Goal: Task Accomplishment & Management: Manage account settings

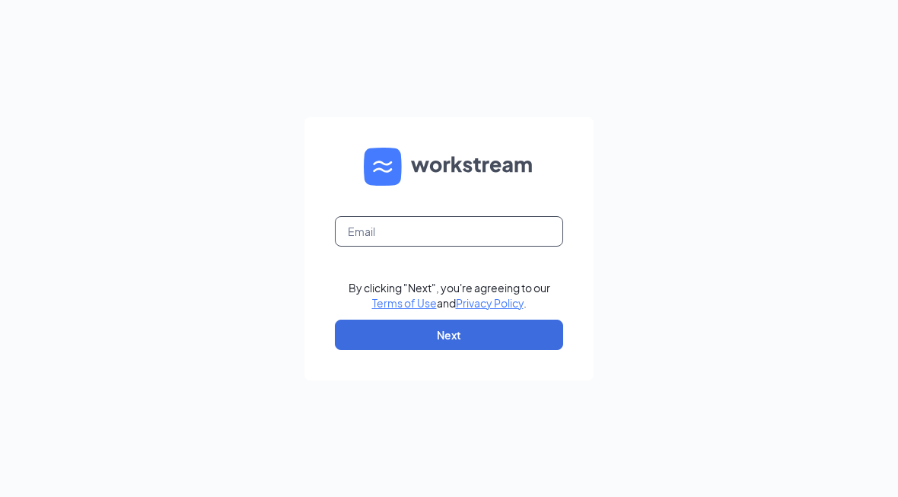
click at [501, 247] on input "text" at bounding box center [449, 231] width 228 height 30
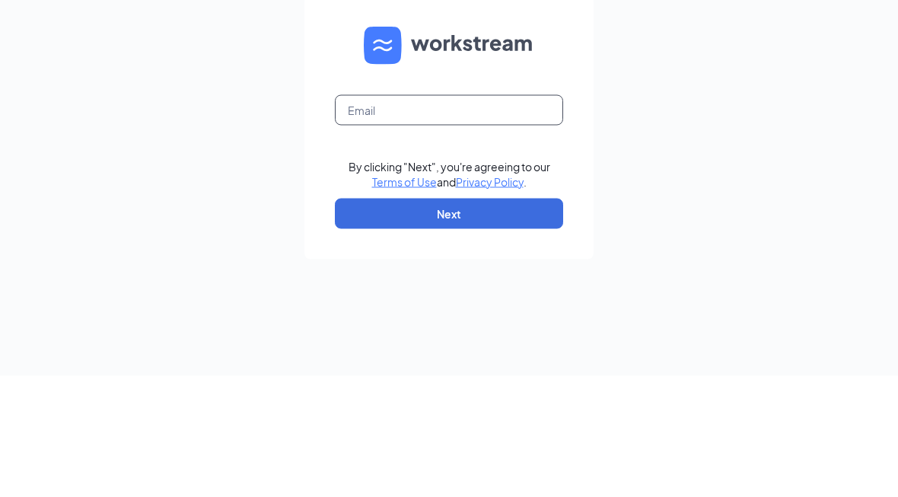
type input "[EMAIL_ADDRESS][DOMAIN_NAME]"
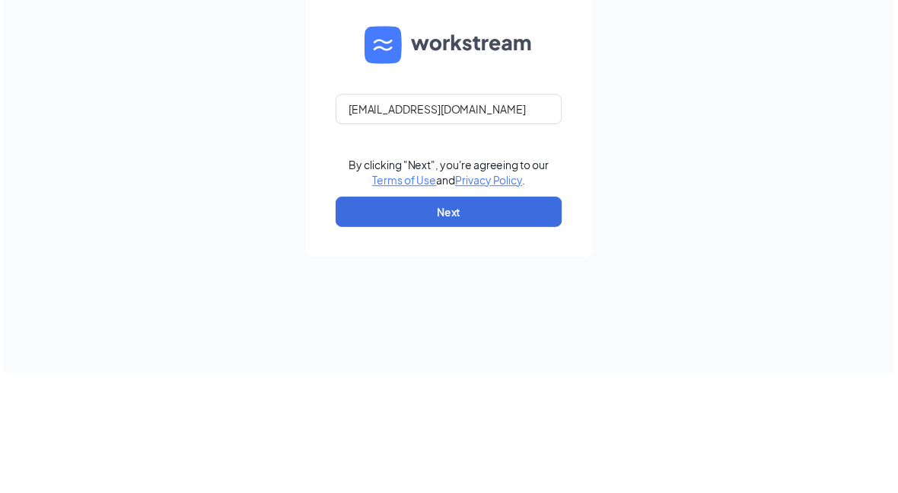
scroll to position [25, 0]
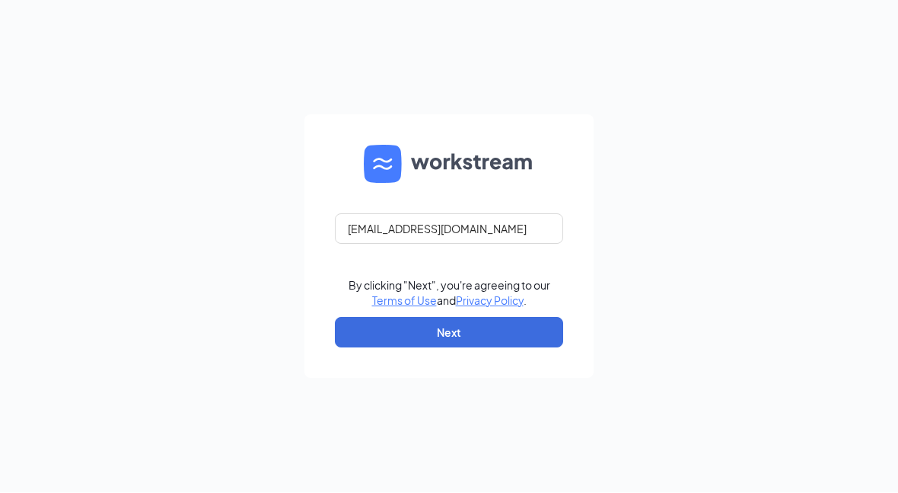
click at [530, 348] on button "Next" at bounding box center [449, 333] width 228 height 30
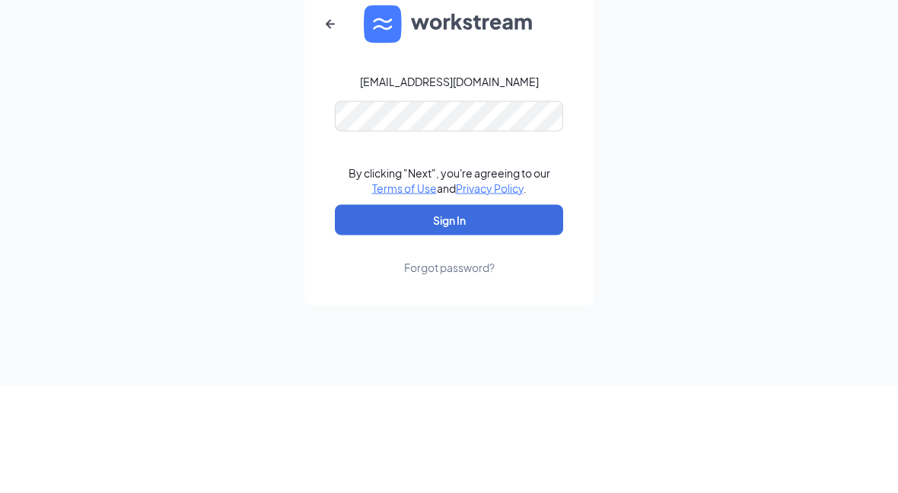
click at [449, 311] on button "Sign In" at bounding box center [449, 326] width 228 height 30
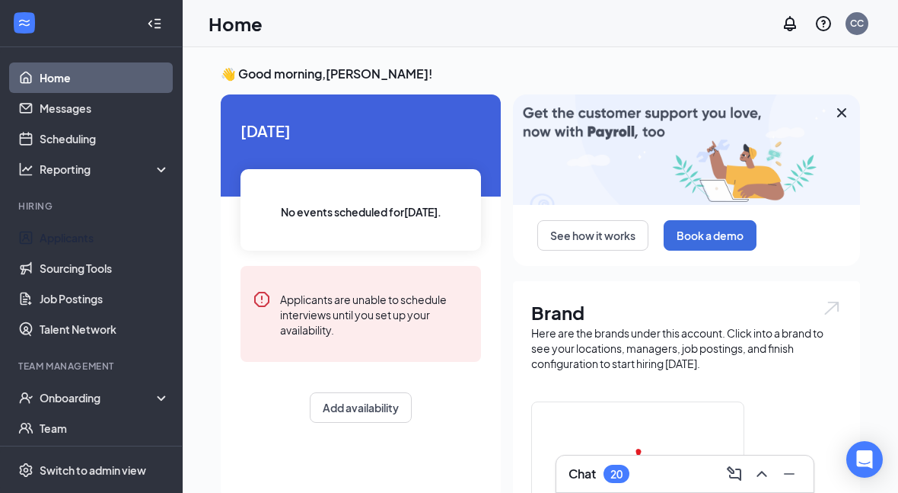
click at [116, 239] on link "Applicants" at bounding box center [105, 237] width 130 height 30
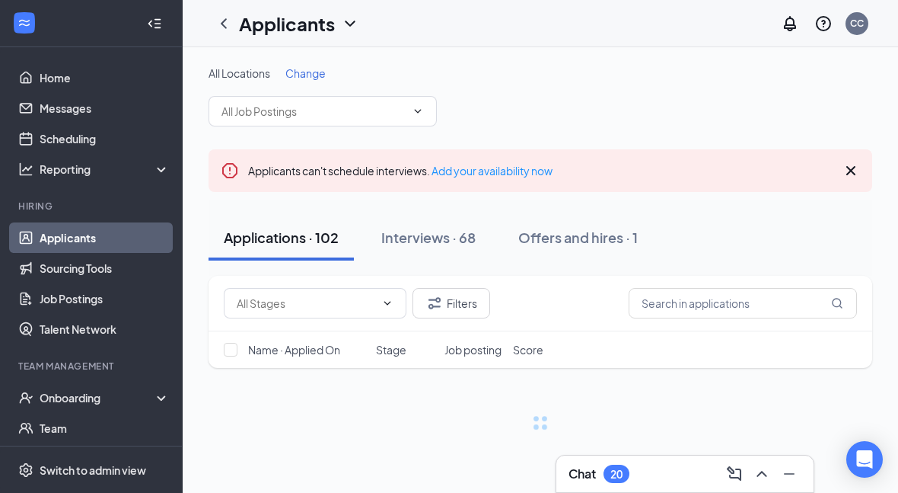
click at [404, 118] on input "text" at bounding box center [314, 111] width 184 height 17
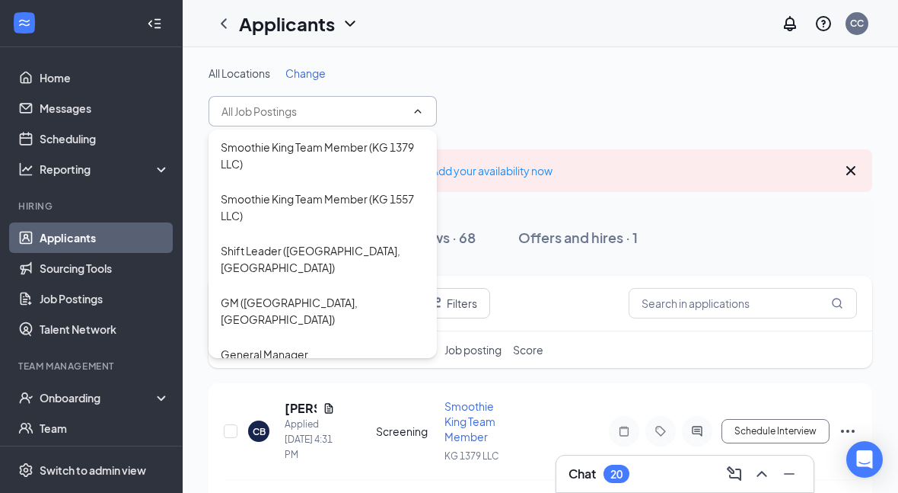
click at [397, 152] on div "Smoothie King Team Member (KG 1379 LLC)" at bounding box center [323, 156] width 204 height 34
type input "Smoothie King Team Member (KG 1379 LLC)"
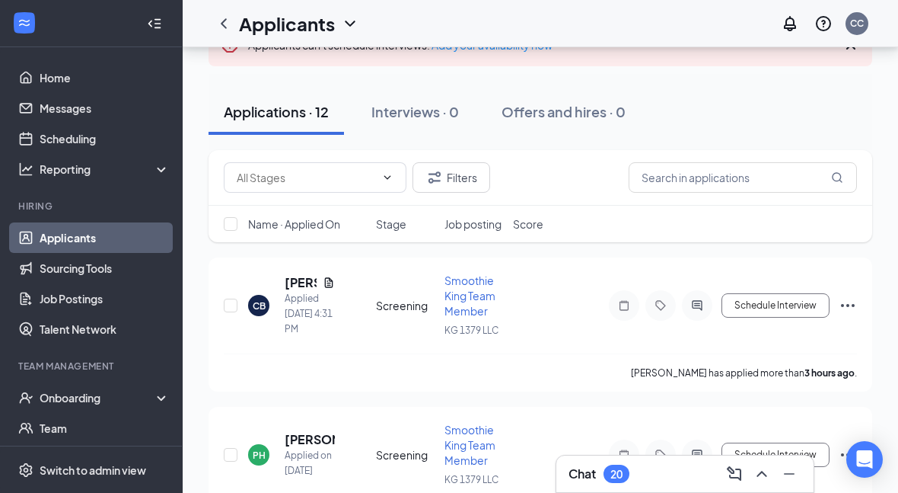
scroll to position [182, 0]
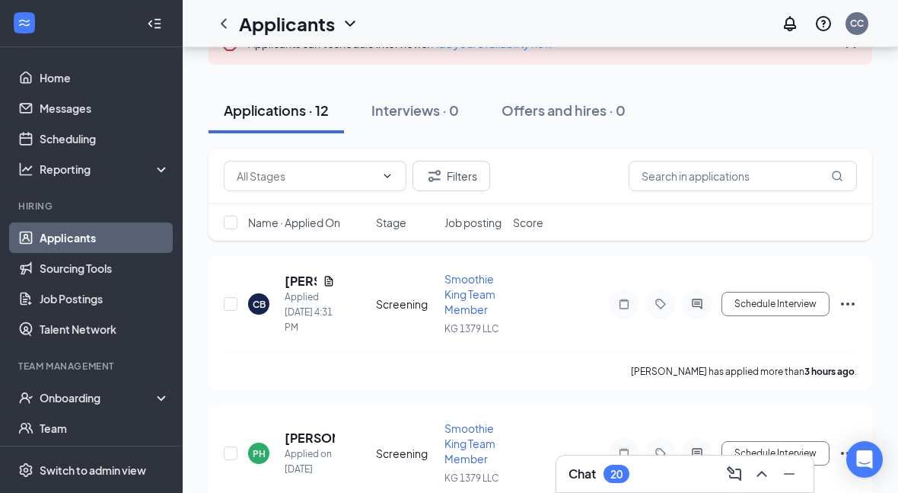
click at [268, 293] on div "CB" at bounding box center [258, 303] width 21 height 21
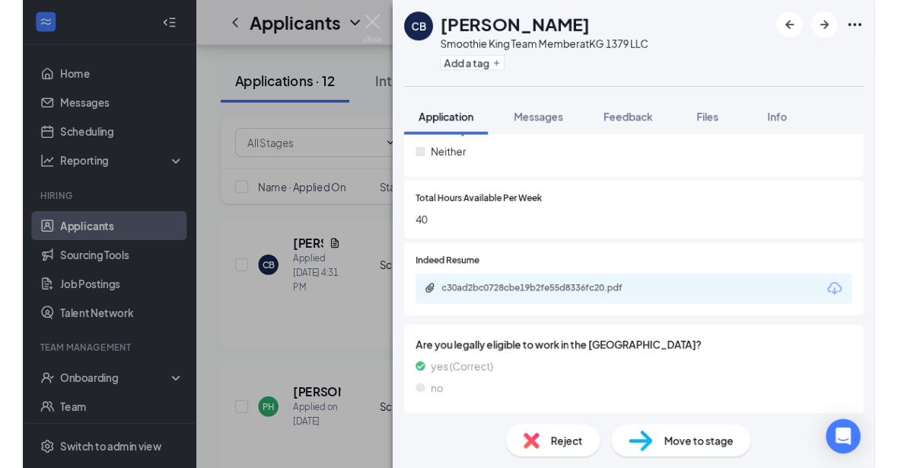
scroll to position [745, 0]
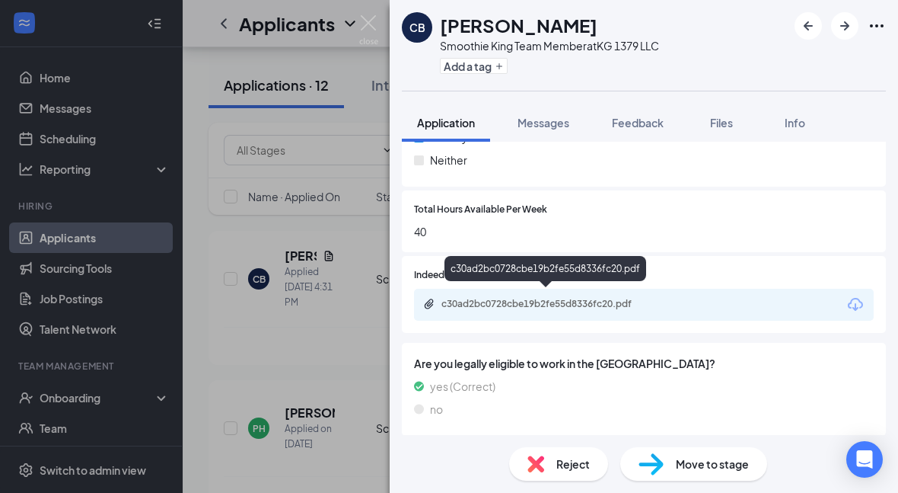
click at [553, 298] on div "c30ad2bc0728cbe19b2fe55d8336fc20.pdf" at bounding box center [548, 304] width 213 height 12
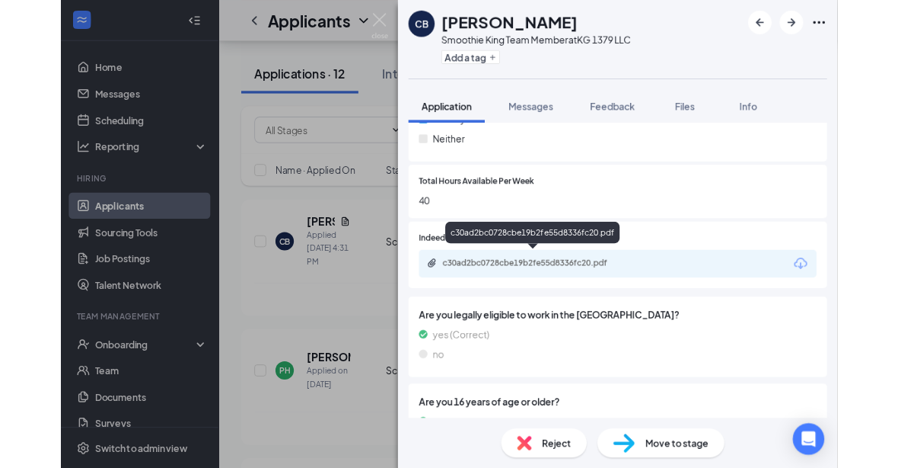
scroll to position [739, 0]
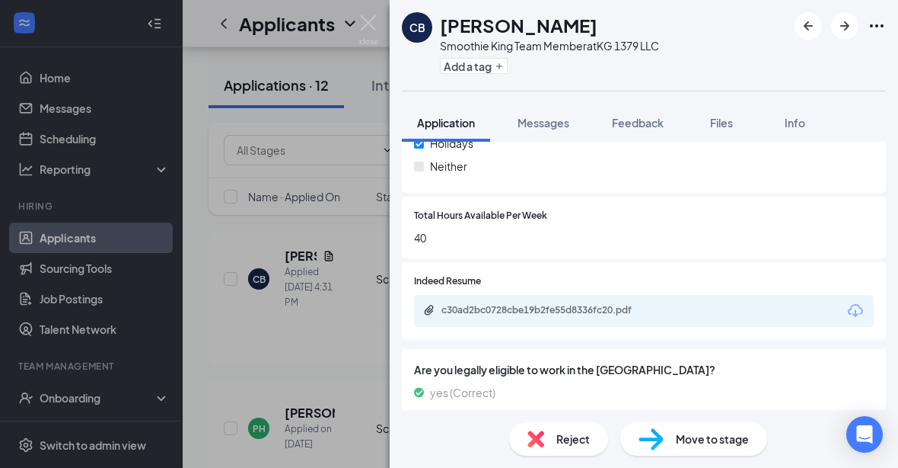
click at [302, 396] on div "CB [PERSON_NAME] Smoothie King Team Member at KG 1379 LLC Add a tag Application…" at bounding box center [449, 234] width 898 height 468
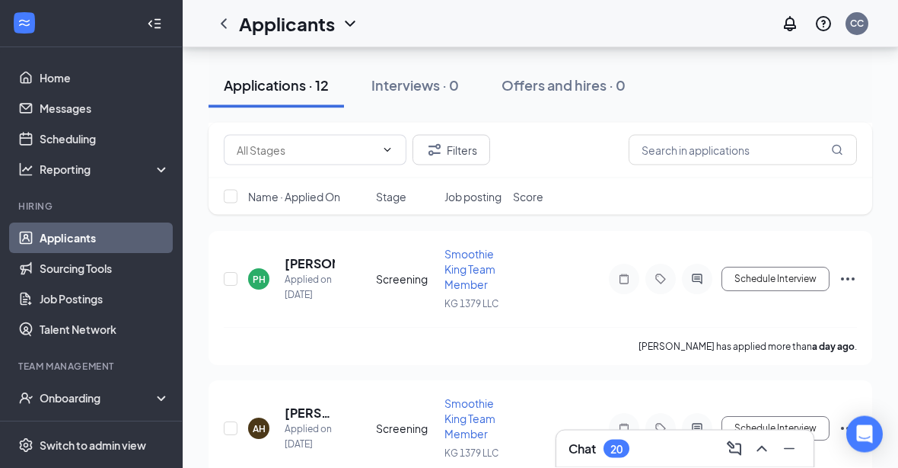
scroll to position [359, 0]
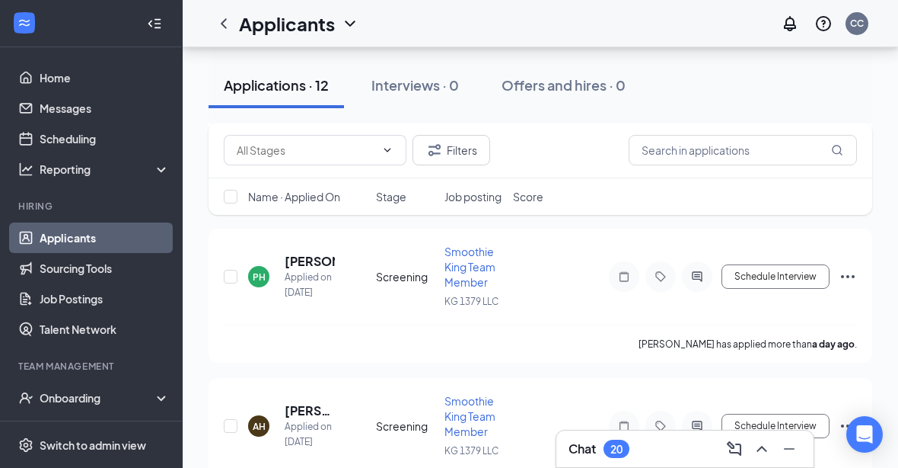
click at [304, 402] on h5 "[PERSON_NAME] [PERSON_NAME]" at bounding box center [310, 410] width 50 height 17
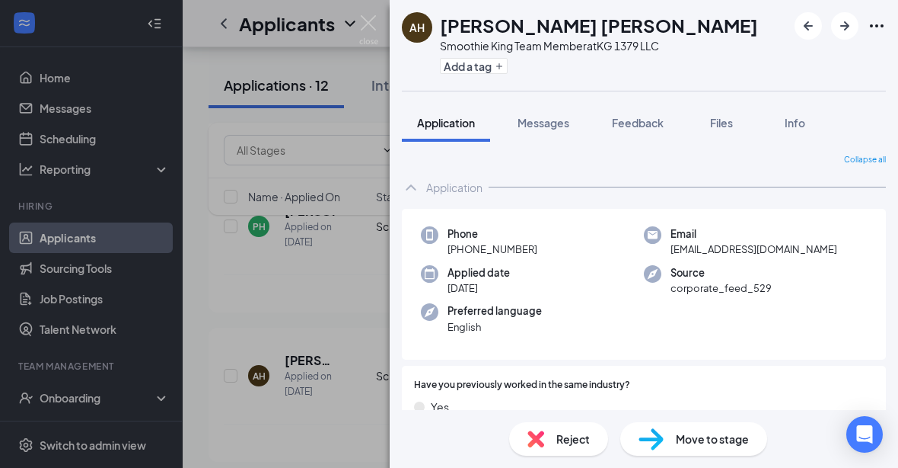
click at [366, 24] on img at bounding box center [368, 30] width 19 height 30
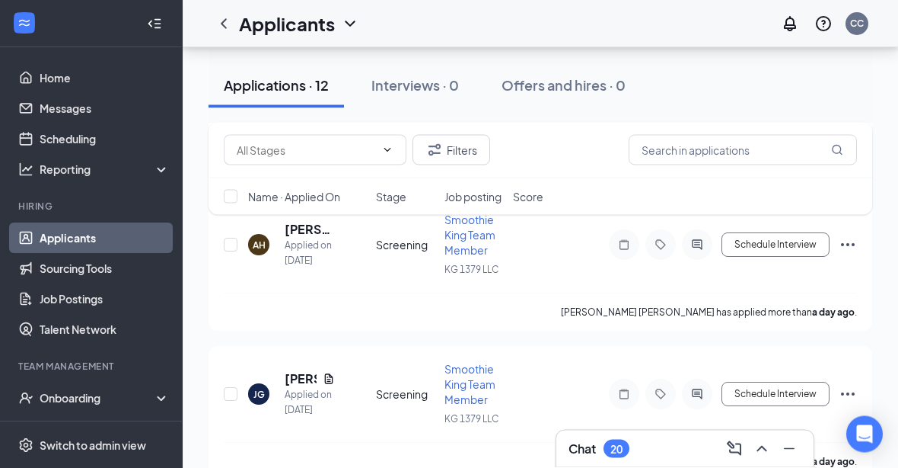
scroll to position [547, 0]
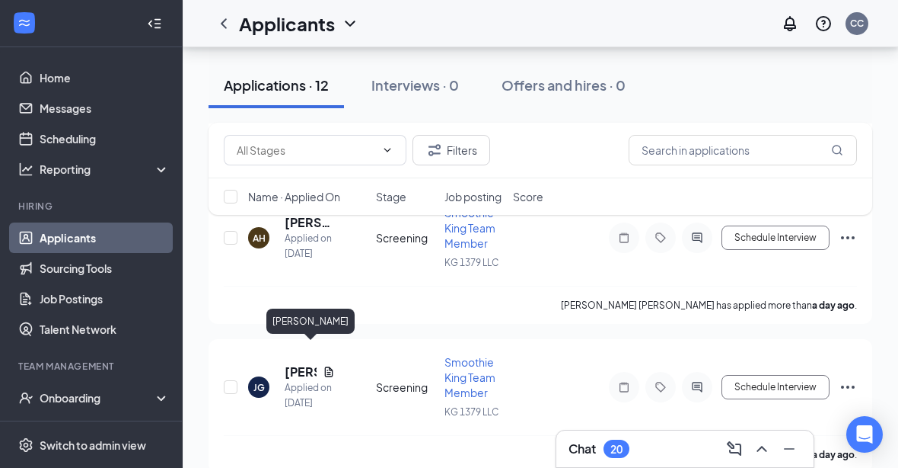
click at [296, 363] on h5 "[PERSON_NAME]" at bounding box center [301, 371] width 32 height 17
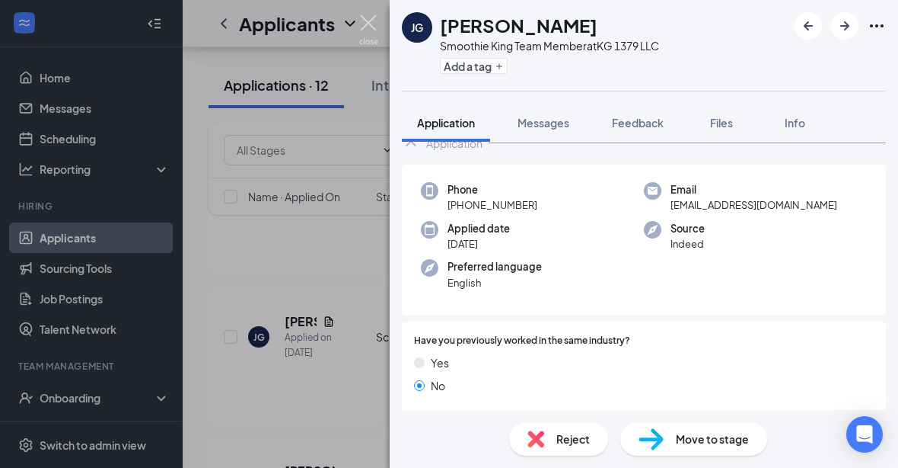
scroll to position [41, 0]
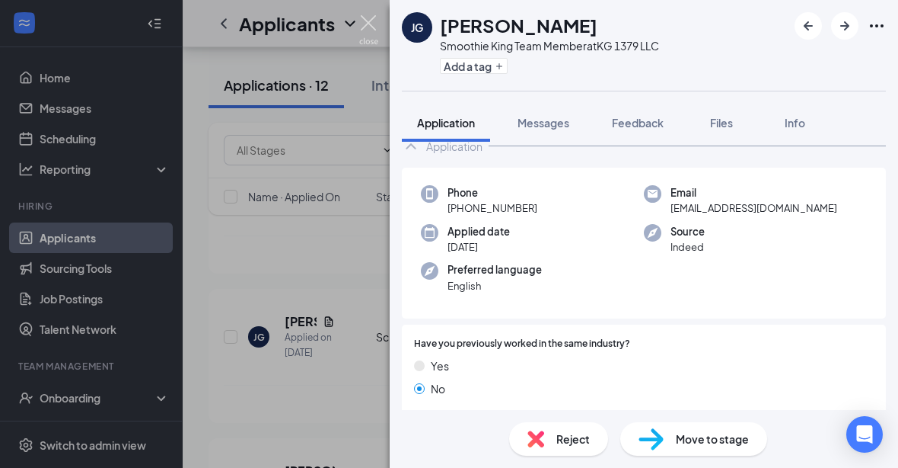
click at [362, 34] on img at bounding box center [368, 30] width 19 height 30
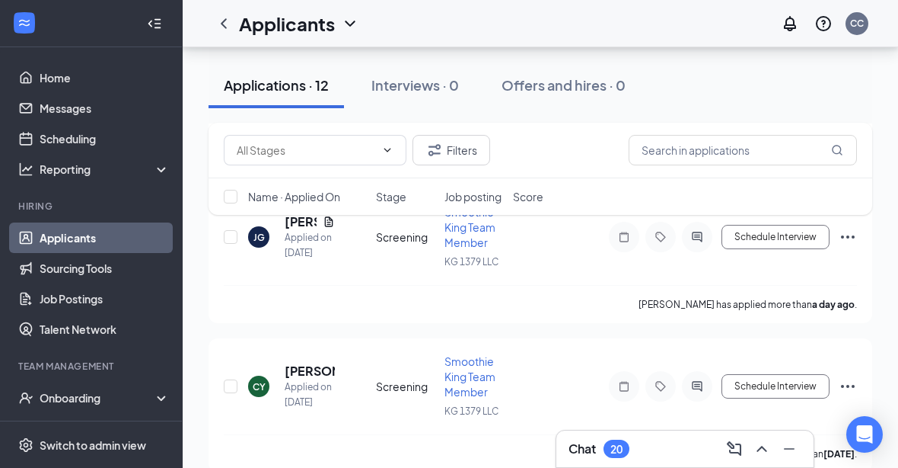
scroll to position [701, 0]
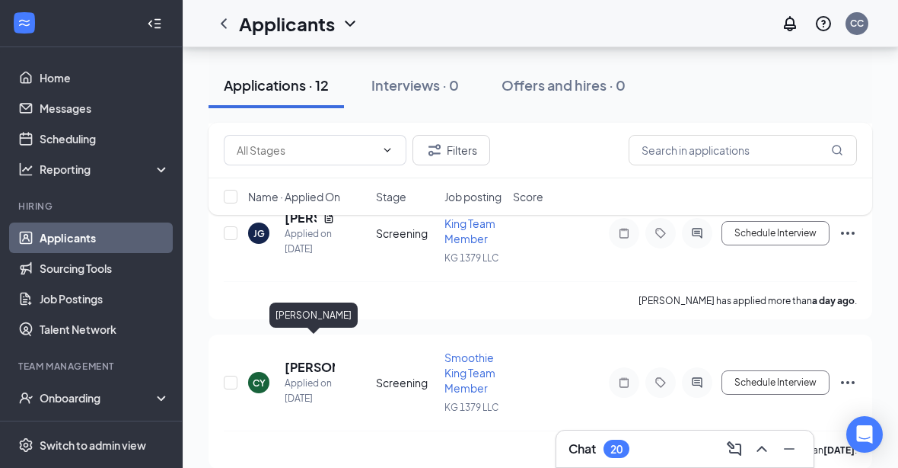
click at [304, 359] on h5 "[PERSON_NAME]" at bounding box center [310, 367] width 50 height 17
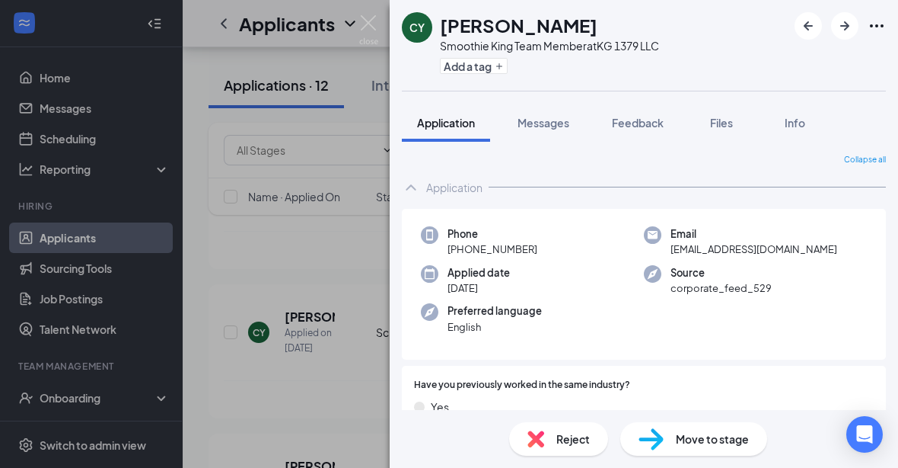
click at [377, 29] on img at bounding box center [368, 30] width 19 height 30
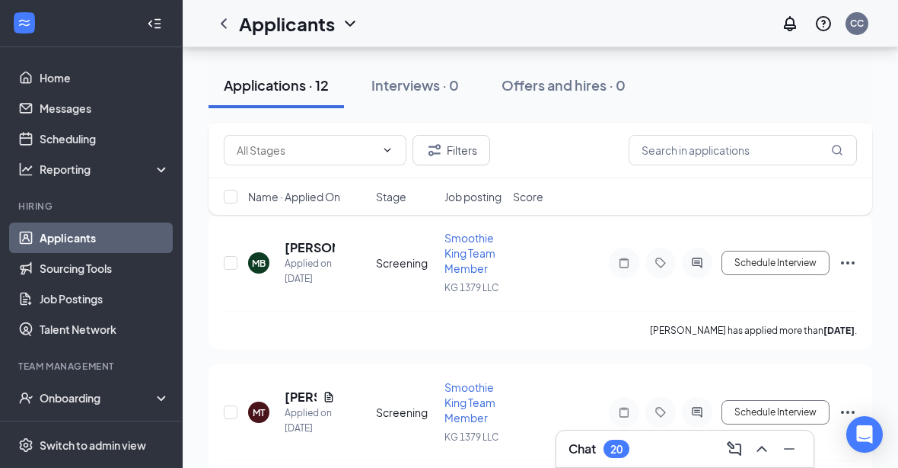
scroll to position [978, 0]
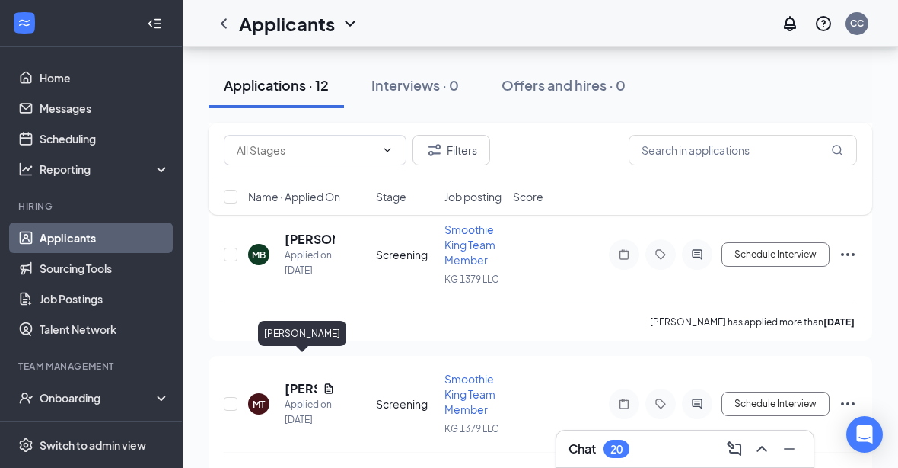
click at [305, 380] on h5 "[PERSON_NAME]" at bounding box center [301, 388] width 32 height 17
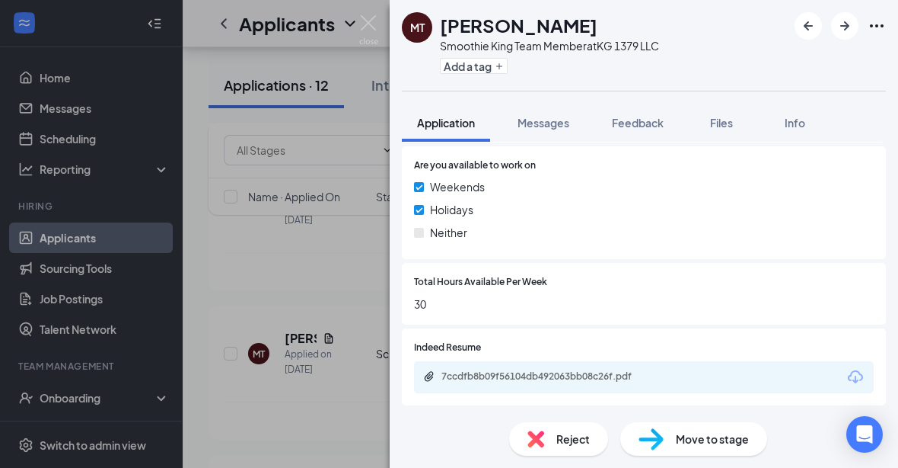
scroll to position [719, 0]
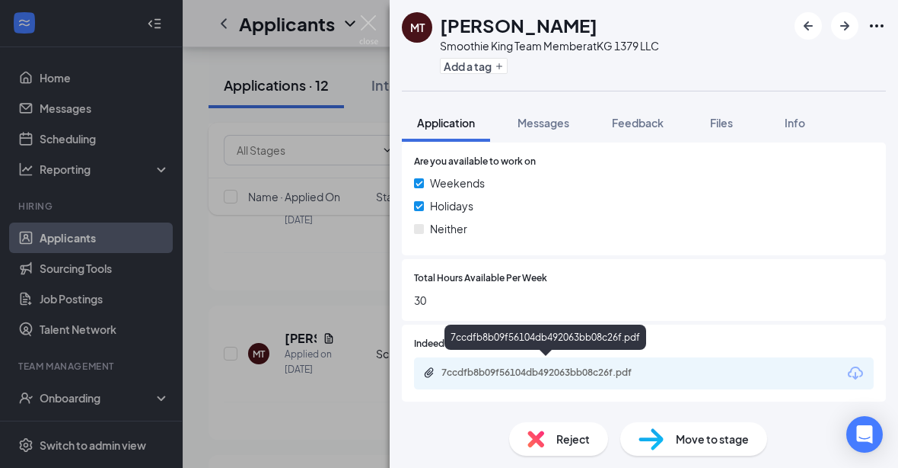
click at [571, 366] on div "7ccdfb8b09f56104db492063bb08c26f.pdf" at bounding box center [548, 372] width 213 height 12
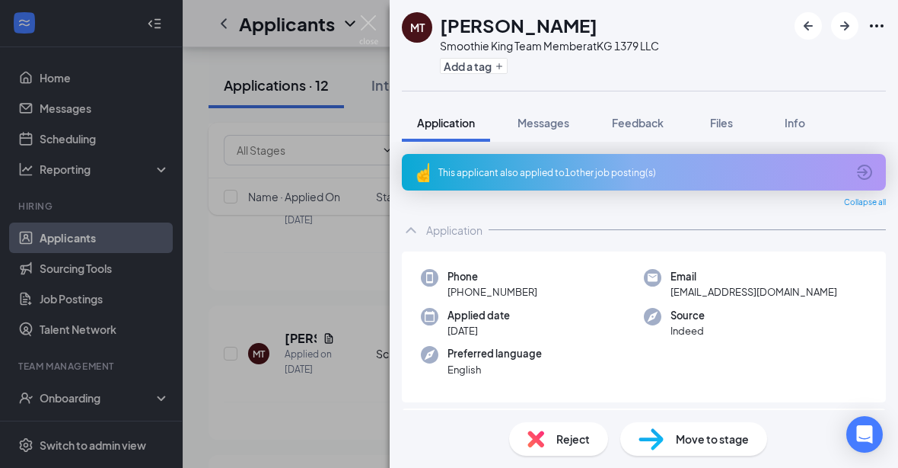
scroll to position [0, 0]
click at [545, 131] on button "Messages" at bounding box center [544, 123] width 82 height 38
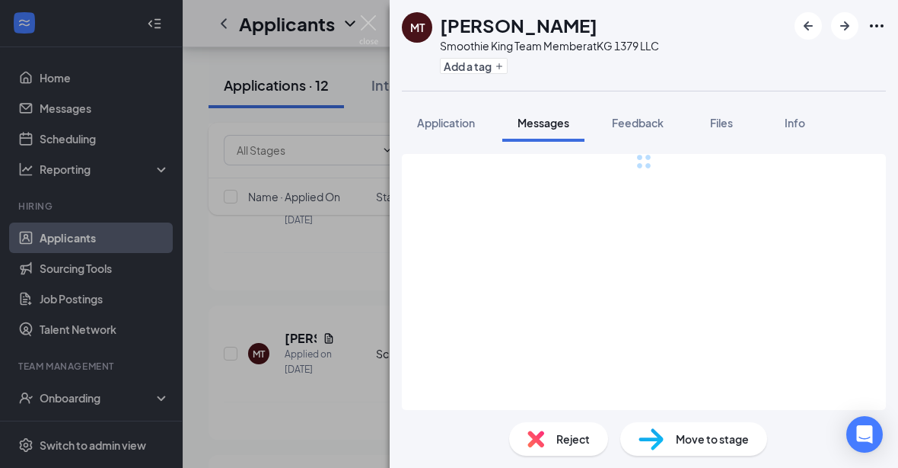
scroll to position [50, 0]
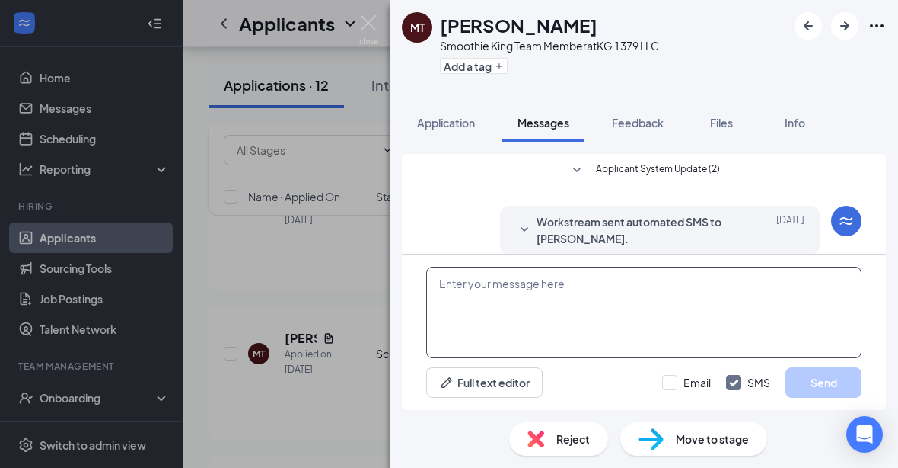
click at [686, 358] on textarea at bounding box center [644, 311] width 436 height 91
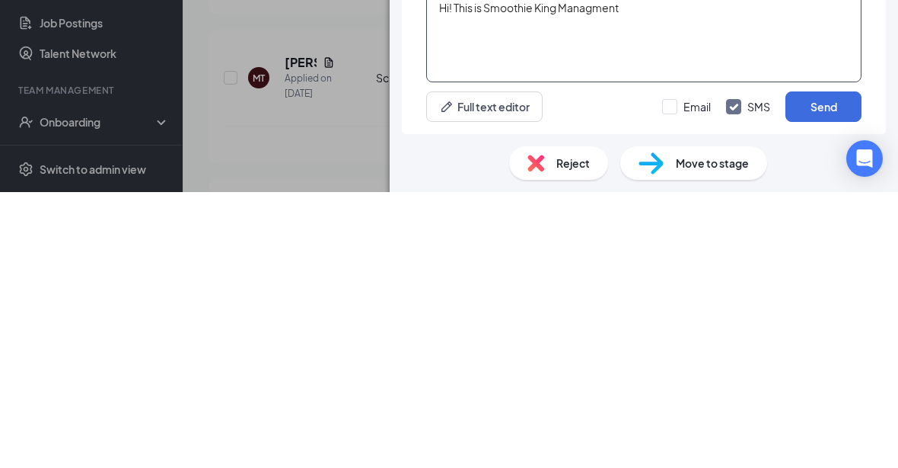
click at [594, 266] on textarea "Hi! This is Smoothie King Managment" at bounding box center [644, 311] width 436 height 91
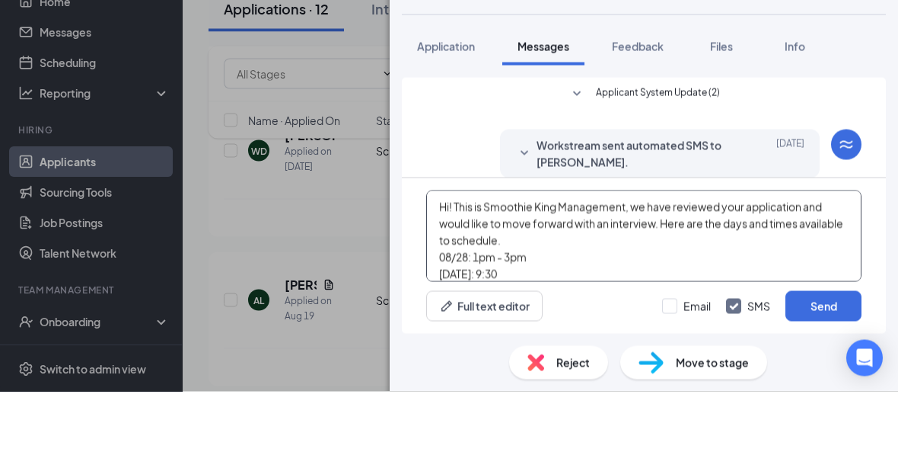
scroll to position [0, 0]
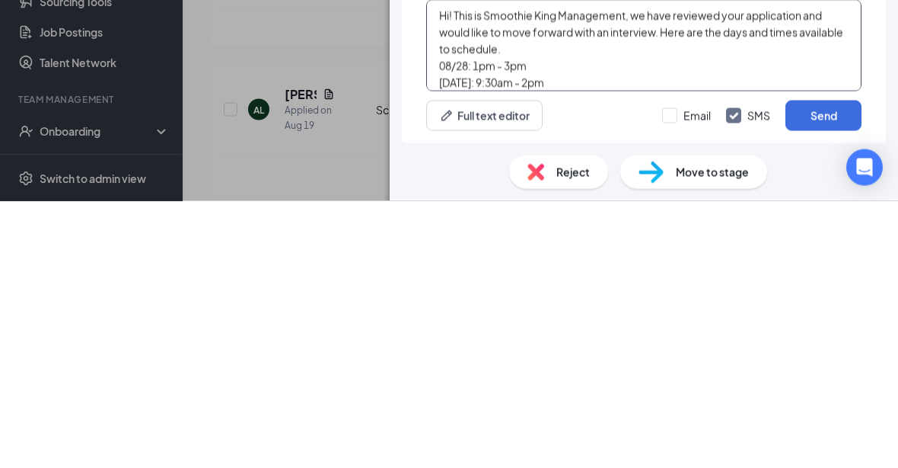
type textarea "Hi! This is Smoothie King Management, we have reviewed your application and wou…"
click at [825, 367] on button "Send" at bounding box center [824, 382] width 76 height 30
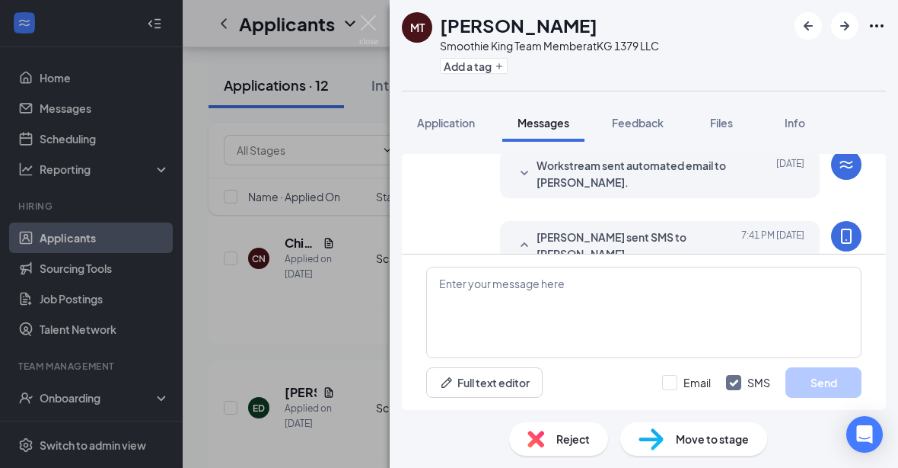
scroll to position [145, 0]
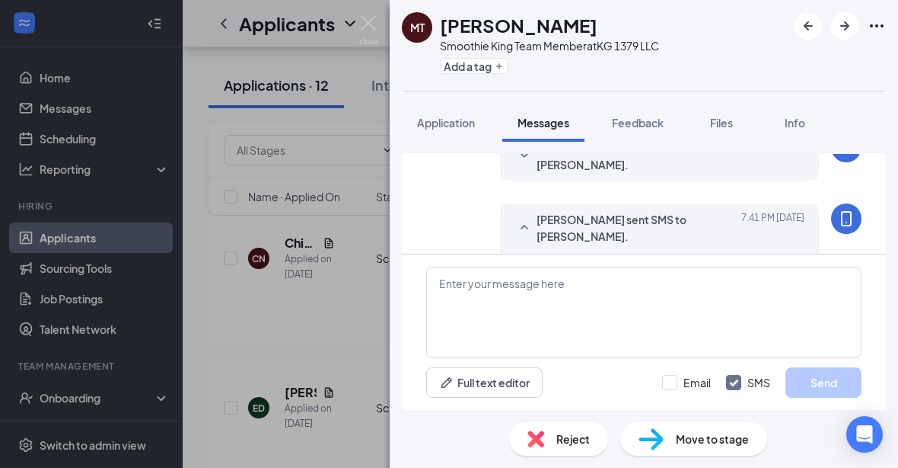
click at [353, 411] on div "MT [PERSON_NAME] [PERSON_NAME] Team Member at KG 1379 LLC Add a tag Application…" at bounding box center [449, 234] width 898 height 468
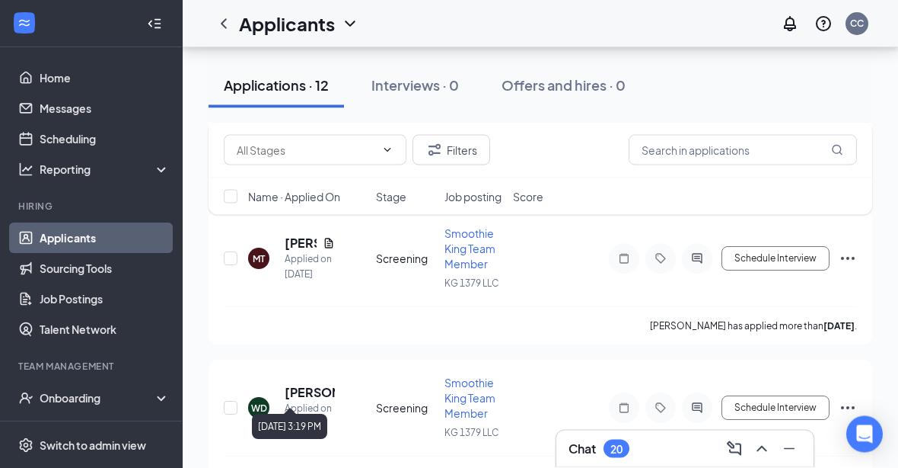
scroll to position [1123, 0]
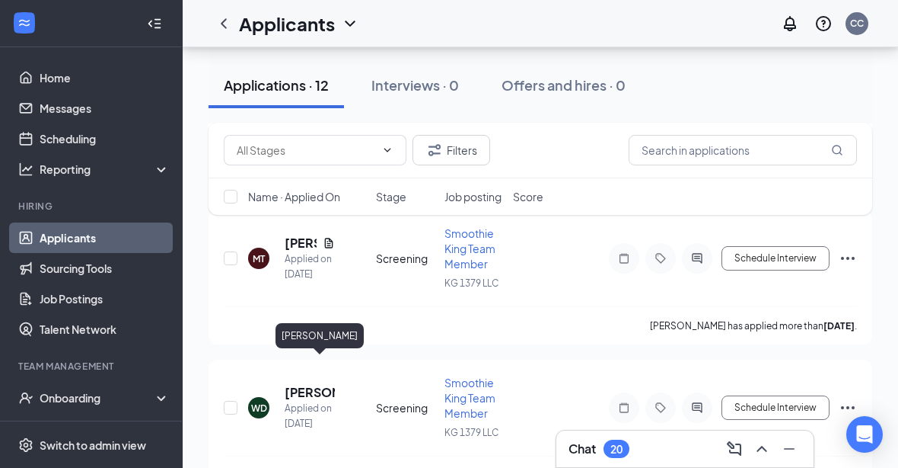
click at [307, 384] on h5 "[PERSON_NAME]" at bounding box center [310, 392] width 50 height 17
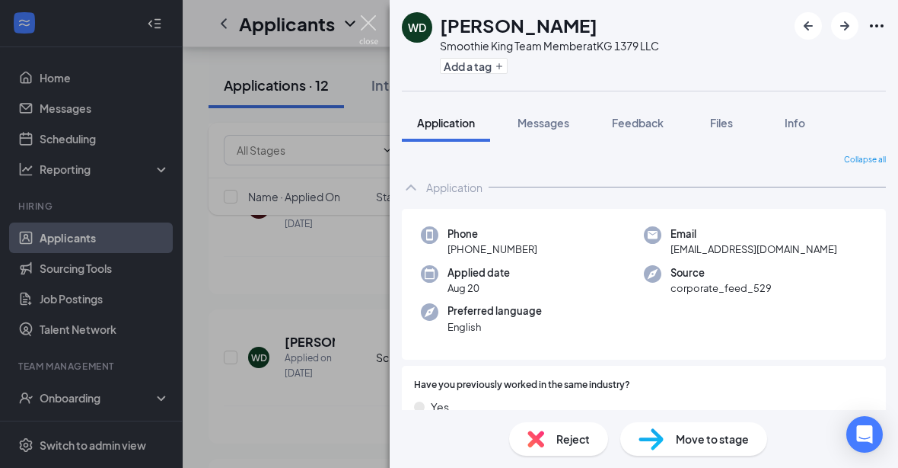
click at [366, 34] on img at bounding box center [368, 30] width 19 height 30
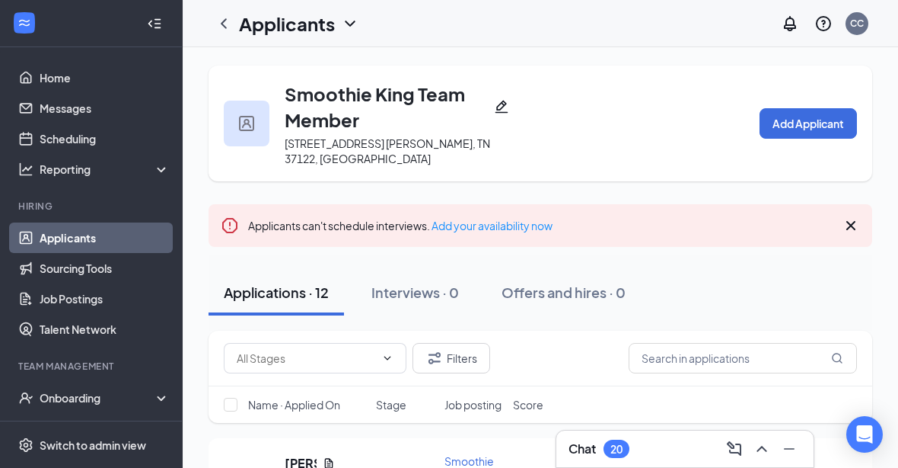
click at [224, 22] on icon "ChevronLeft" at bounding box center [224, 23] width 6 height 10
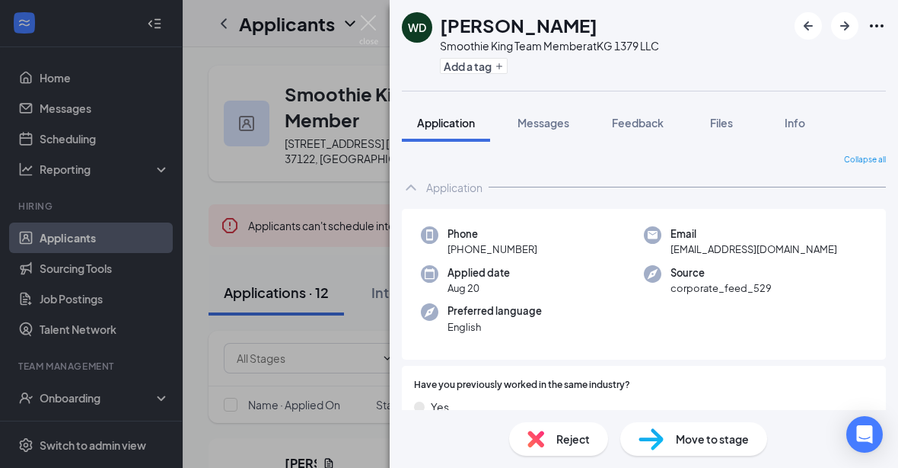
click at [370, 298] on div "WD [PERSON_NAME] Smoothie King Team Member at KG 1379 LLC Add a tag Application…" at bounding box center [449, 234] width 898 height 468
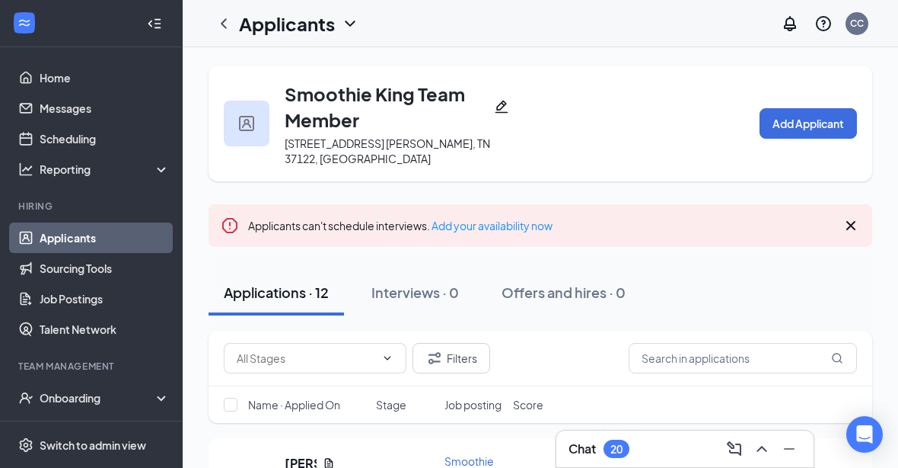
click at [107, 247] on link "Applicants" at bounding box center [105, 237] width 130 height 30
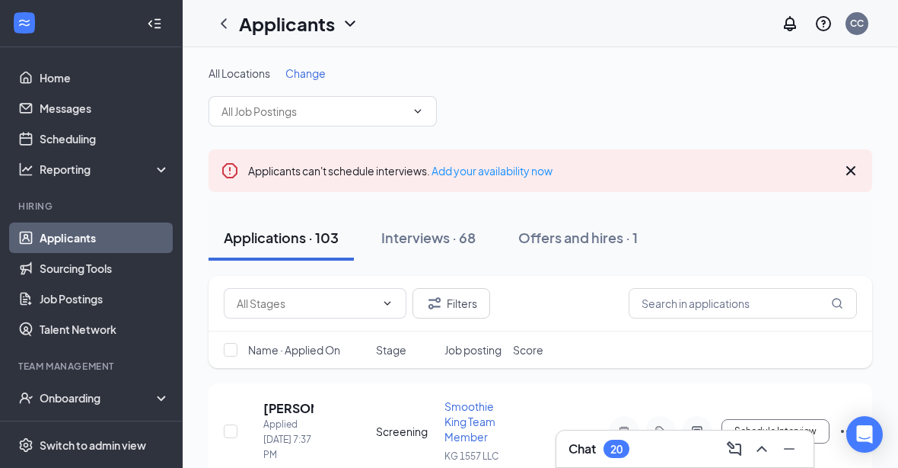
click at [405, 116] on input "text" at bounding box center [314, 111] width 184 height 17
click at [401, 117] on input "text" at bounding box center [314, 111] width 184 height 17
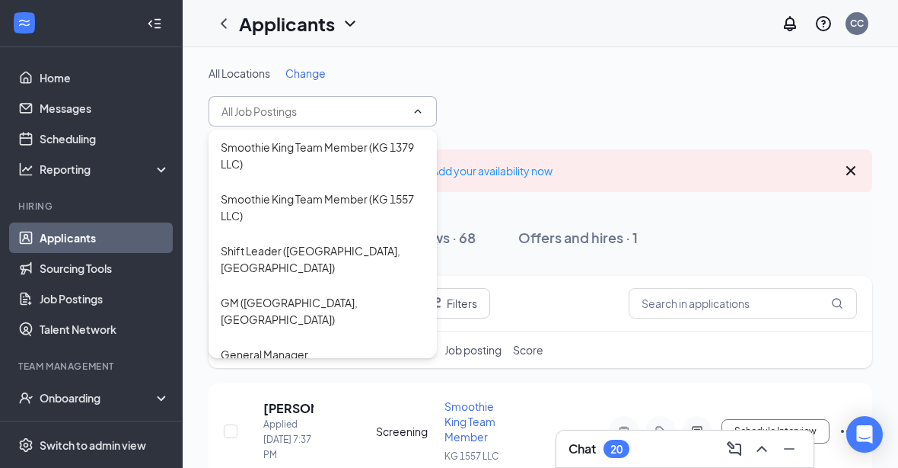
click at [392, 215] on div "Smoothie King Team Member (KG 1557 LLC)" at bounding box center [323, 207] width 204 height 34
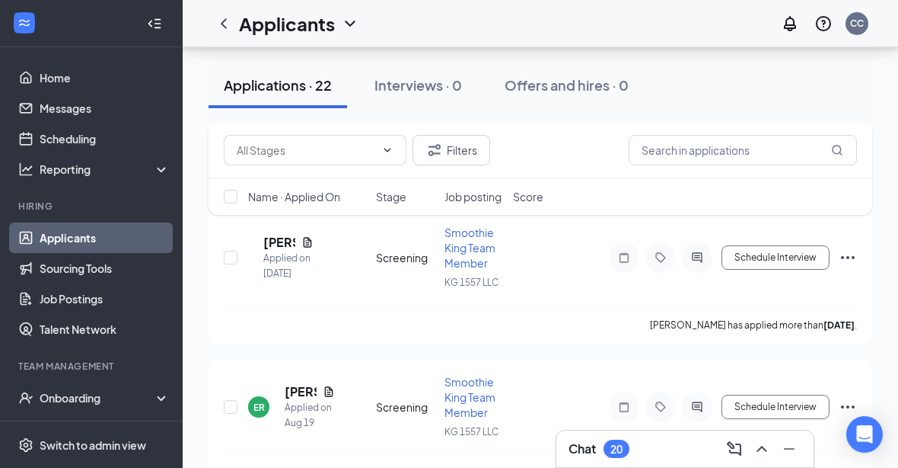
scroll to position [2598, 0]
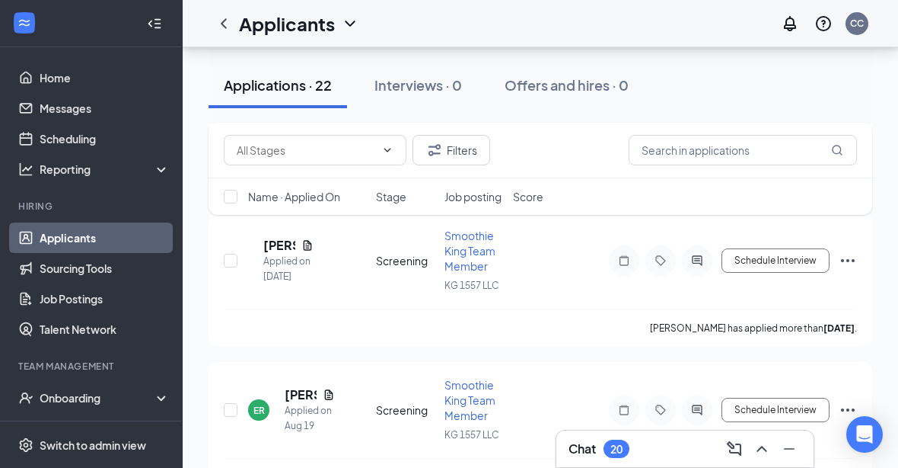
click at [298, 386] on h5 "[PERSON_NAME]" at bounding box center [301, 394] width 32 height 17
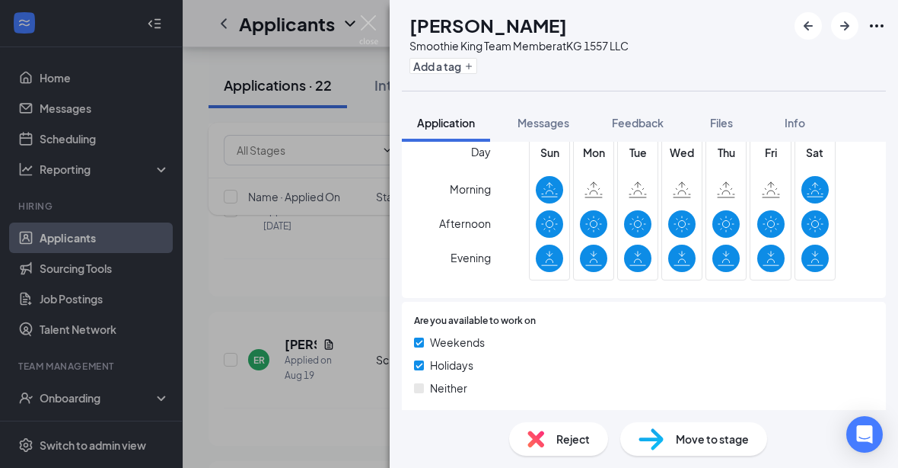
scroll to position [519, 0]
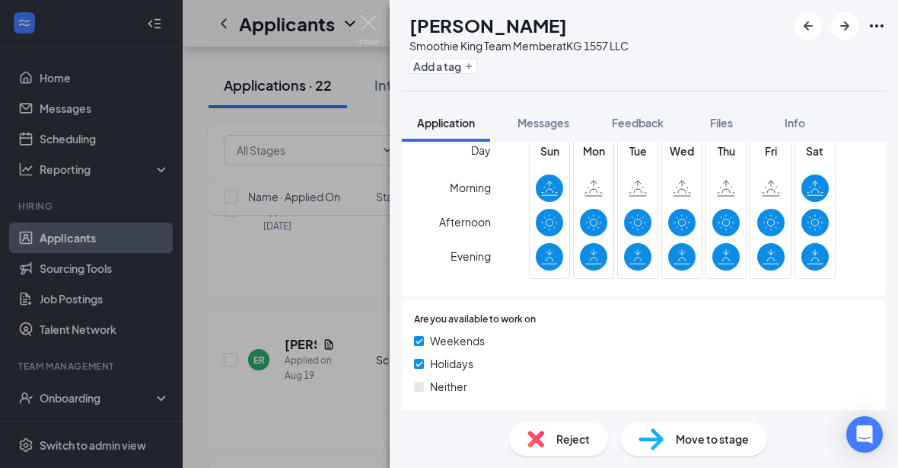
click at [368, 26] on img at bounding box center [368, 30] width 19 height 30
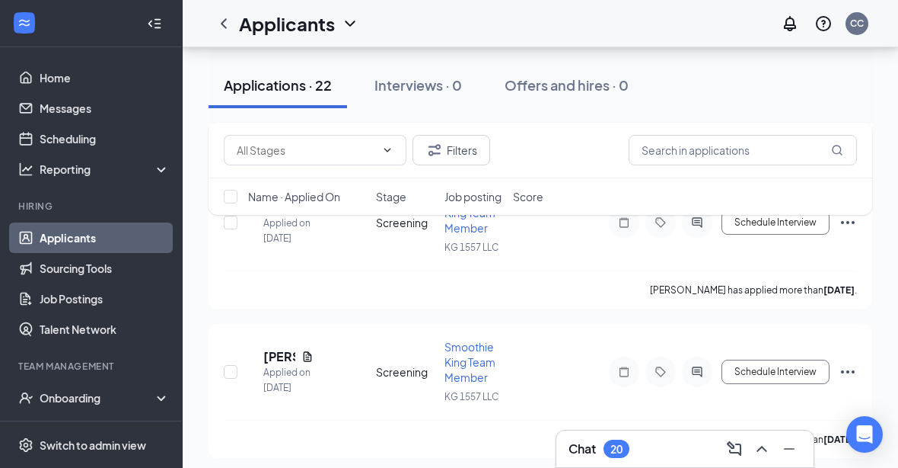
scroll to position [2471, 0]
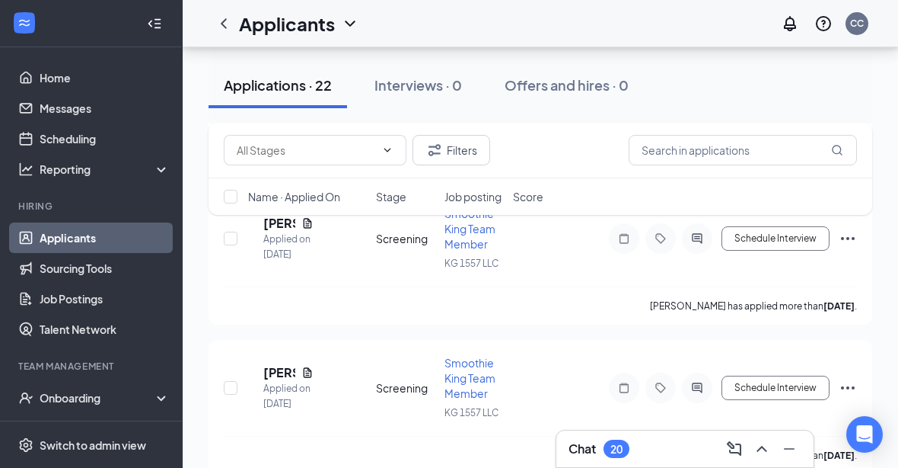
click at [295, 364] on h5 "[PERSON_NAME]" at bounding box center [279, 372] width 32 height 17
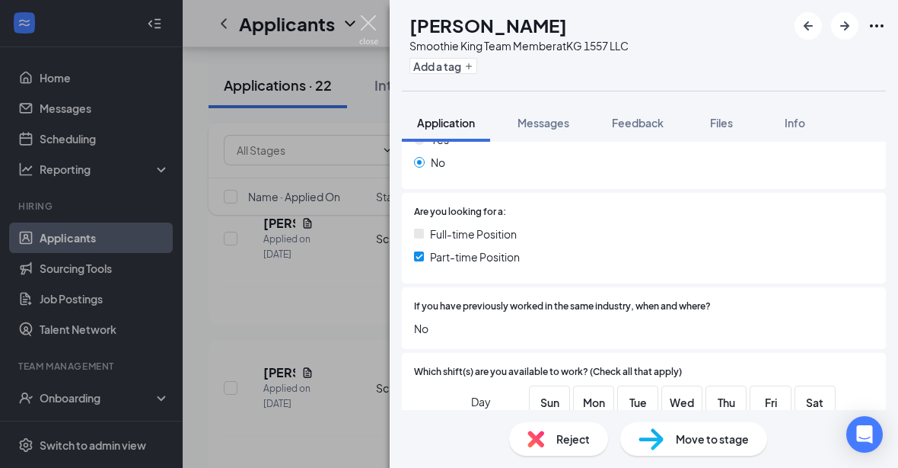
scroll to position [262, 0]
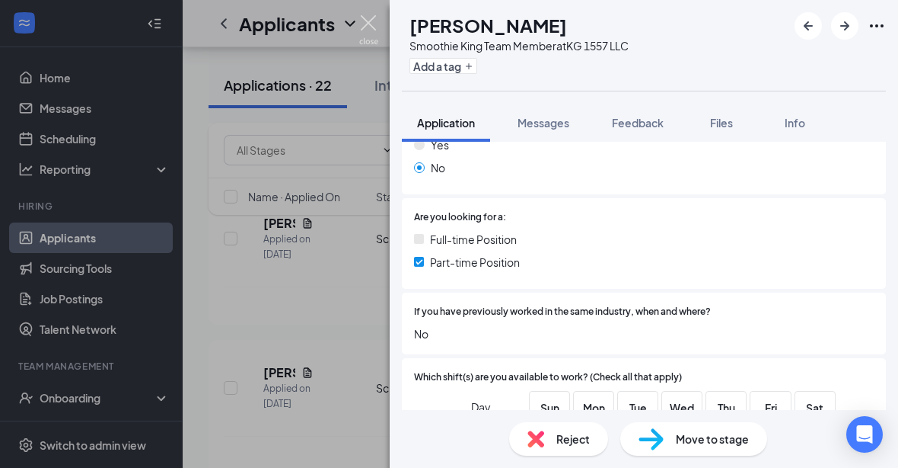
click at [364, 30] on img at bounding box center [368, 30] width 19 height 30
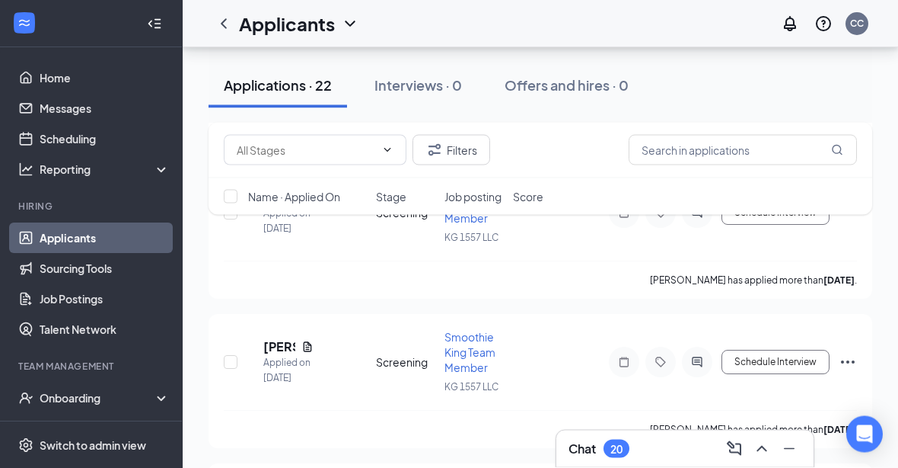
scroll to position [2338, 0]
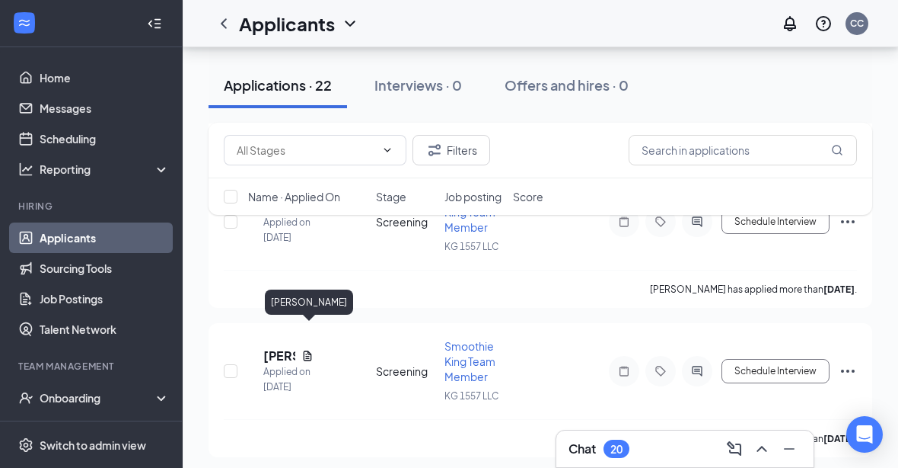
click at [295, 347] on h5 "[PERSON_NAME]" at bounding box center [279, 355] width 32 height 17
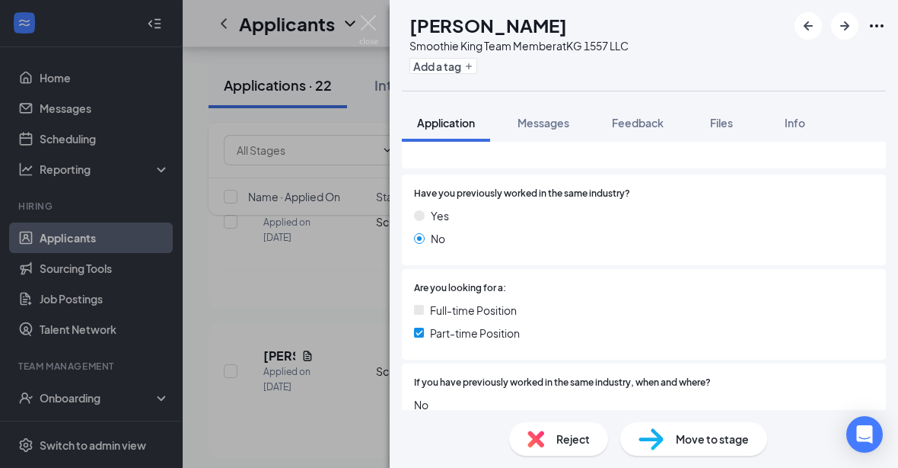
scroll to position [178, 0]
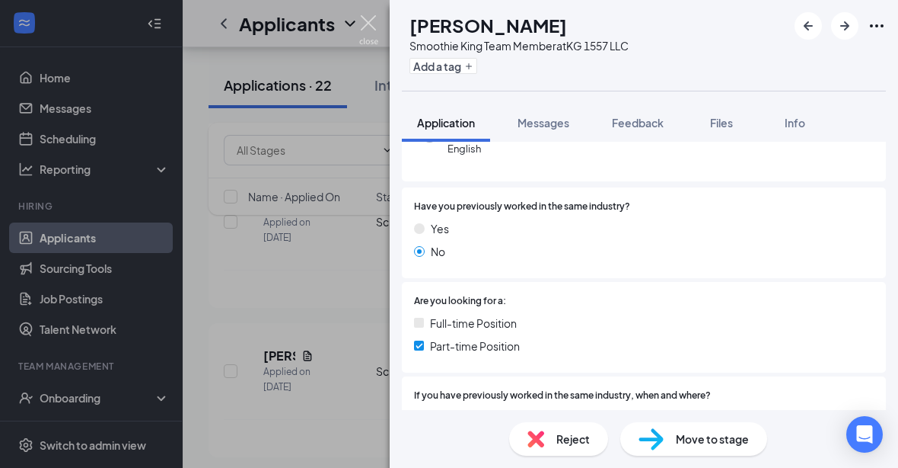
click at [372, 34] on img at bounding box center [368, 30] width 19 height 30
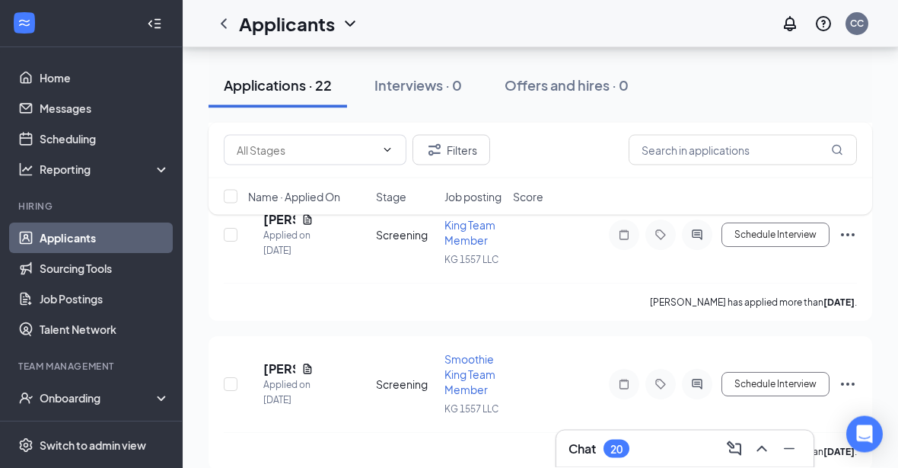
scroll to position [2176, 0]
click at [295, 360] on h5 "[PERSON_NAME]" at bounding box center [279, 368] width 32 height 17
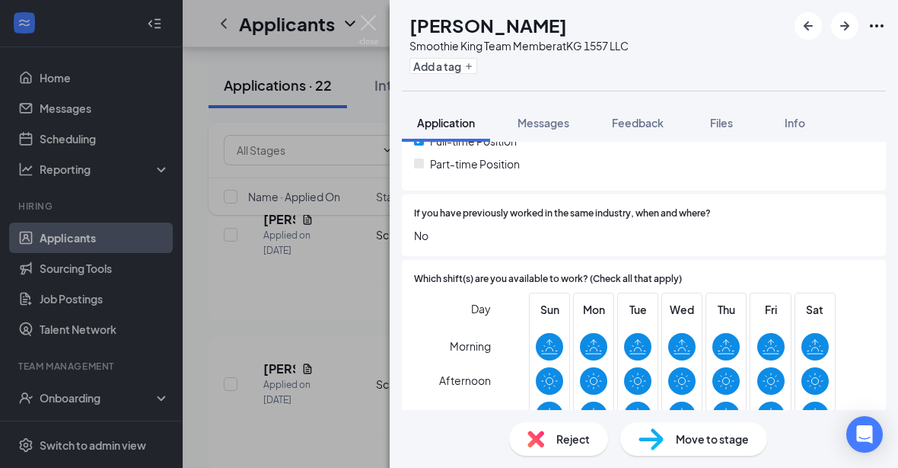
scroll to position [362, 0]
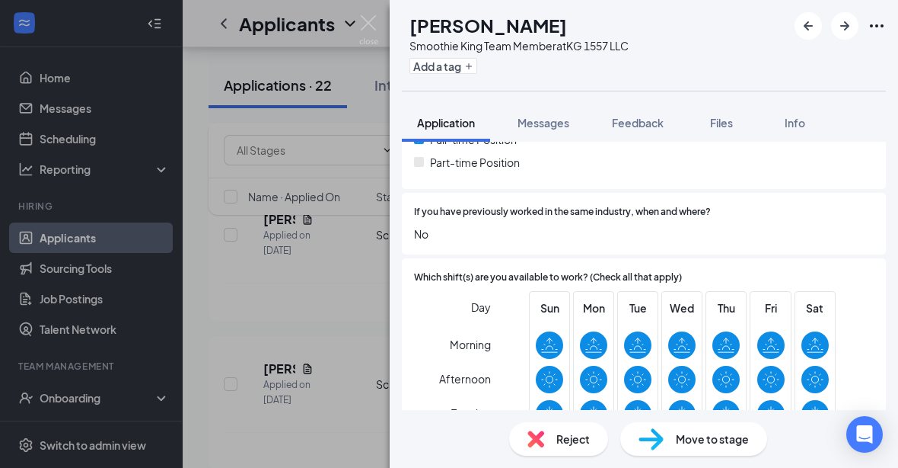
click at [365, 35] on img at bounding box center [368, 30] width 19 height 30
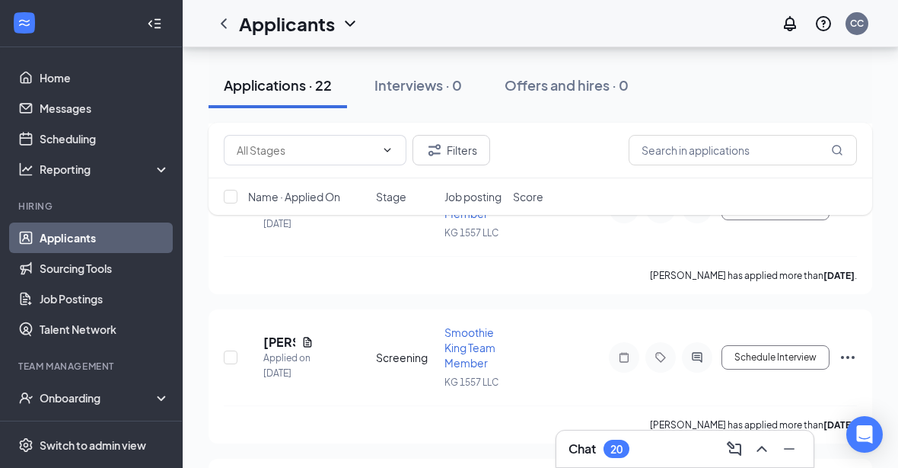
scroll to position [2054, 0]
click at [295, 333] on h5 "[PERSON_NAME]" at bounding box center [279, 341] width 32 height 17
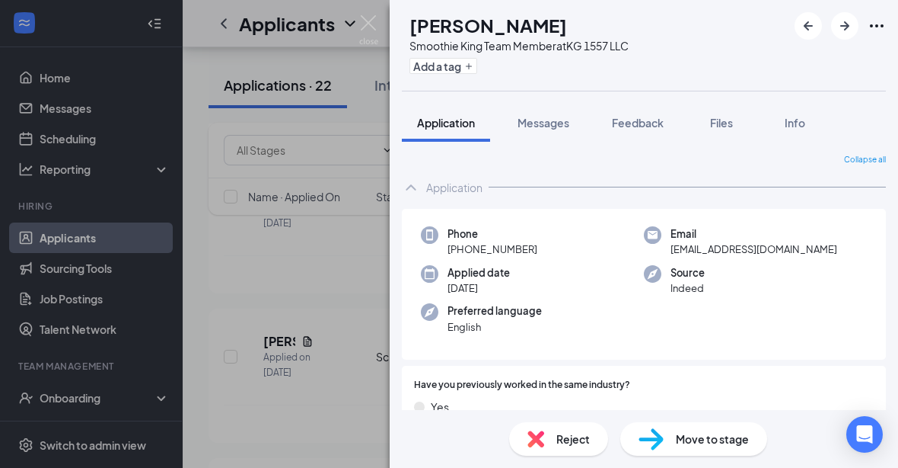
click at [545, 124] on span "Messages" at bounding box center [544, 123] width 52 height 14
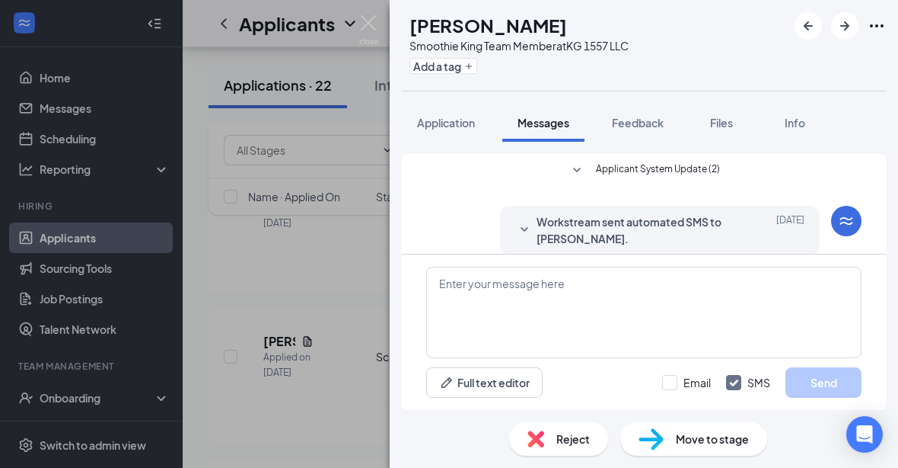
scroll to position [50, 0]
click at [571, 447] on span "Reject" at bounding box center [574, 438] width 34 height 17
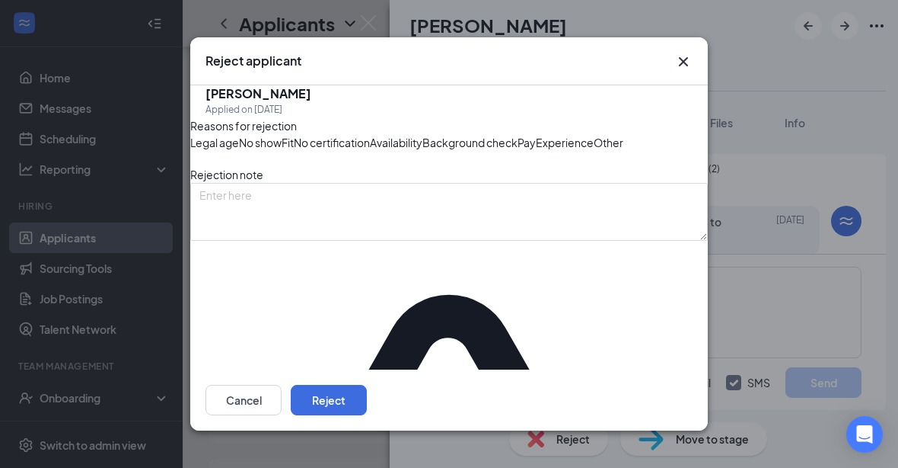
click at [423, 151] on span "Availability" at bounding box center [396, 142] width 53 height 17
click at [367, 415] on button "Reject" at bounding box center [329, 400] width 76 height 30
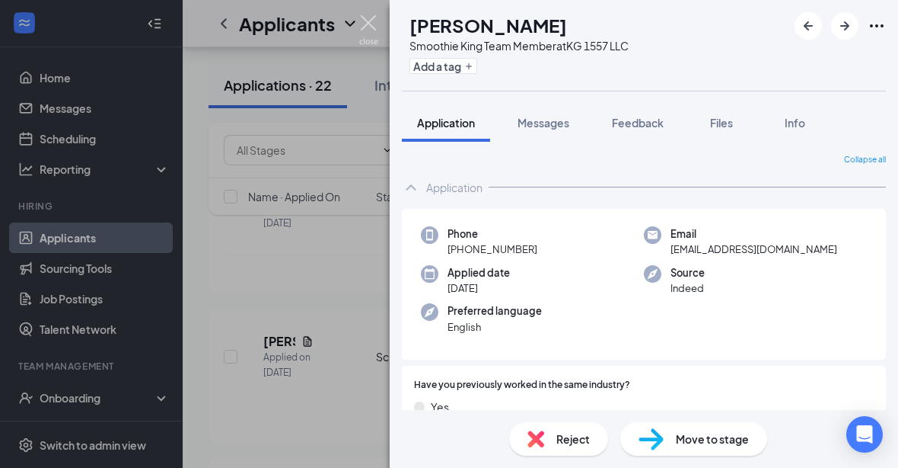
click at [364, 30] on img at bounding box center [368, 30] width 19 height 30
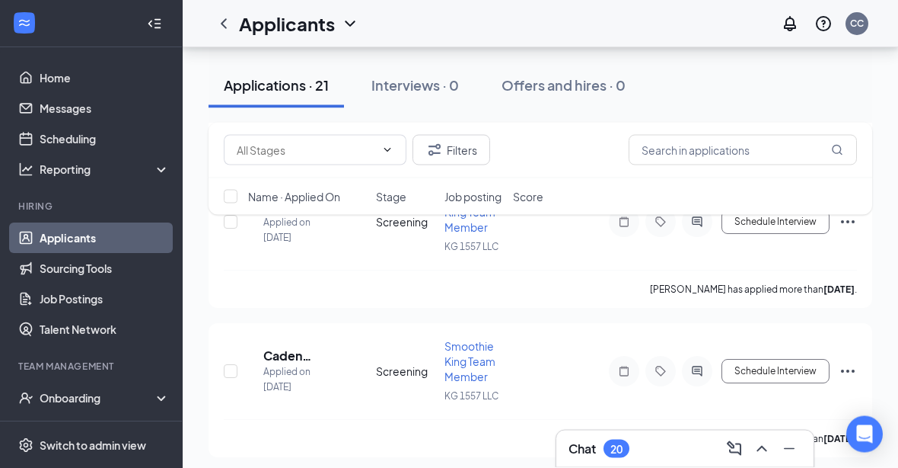
scroll to position [1724, 0]
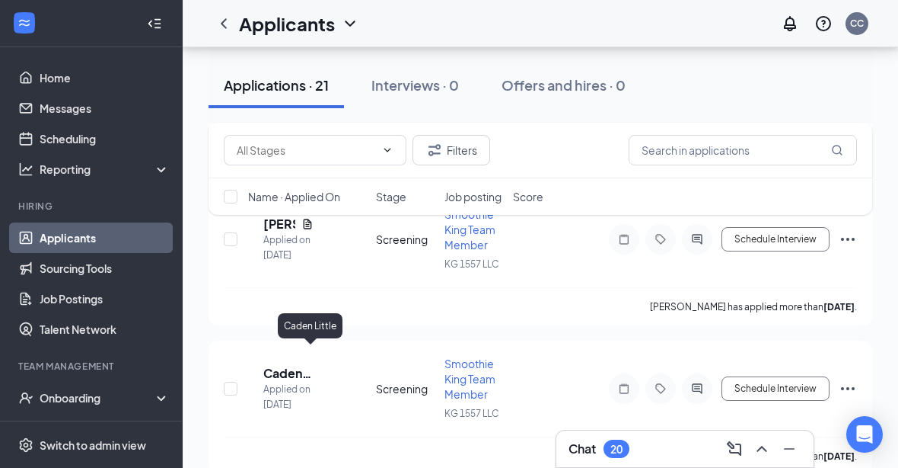
click at [314, 365] on h5 "Caden Little" at bounding box center [288, 373] width 50 height 17
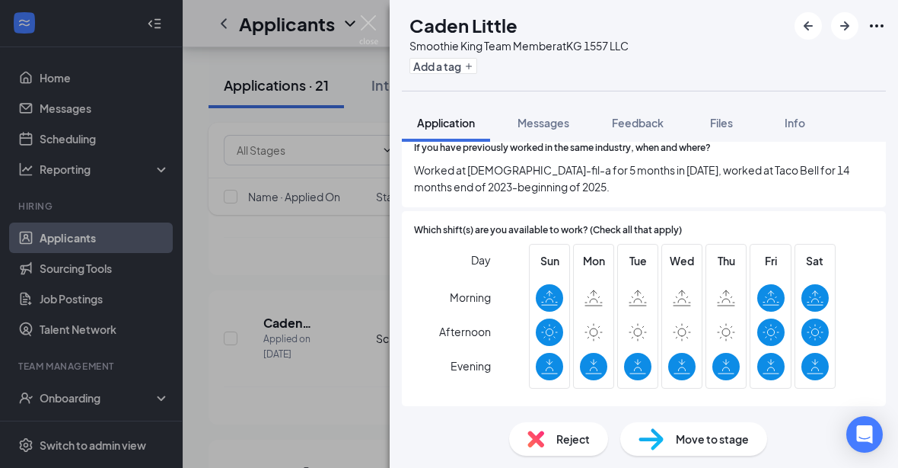
scroll to position [427, 0]
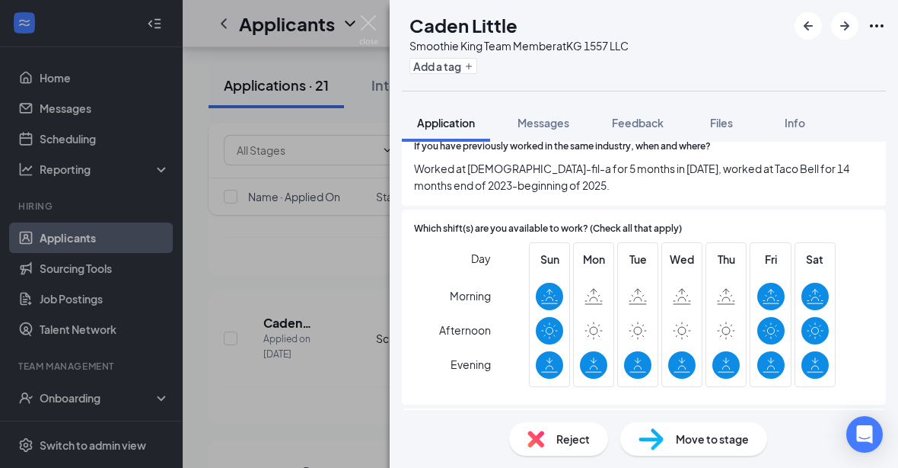
click at [367, 34] on img at bounding box center [368, 30] width 19 height 30
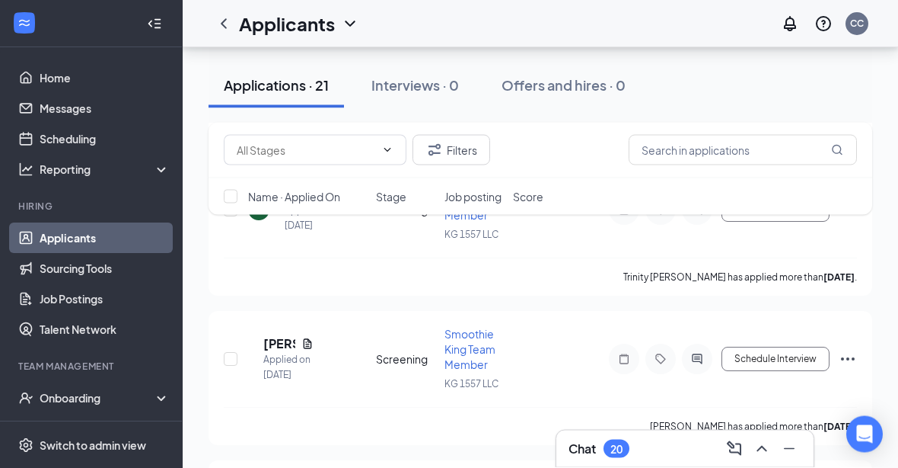
scroll to position [1603, 0]
click at [289, 337] on h5 "[PERSON_NAME]" at bounding box center [279, 345] width 32 height 17
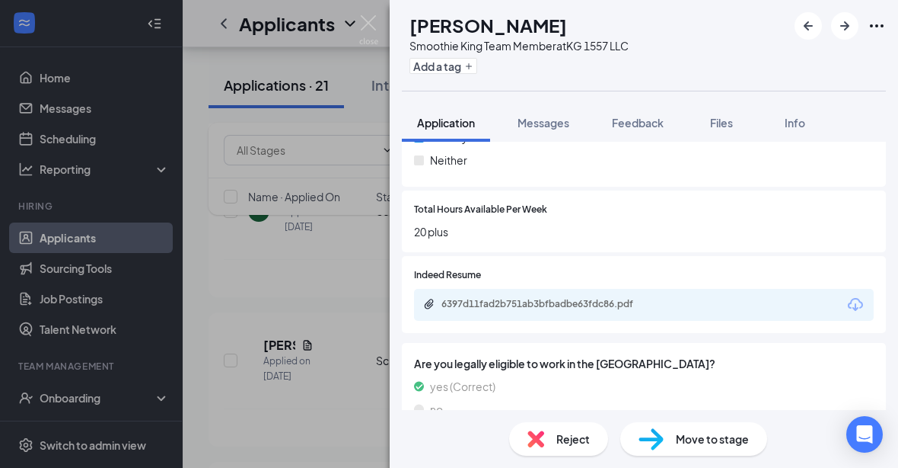
scroll to position [745, 0]
click at [551, 130] on button "Messages" at bounding box center [544, 123] width 82 height 38
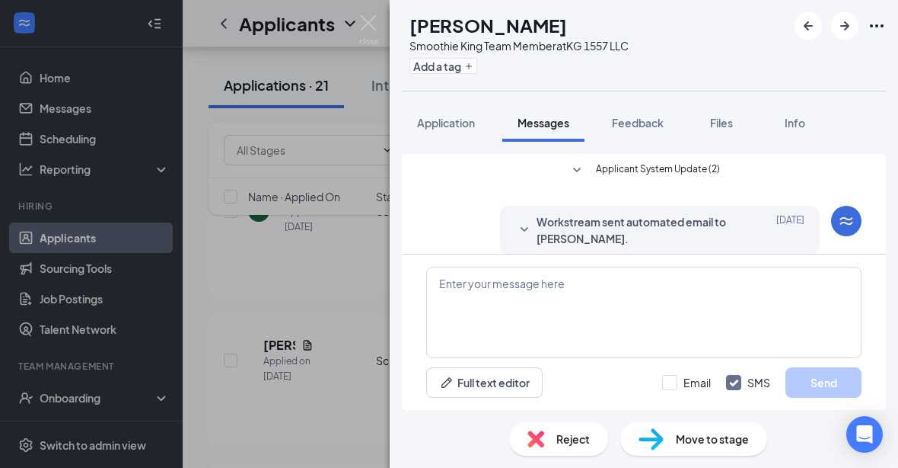
scroll to position [50, 0]
click at [571, 455] on div "Reject" at bounding box center [558, 439] width 99 height 34
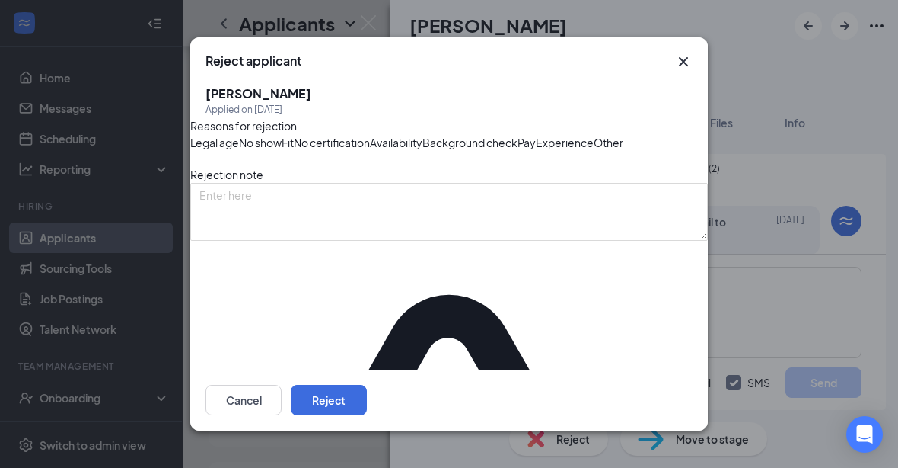
click at [423, 151] on span "Availability" at bounding box center [396, 142] width 53 height 17
click at [367, 415] on button "Reject" at bounding box center [329, 400] width 76 height 30
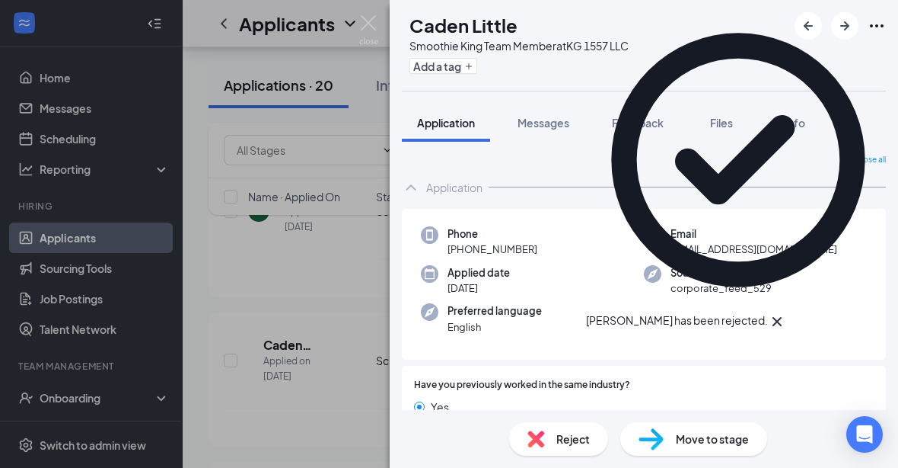
click at [356, 43] on div "[PERSON_NAME] Little Smoothie King Team Member at KG 1557 LLC Add a tag Applica…" at bounding box center [449, 234] width 898 height 468
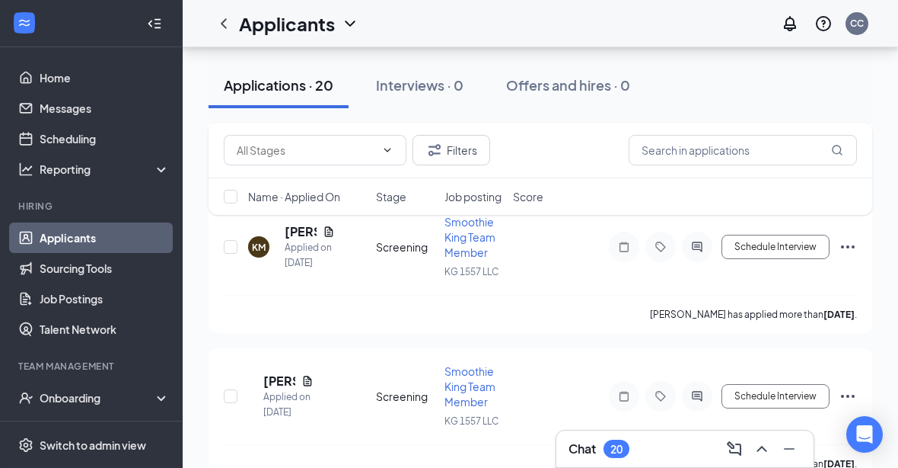
scroll to position [1266, 0]
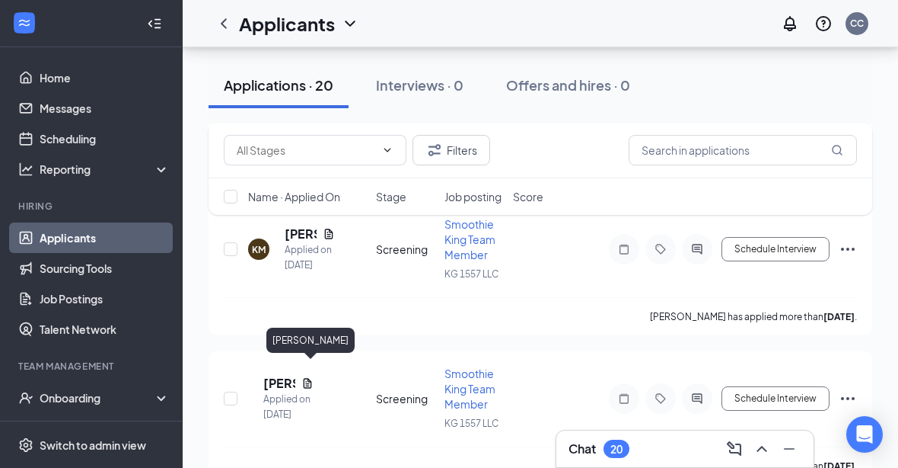
click at [295, 375] on h5 "[PERSON_NAME]" at bounding box center [279, 383] width 32 height 17
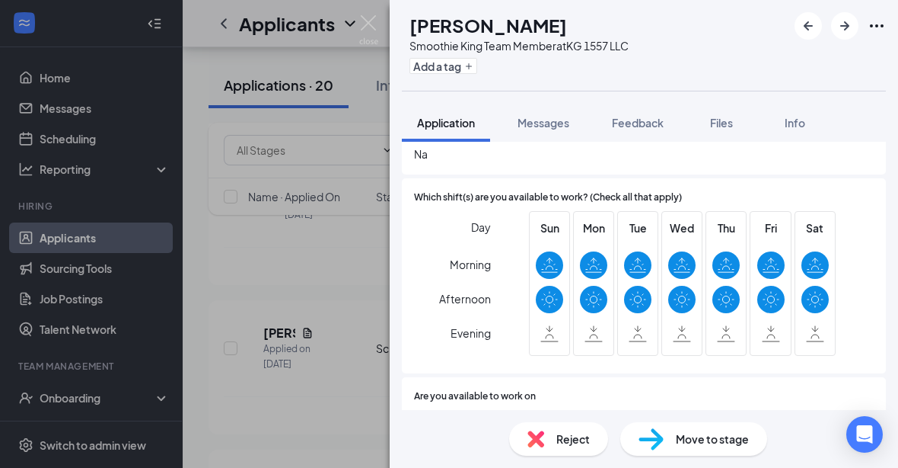
scroll to position [453, 0]
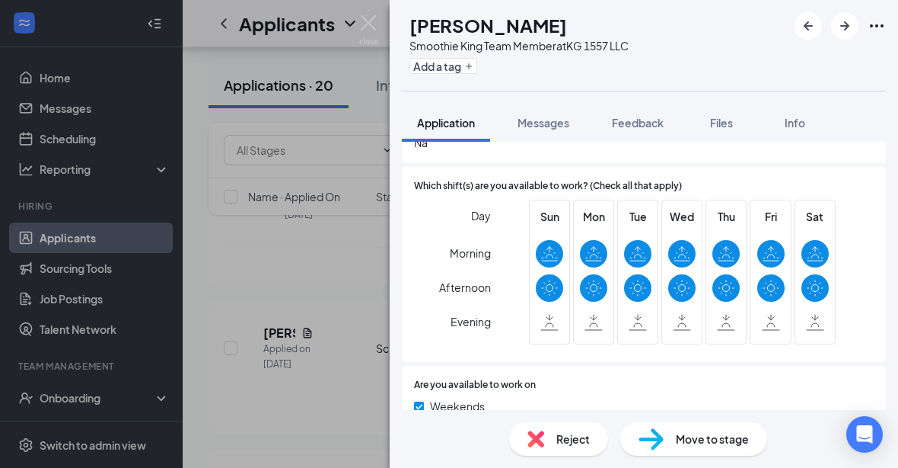
click at [365, 31] on img at bounding box center [368, 30] width 19 height 30
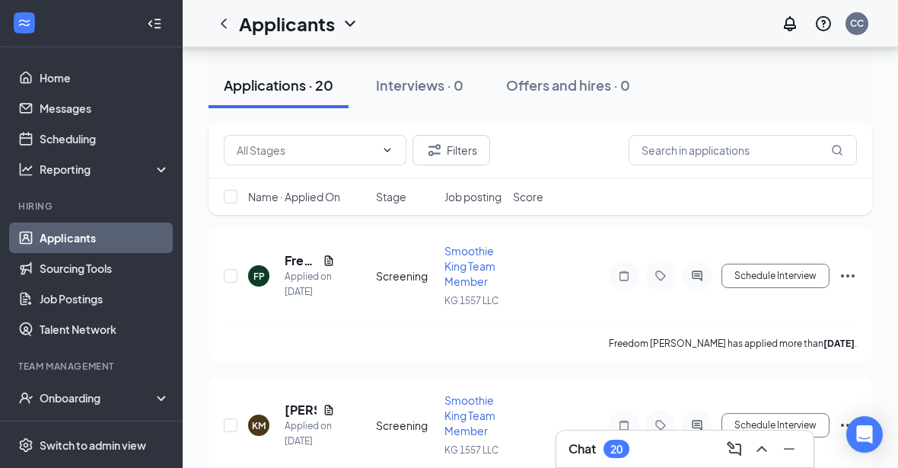
scroll to position [1077, 0]
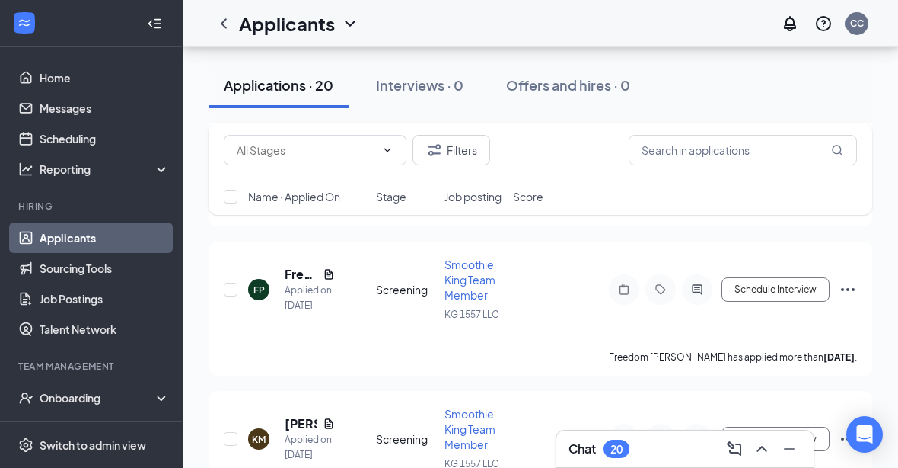
click at [300, 418] on h5 "[PERSON_NAME]" at bounding box center [301, 423] width 32 height 17
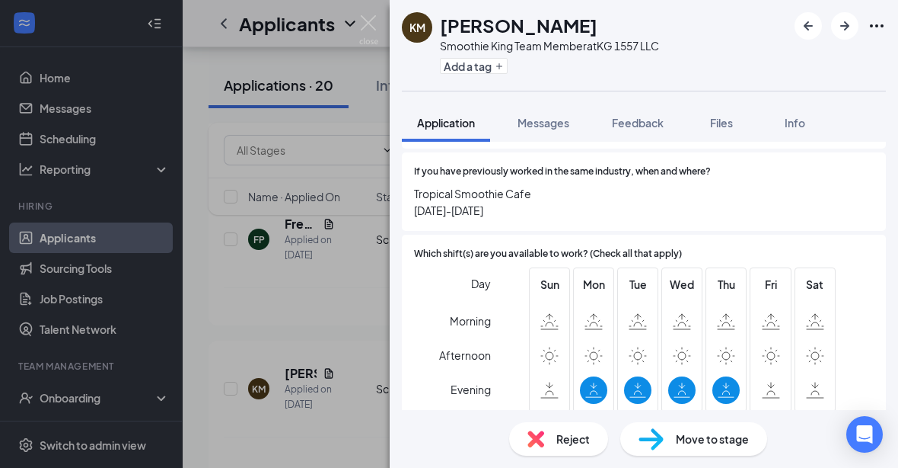
scroll to position [405, 0]
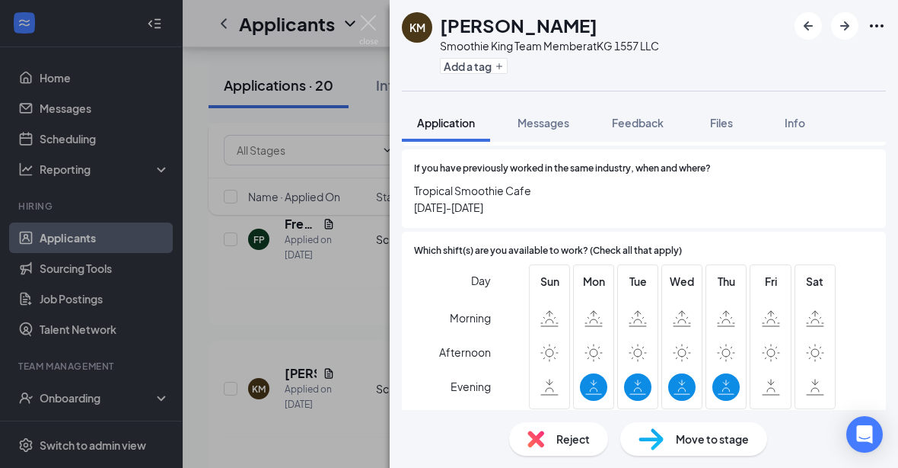
click at [368, 24] on img at bounding box center [368, 30] width 19 height 30
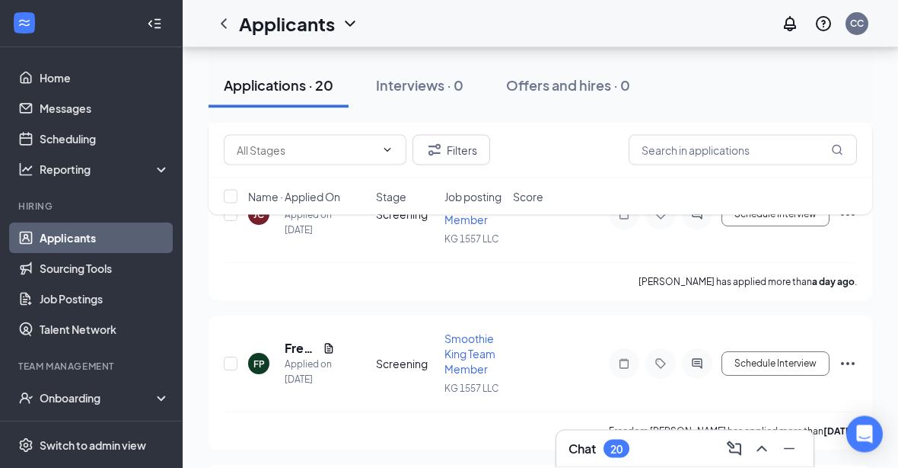
scroll to position [1003, 0]
click at [302, 340] on h5 "Freedom [PERSON_NAME]" at bounding box center [301, 348] width 32 height 17
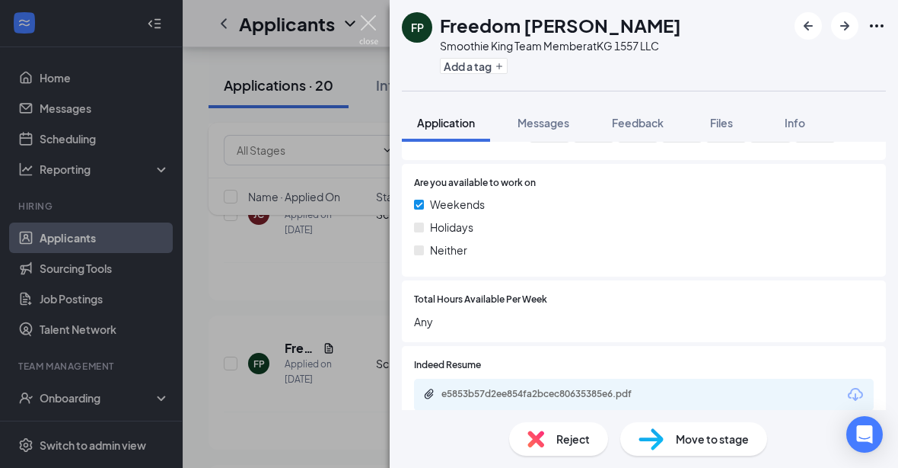
scroll to position [659, 0]
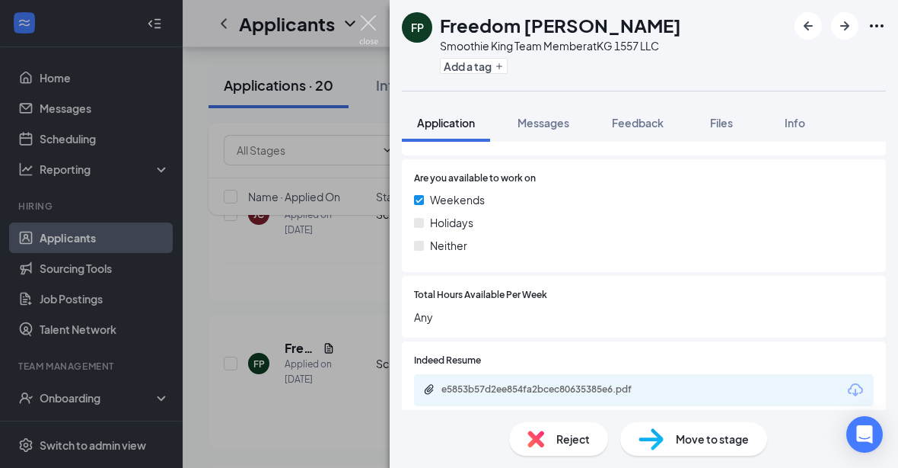
click at [376, 30] on img at bounding box center [368, 30] width 19 height 30
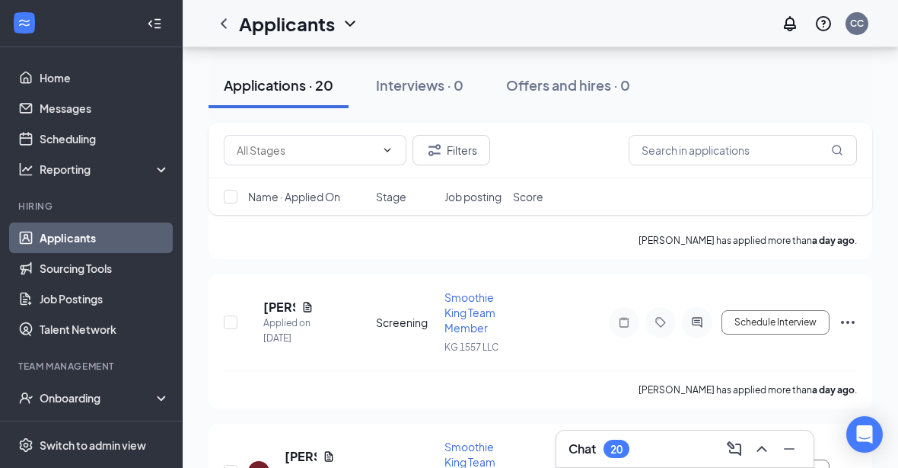
scroll to position [729, 0]
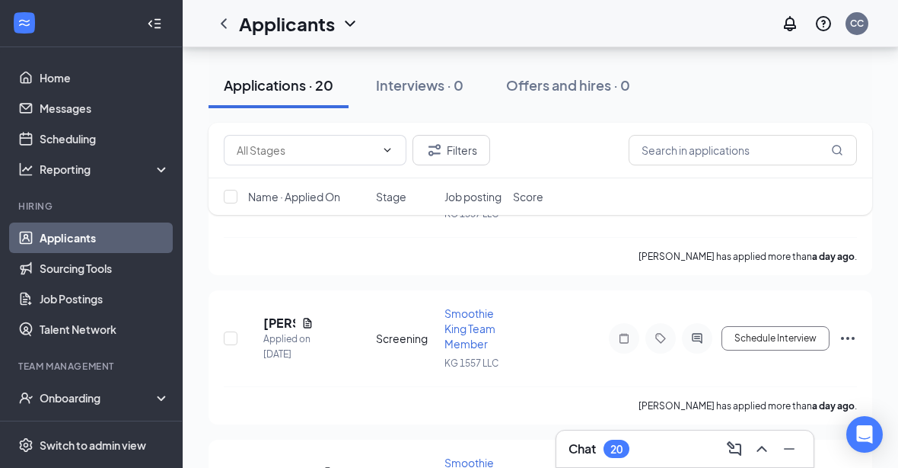
click at [289, 321] on h5 "[PERSON_NAME]" at bounding box center [279, 322] width 32 height 17
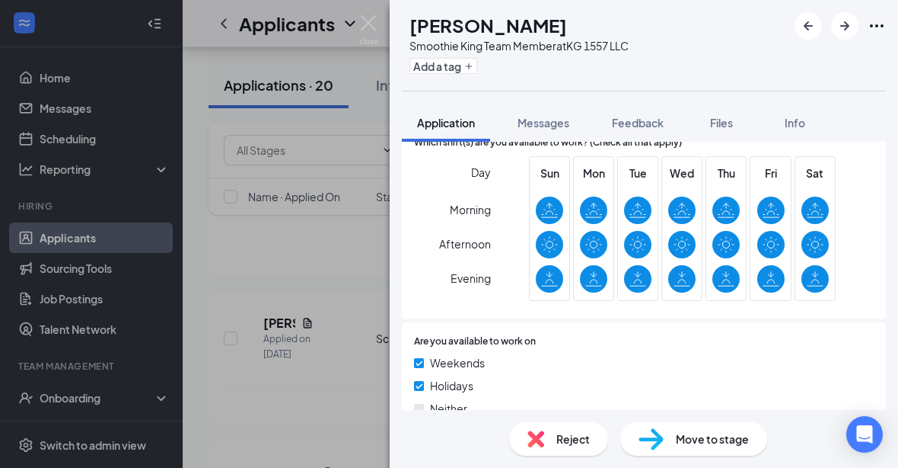
scroll to position [497, 0]
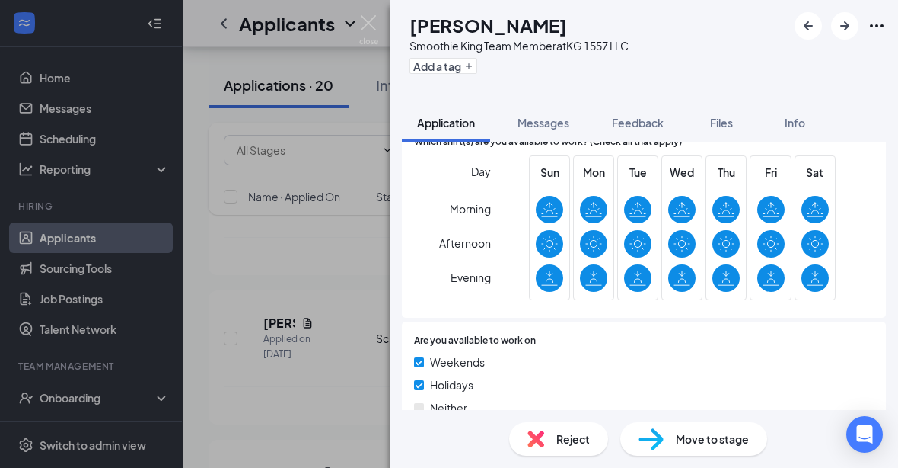
click at [359, 32] on img at bounding box center [368, 30] width 19 height 30
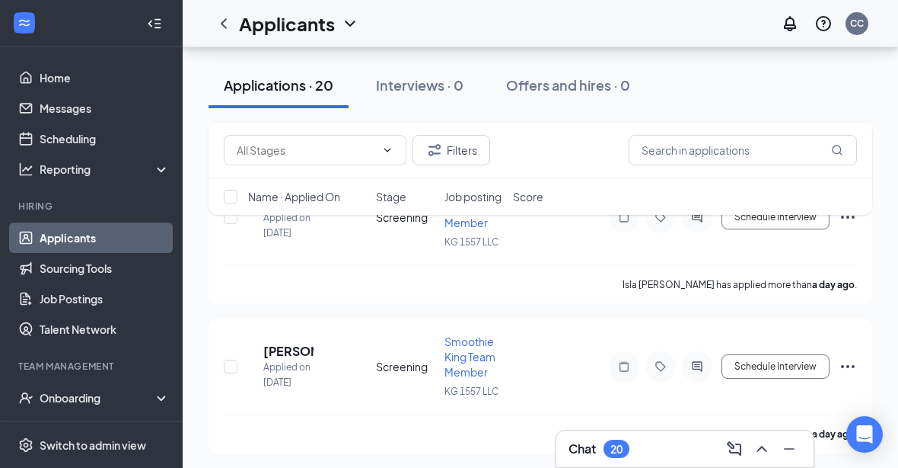
scroll to position [544, 0]
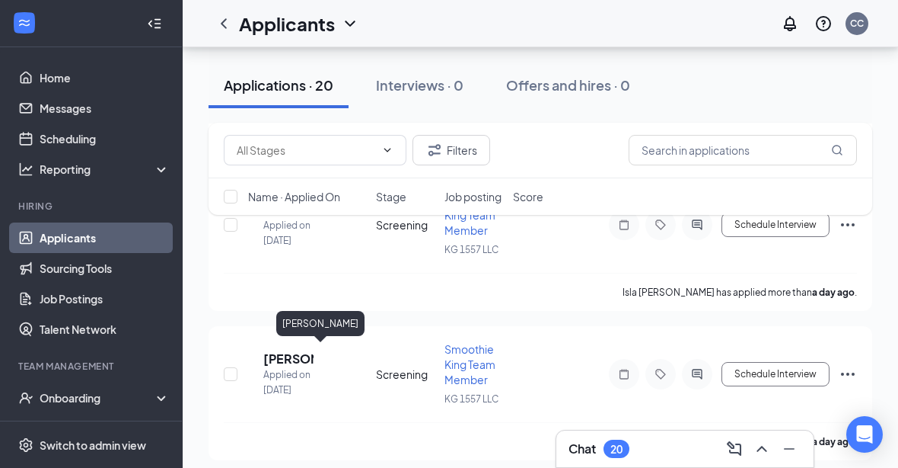
click at [312, 351] on h5 "[PERSON_NAME]" at bounding box center [288, 358] width 50 height 17
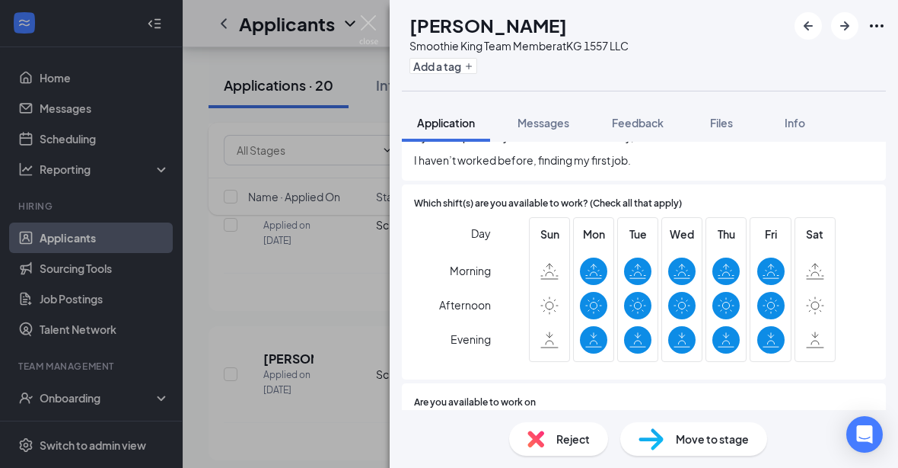
scroll to position [430, 0]
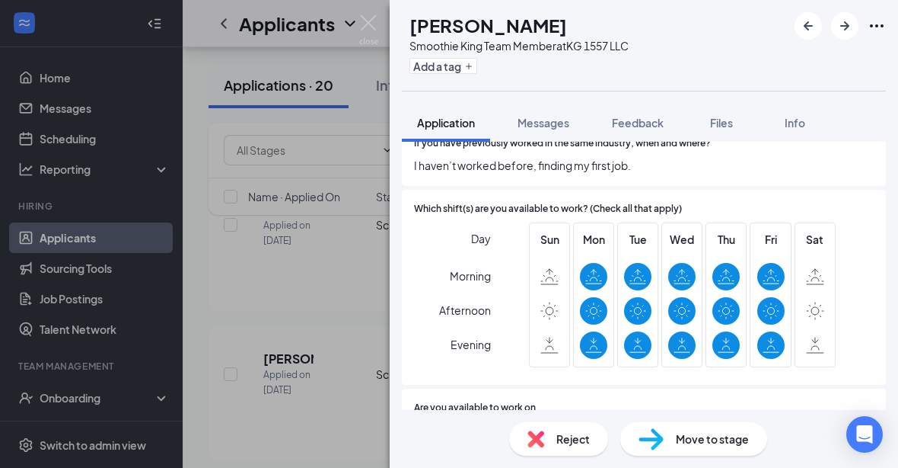
click at [362, 19] on img at bounding box center [368, 30] width 19 height 30
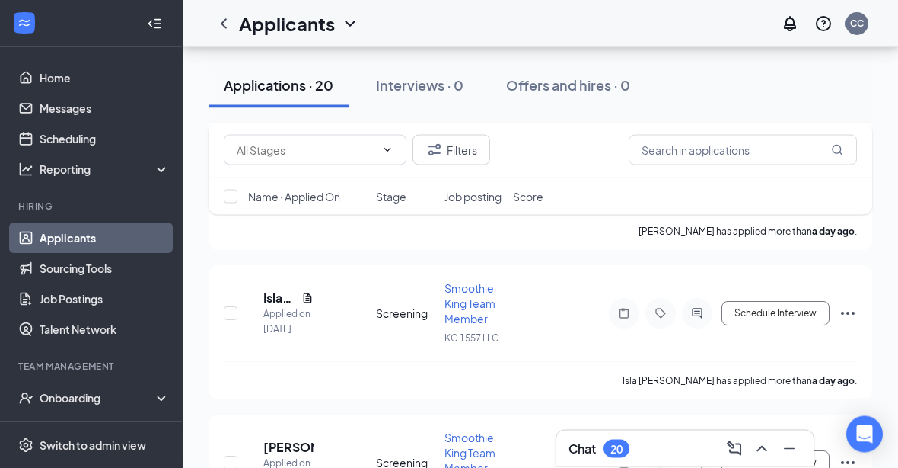
scroll to position [452, 0]
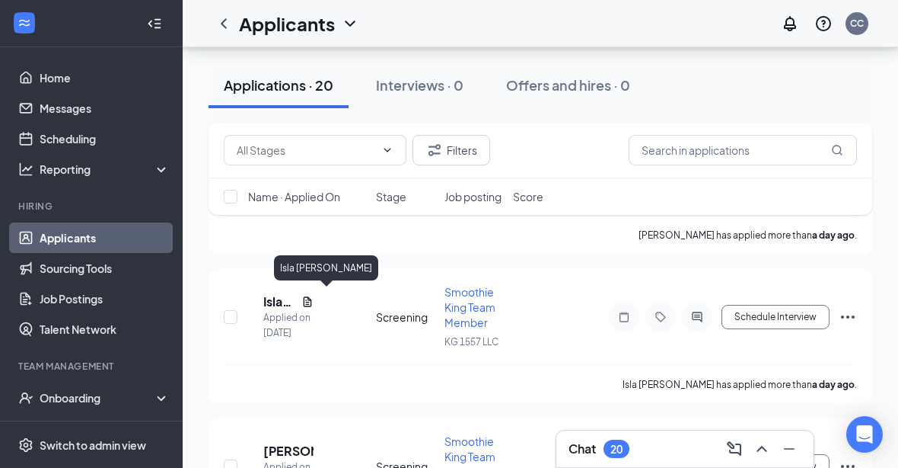
click at [293, 304] on h5 "Isla [PERSON_NAME]" at bounding box center [279, 301] width 32 height 17
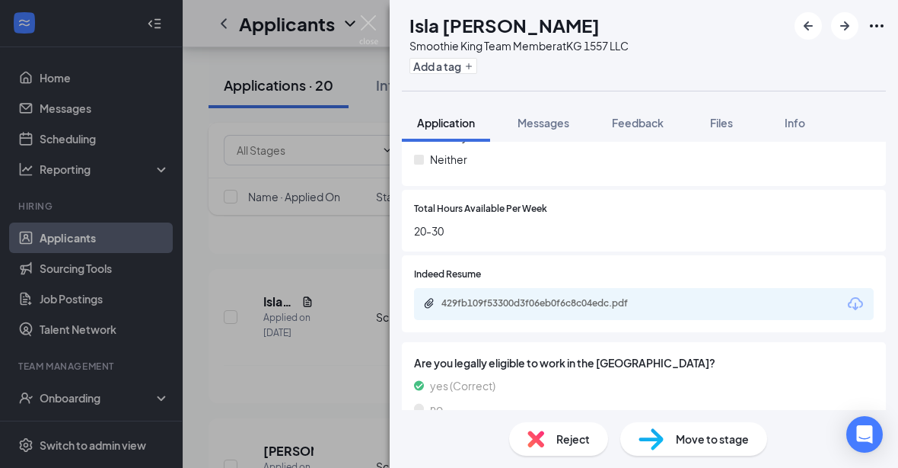
scroll to position [745, 0]
click at [551, 132] on button "Messages" at bounding box center [544, 123] width 82 height 38
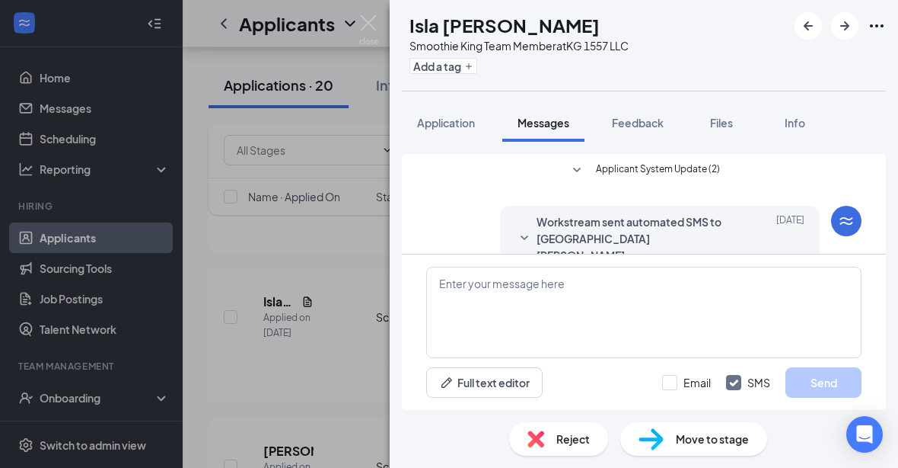
scroll to position [50, 0]
click at [566, 447] on span "Reject" at bounding box center [574, 438] width 34 height 17
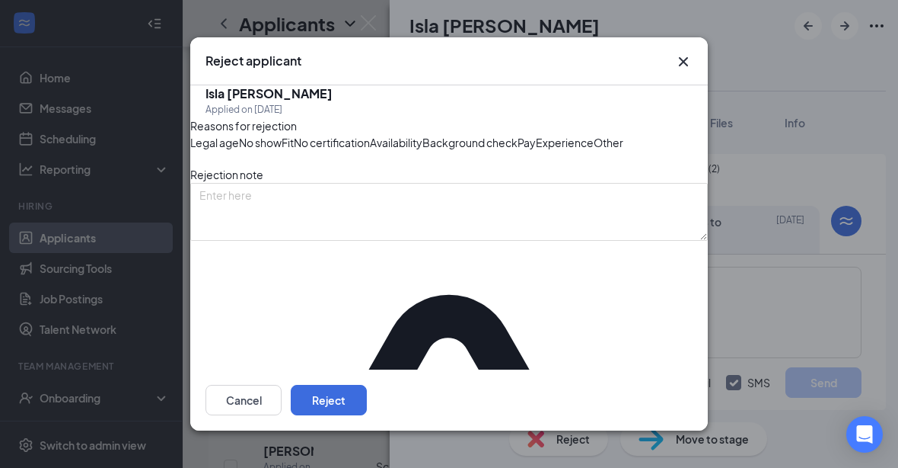
click at [423, 151] on span "Availability" at bounding box center [396, 142] width 53 height 17
click at [367, 415] on button "Reject" at bounding box center [329, 400] width 76 height 30
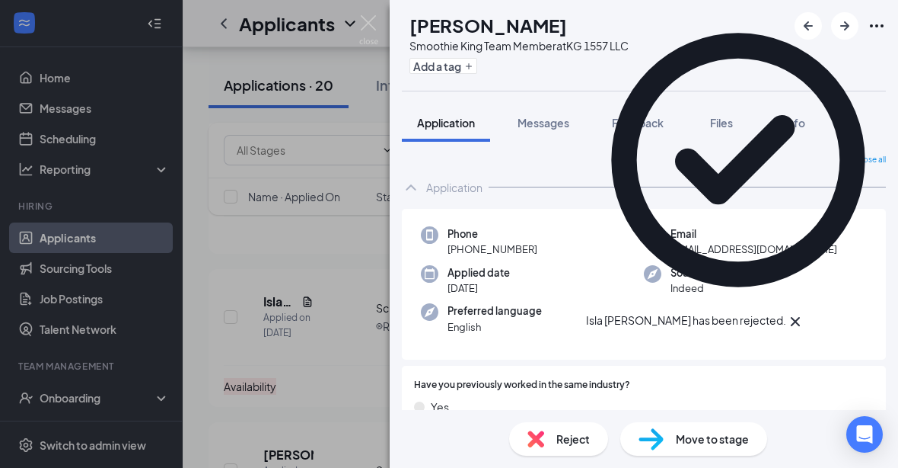
click at [373, 25] on img at bounding box center [368, 30] width 19 height 30
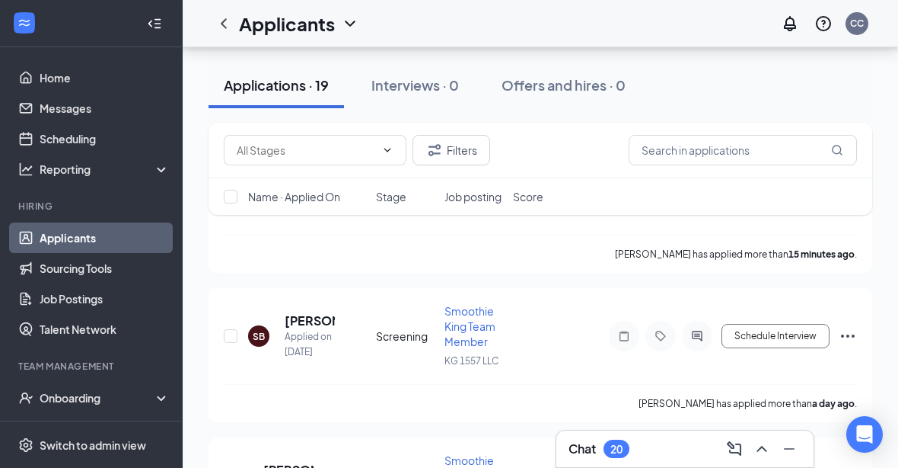
scroll to position [283, 0]
click at [295, 325] on h5 "[PERSON_NAME]" at bounding box center [310, 321] width 50 height 17
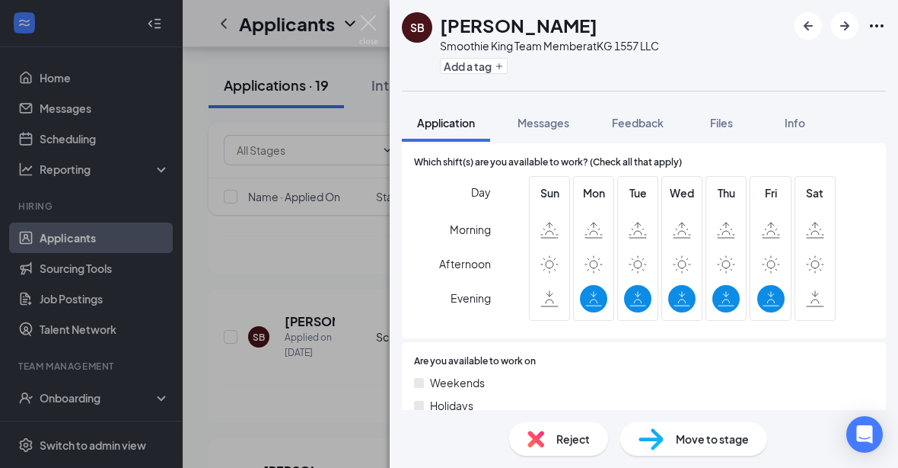
scroll to position [491, 0]
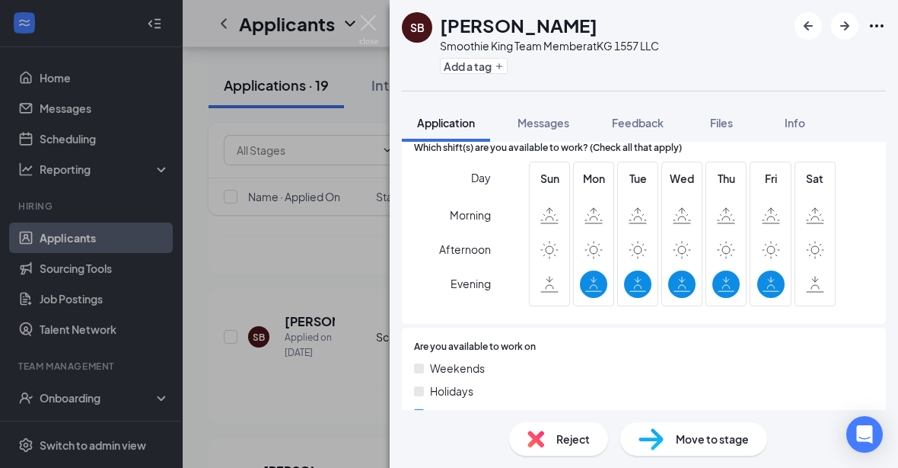
click at [545, 122] on span "Messages" at bounding box center [544, 123] width 52 height 14
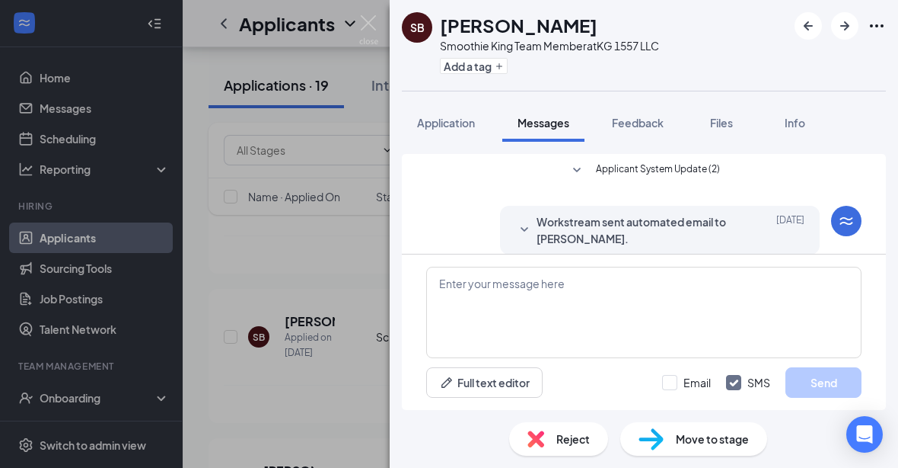
scroll to position [50, 0]
click at [582, 447] on span "Reject" at bounding box center [574, 438] width 34 height 17
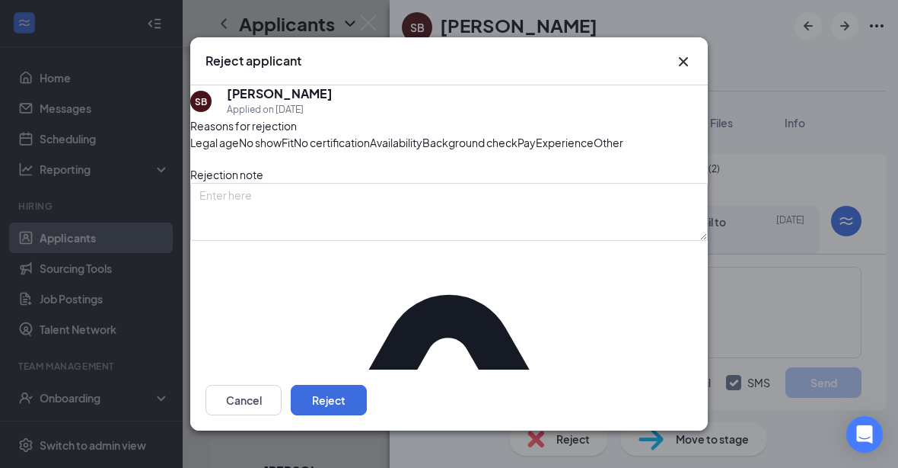
click at [423, 151] on span "Availability" at bounding box center [396, 142] width 53 height 17
click at [367, 415] on button "Reject" at bounding box center [329, 400] width 76 height 30
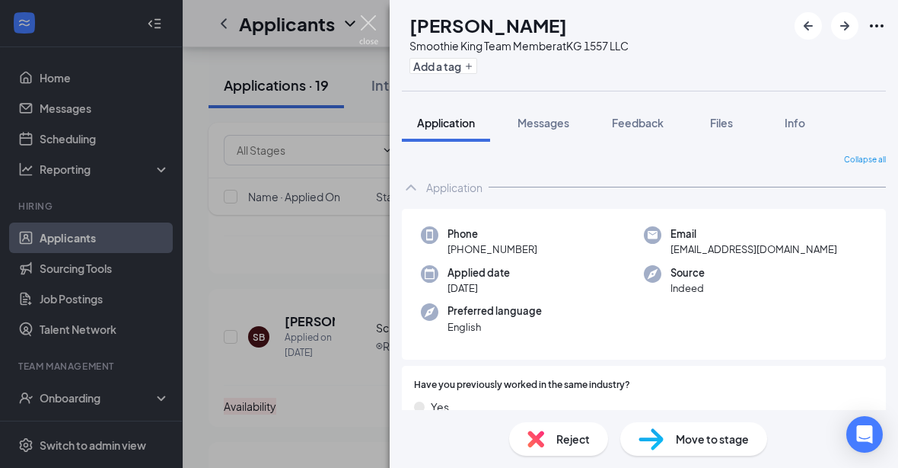
click at [360, 38] on img at bounding box center [368, 30] width 19 height 30
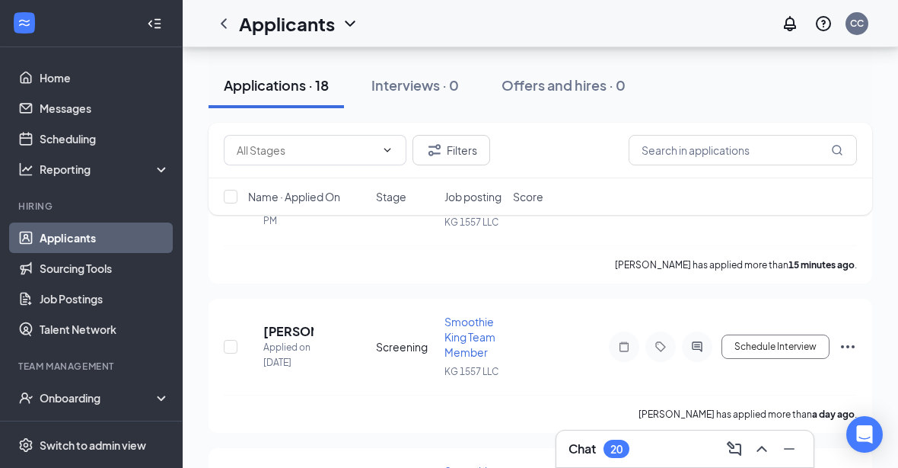
scroll to position [204, 0]
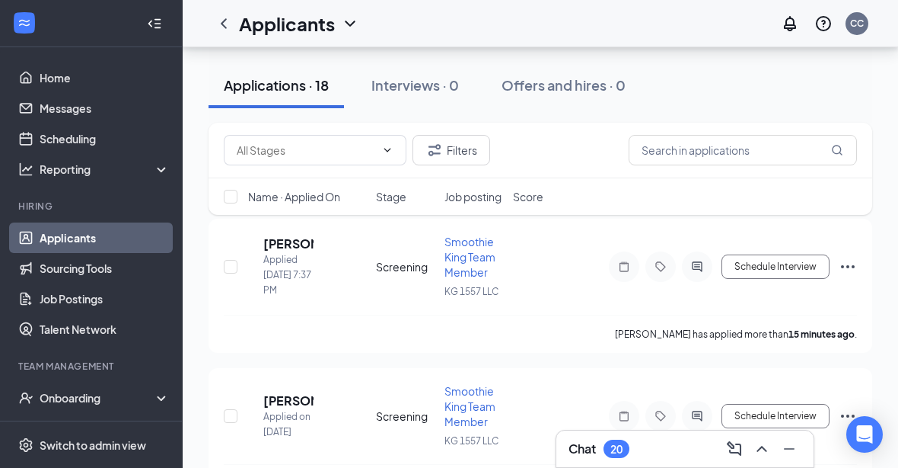
click at [285, 250] on h5 "[PERSON_NAME]" at bounding box center [288, 243] width 50 height 17
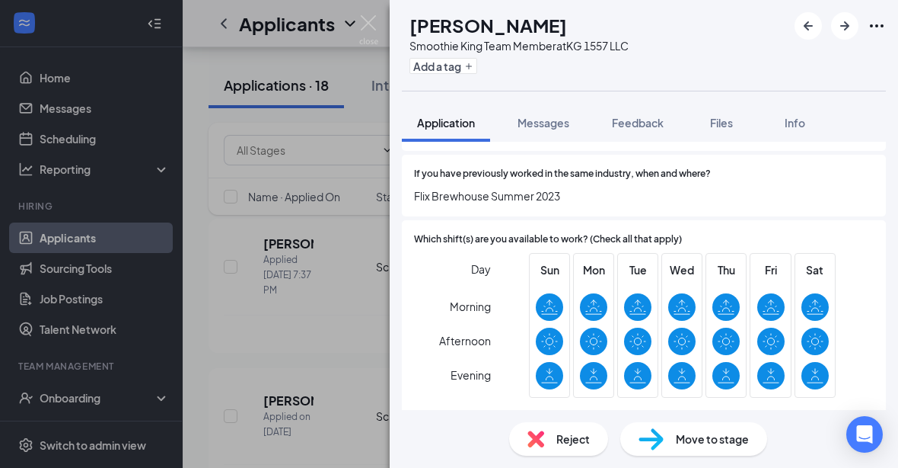
scroll to position [396, 0]
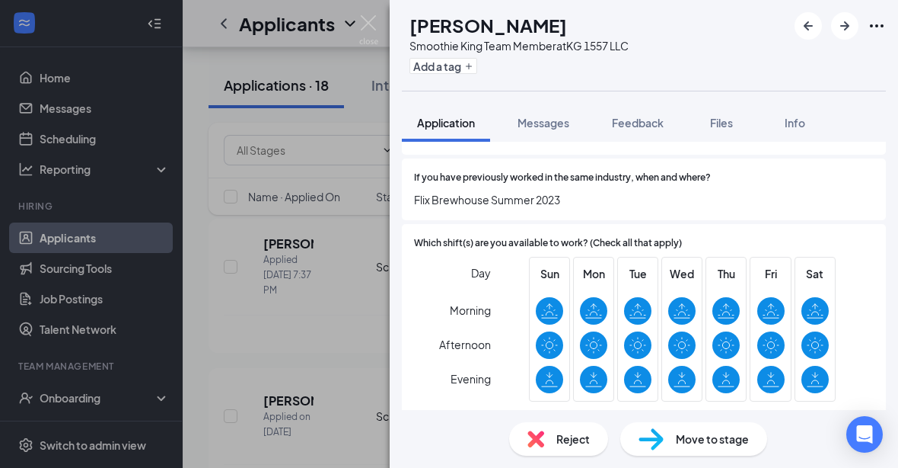
click at [372, 30] on img at bounding box center [368, 30] width 19 height 30
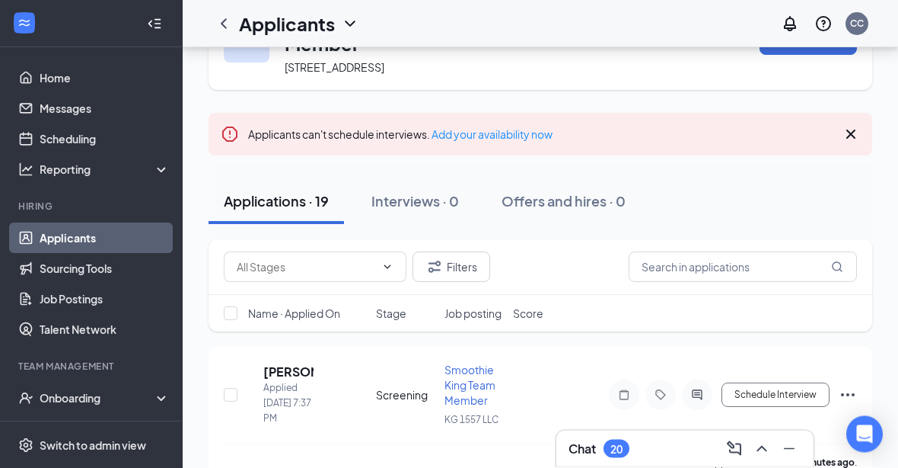
scroll to position [72, 0]
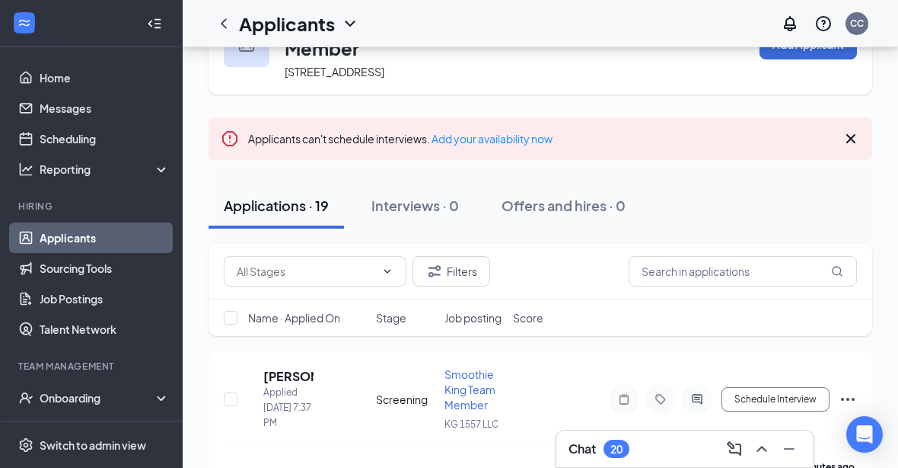
click at [381, 472] on div "[PERSON_NAME] has applied more than 27 minutes ago ." at bounding box center [541, 466] width 634 height 38
click at [297, 383] on h5 "[PERSON_NAME]" at bounding box center [288, 376] width 50 height 17
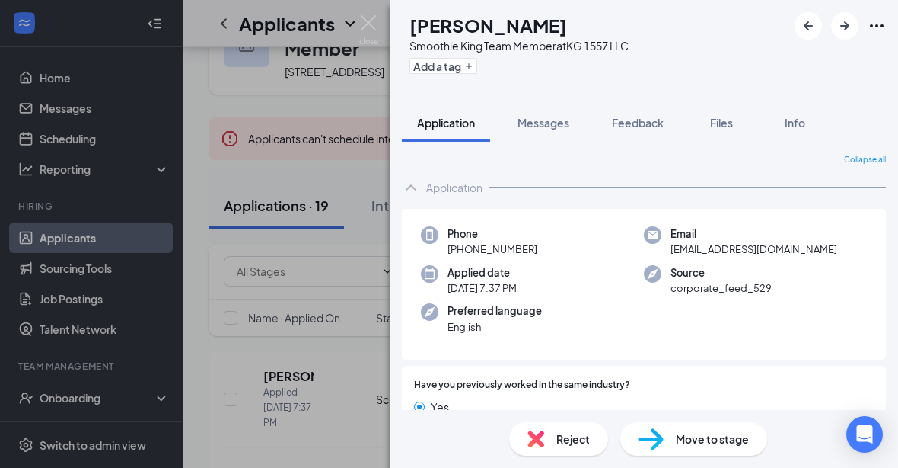
click at [313, 457] on div "IM [PERSON_NAME] Smoothie King Team Member at KG 1557 LLC Add a tag Application…" at bounding box center [449, 234] width 898 height 468
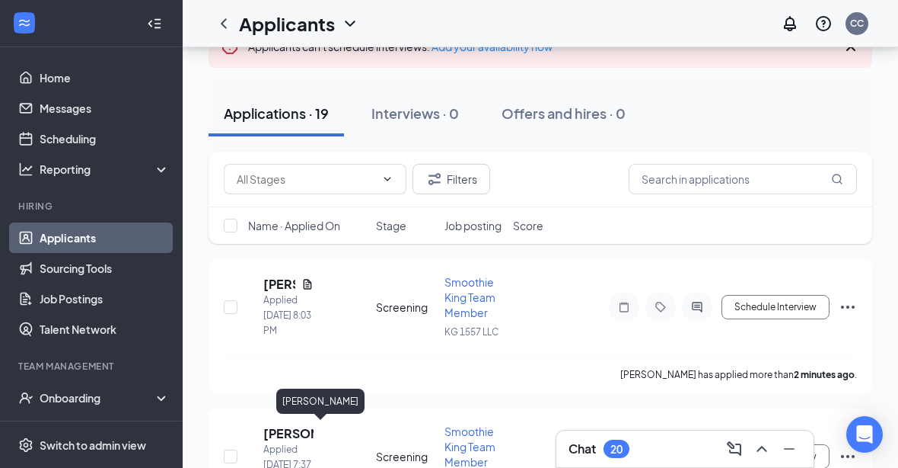
click at [300, 437] on h5 "[PERSON_NAME]" at bounding box center [288, 433] width 50 height 17
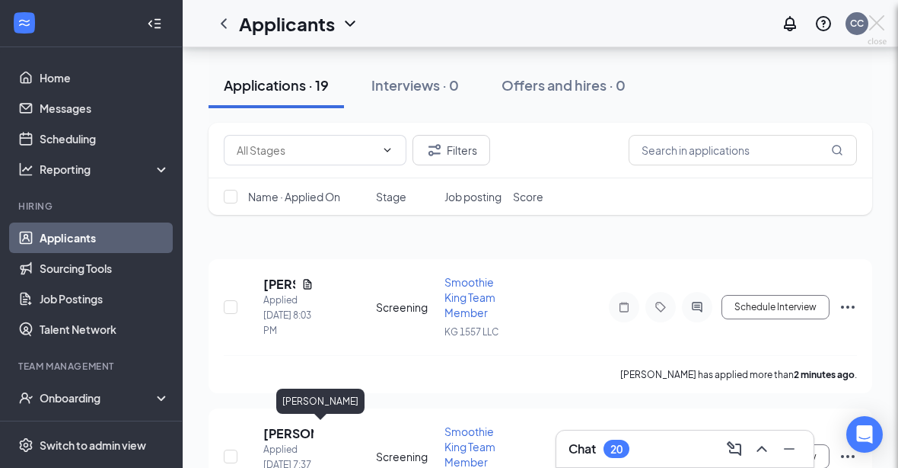
scroll to position [214, 0]
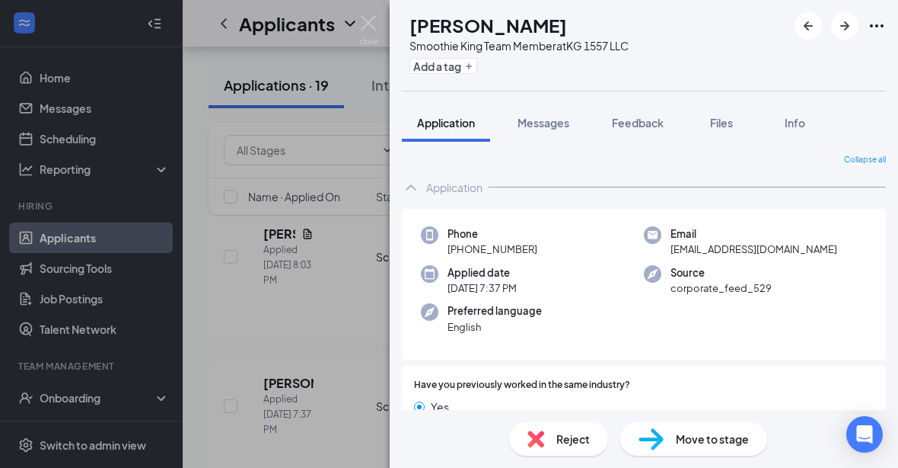
click at [355, 30] on div "IM [PERSON_NAME] Smoothie King Team Member at KG 1557 LLC Add a tag Application…" at bounding box center [449, 234] width 898 height 468
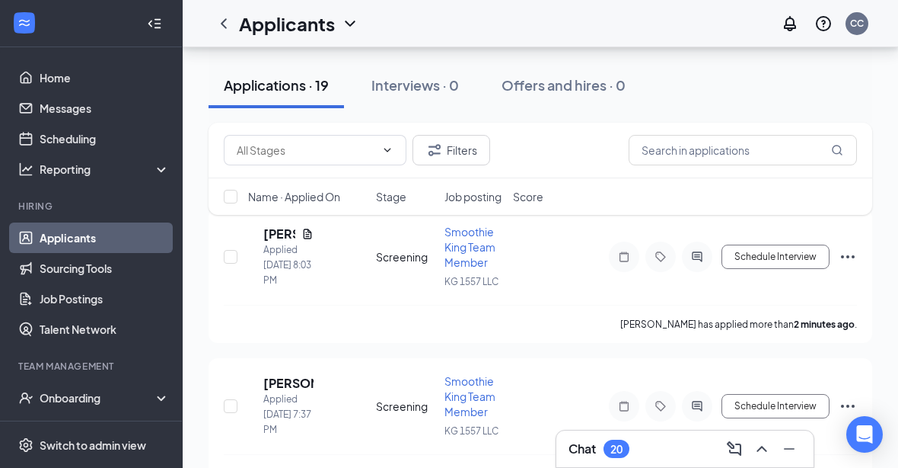
click at [295, 239] on h5 "[PERSON_NAME]" at bounding box center [279, 233] width 32 height 17
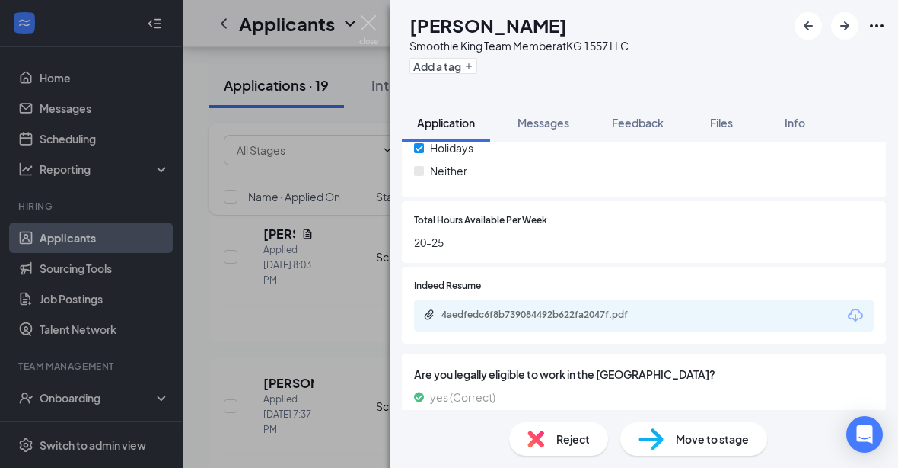
scroll to position [739, 0]
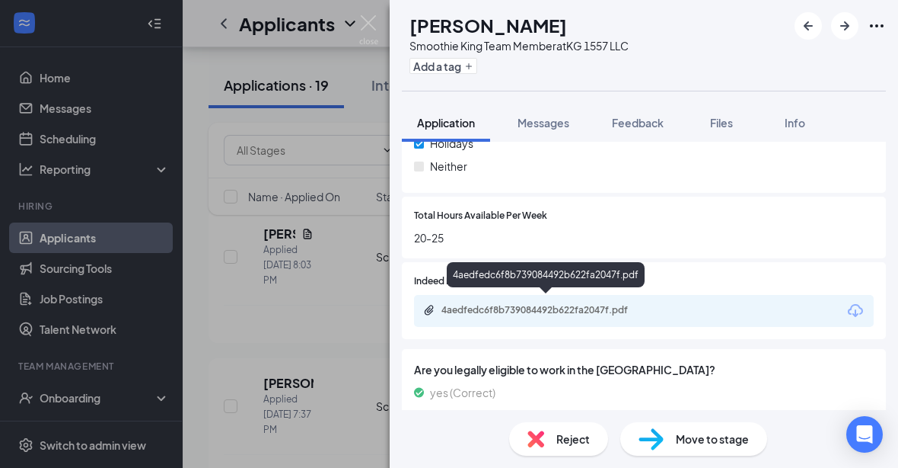
click at [527, 304] on div "4aedfedc6f8b739084492b622fa2047f.pdf" at bounding box center [548, 310] width 213 height 12
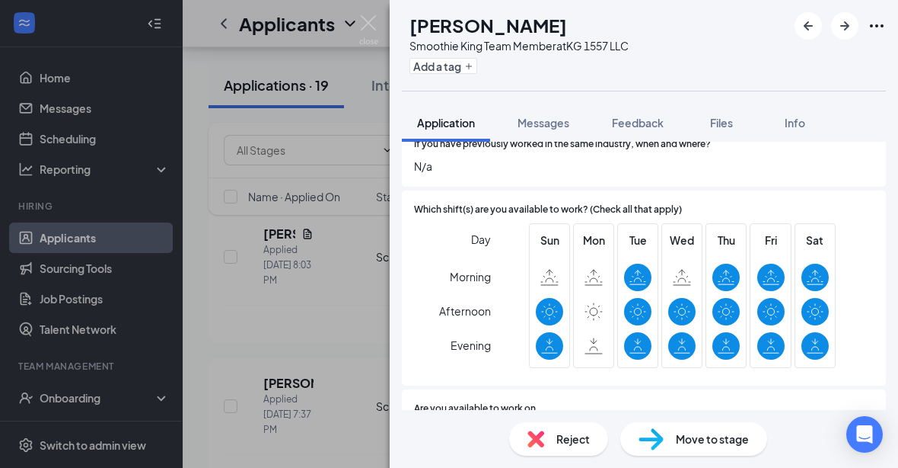
scroll to position [426, 0]
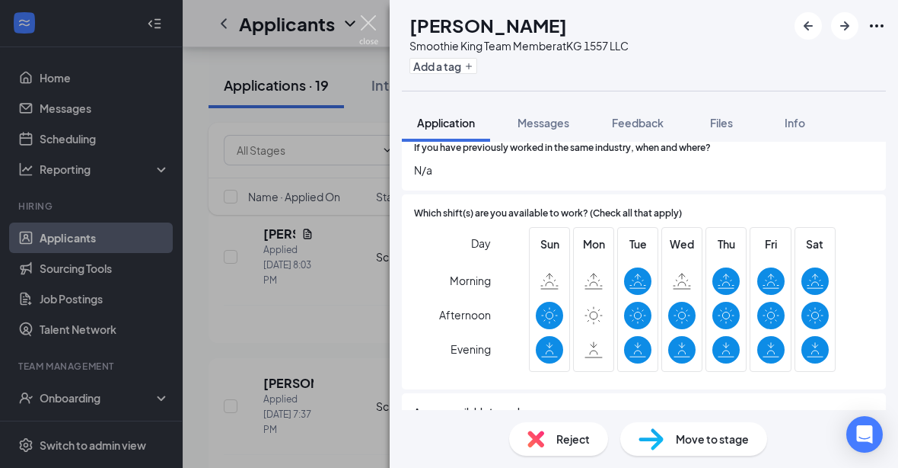
click at [373, 26] on img at bounding box center [368, 30] width 19 height 30
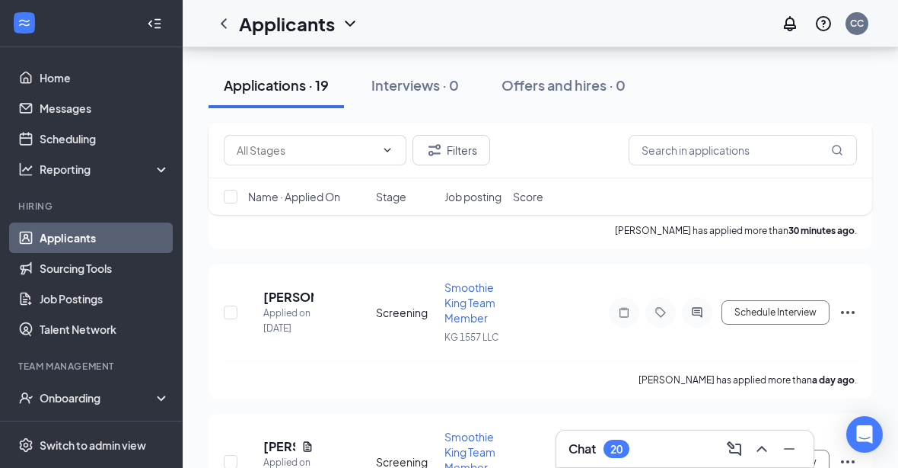
scroll to position [455, 0]
click at [295, 300] on h5 "[PERSON_NAME]" at bounding box center [288, 297] width 50 height 17
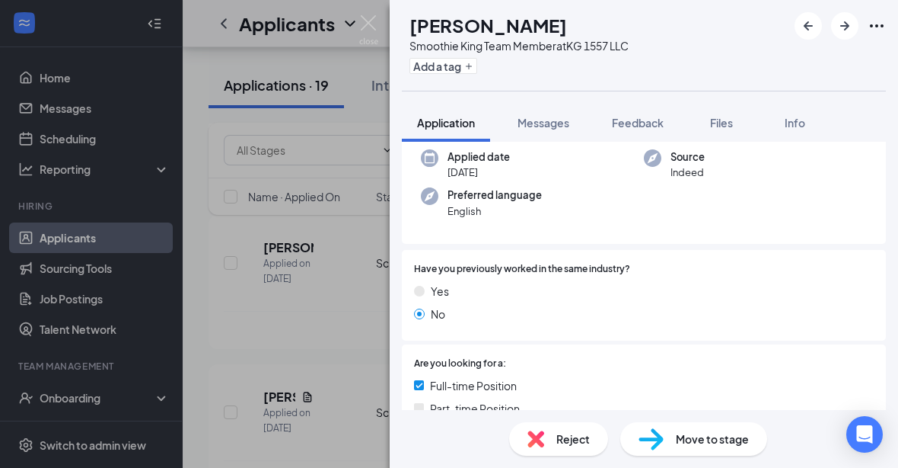
scroll to position [132, 0]
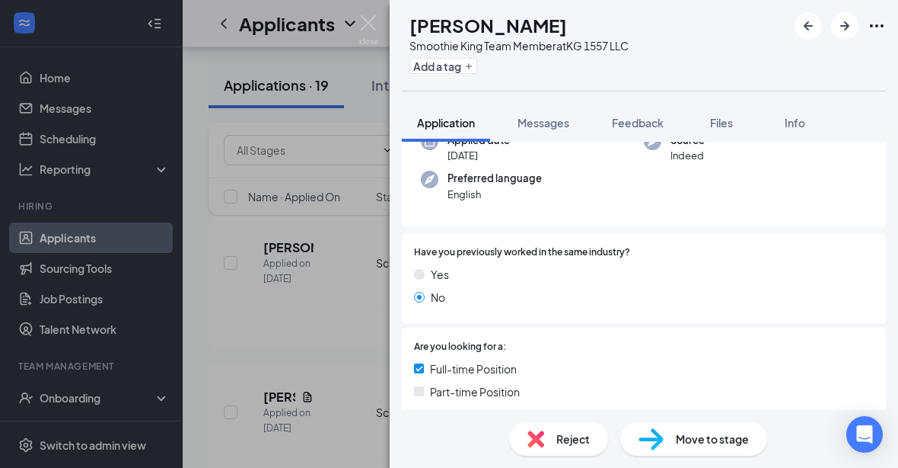
click at [553, 119] on span "Messages" at bounding box center [544, 123] width 52 height 14
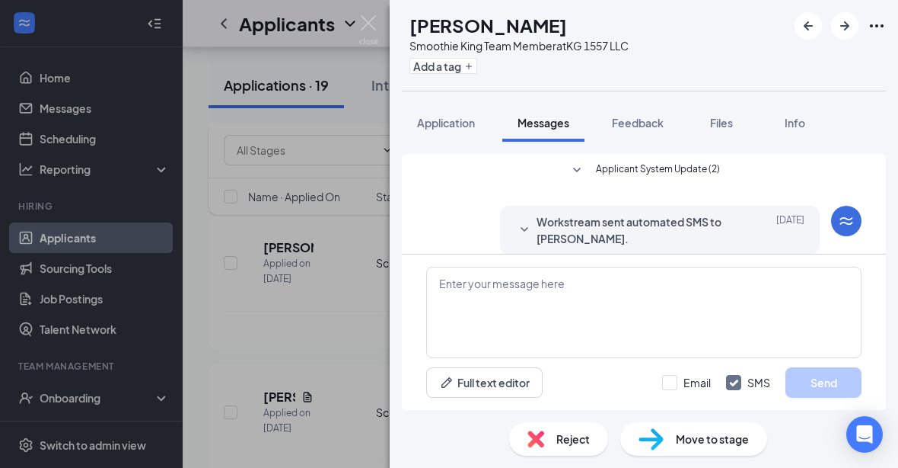
scroll to position [50, 0]
click at [375, 26] on img at bounding box center [368, 30] width 19 height 30
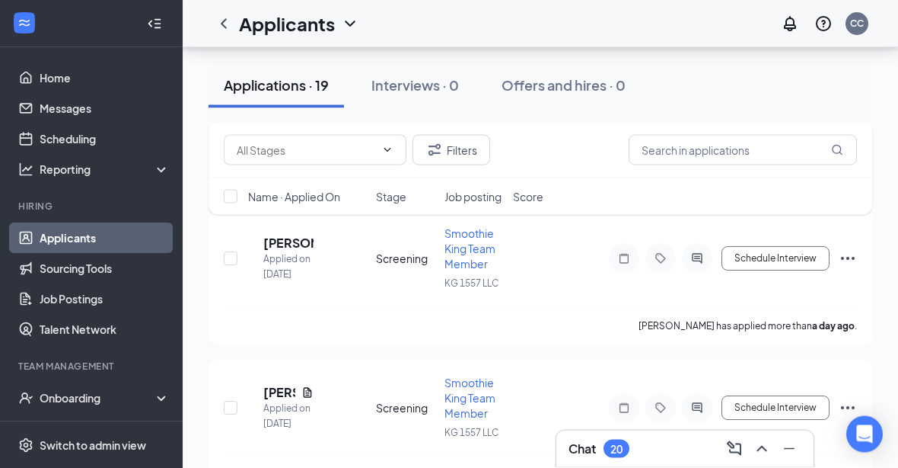
scroll to position [512, 0]
click at [292, 393] on h5 "[PERSON_NAME]" at bounding box center [279, 391] width 32 height 17
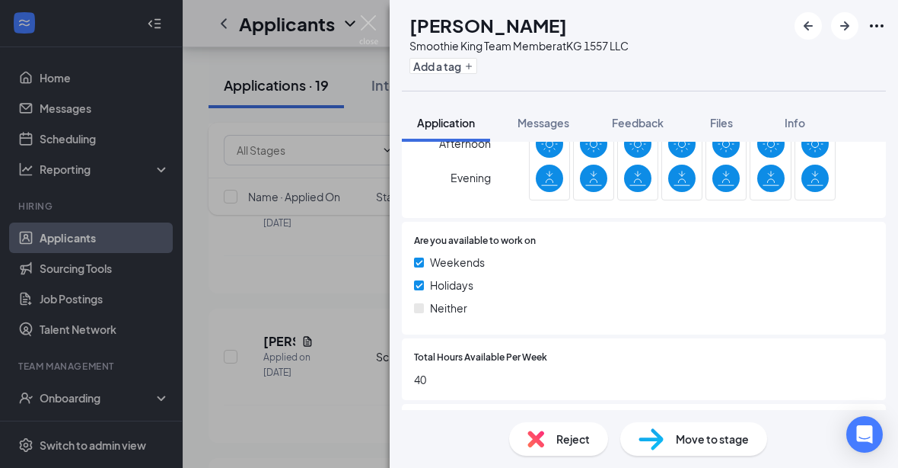
scroll to position [599, 0]
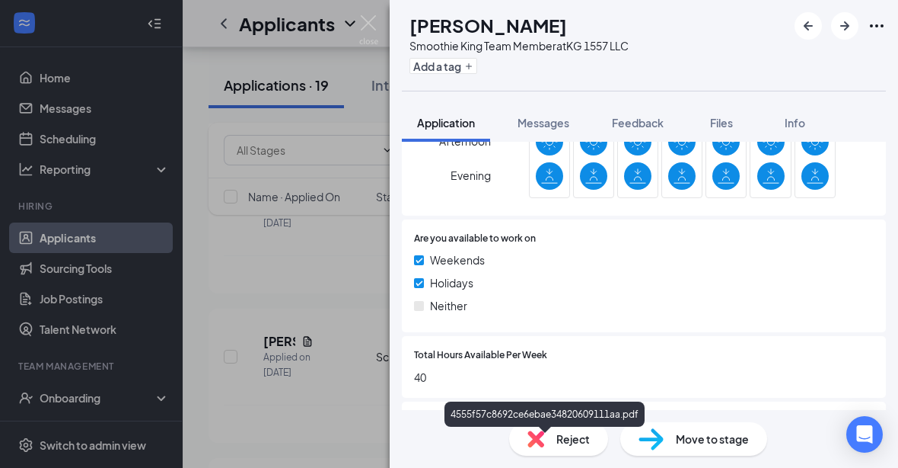
click at [545, 443] on div "4555f57c8692ce6ebae34820609111aa.pdf" at bounding box center [548, 449] width 213 height 12
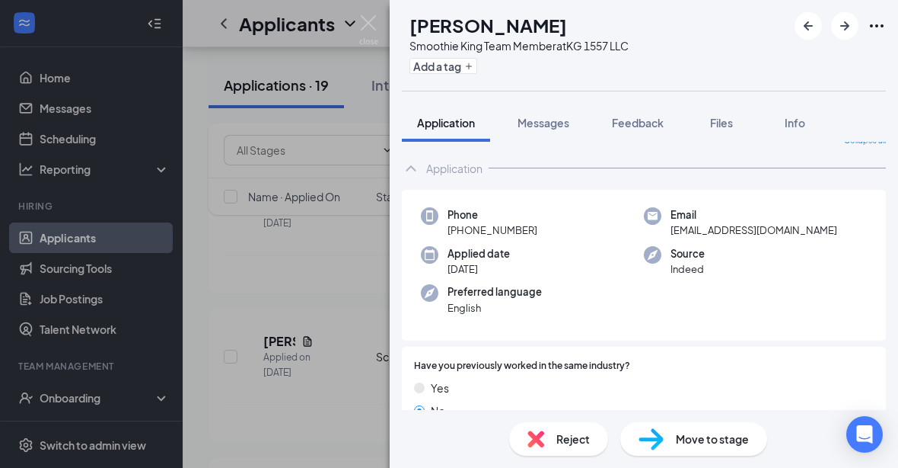
scroll to position [18, 0]
click at [555, 116] on span "Messages" at bounding box center [544, 123] width 52 height 14
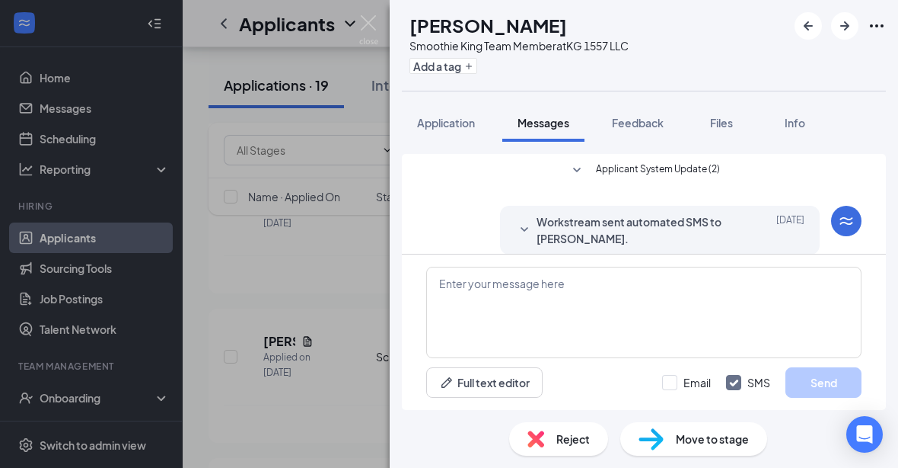
scroll to position [50, 0]
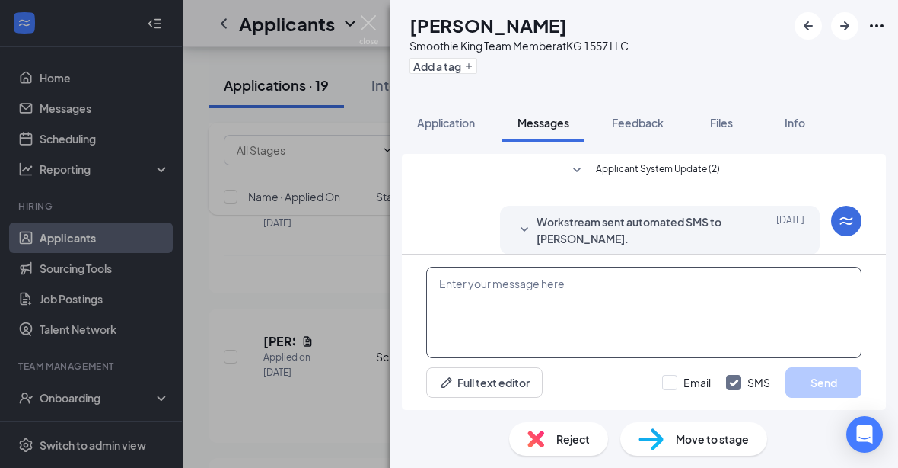
click at [512, 358] on textarea at bounding box center [644, 311] width 436 height 91
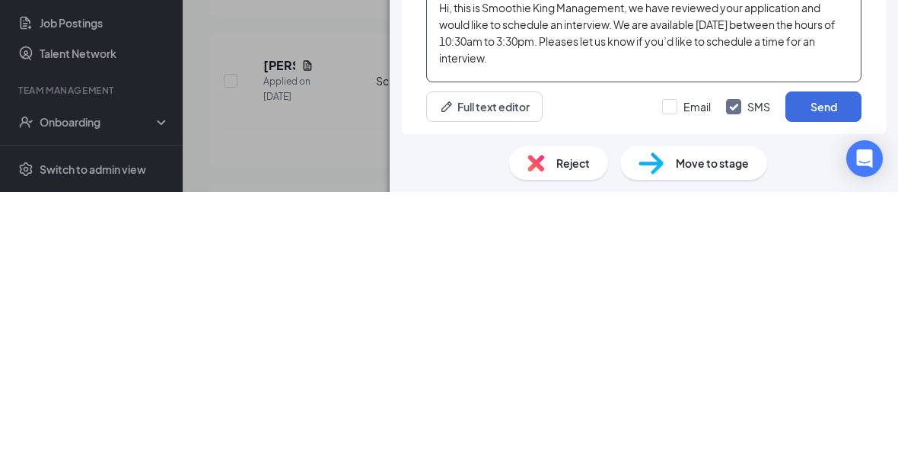
type textarea "Hi, this is Smoothie King Management, we have reviewed your application and wou…"
click at [820, 367] on button "Send" at bounding box center [824, 382] width 76 height 30
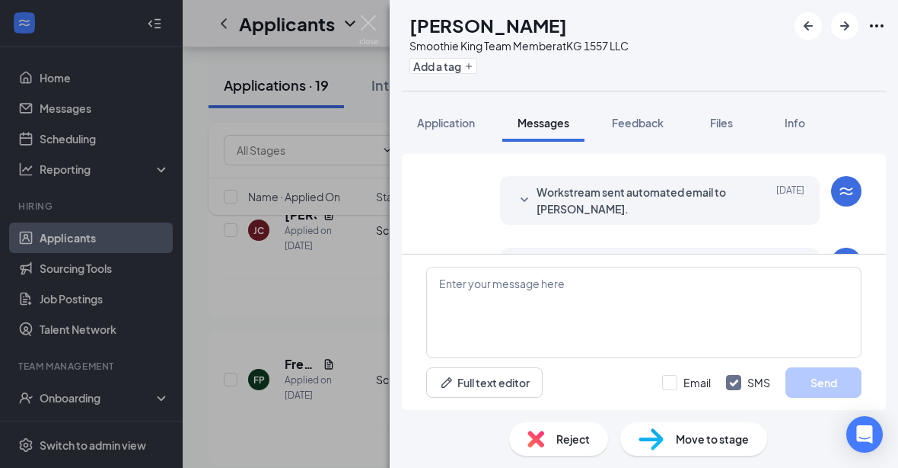
scroll to position [129, 0]
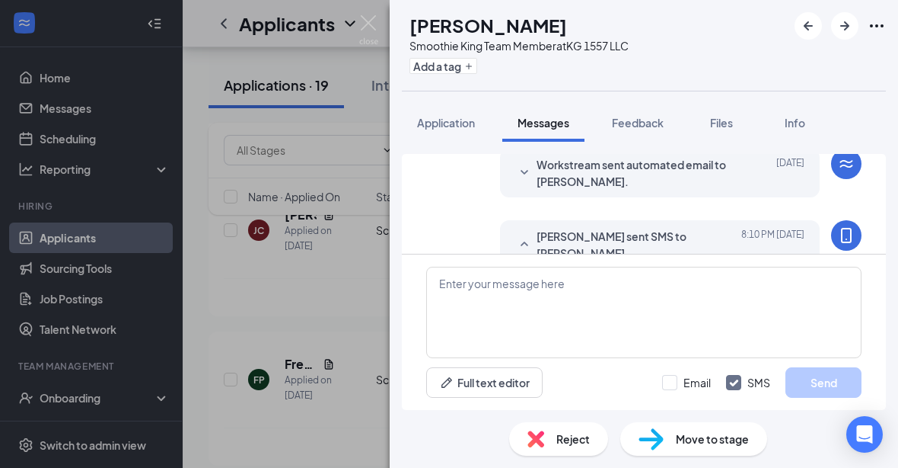
click at [344, 437] on div "LC [PERSON_NAME] Smoothie King Team Member at KG 1557 LLC Add a tag Application…" at bounding box center [449, 234] width 898 height 468
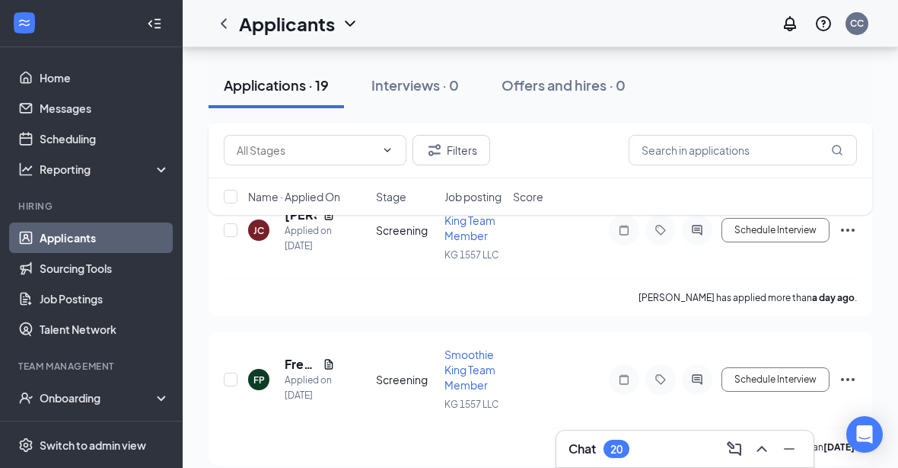
click at [128, 106] on link "Messages" at bounding box center [105, 108] width 130 height 30
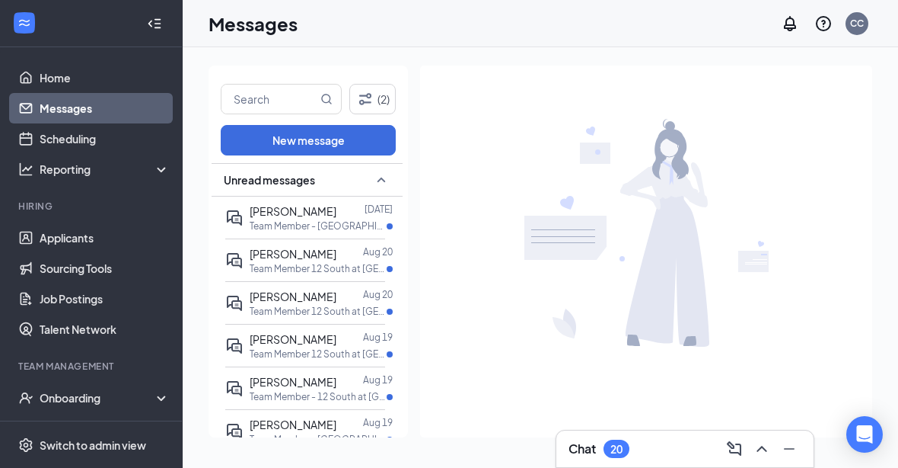
click at [373, 99] on icon "Filter" at bounding box center [365, 99] width 18 height 18
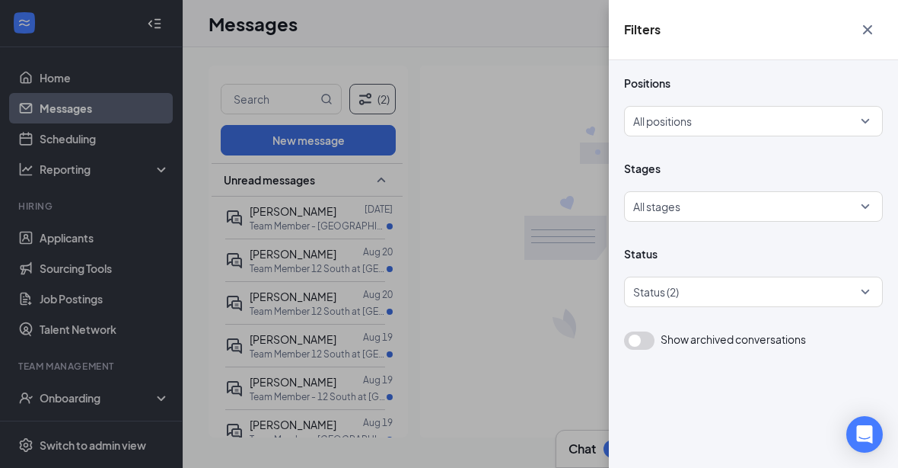
click at [836, 117] on div at bounding box center [749, 121] width 230 height 24
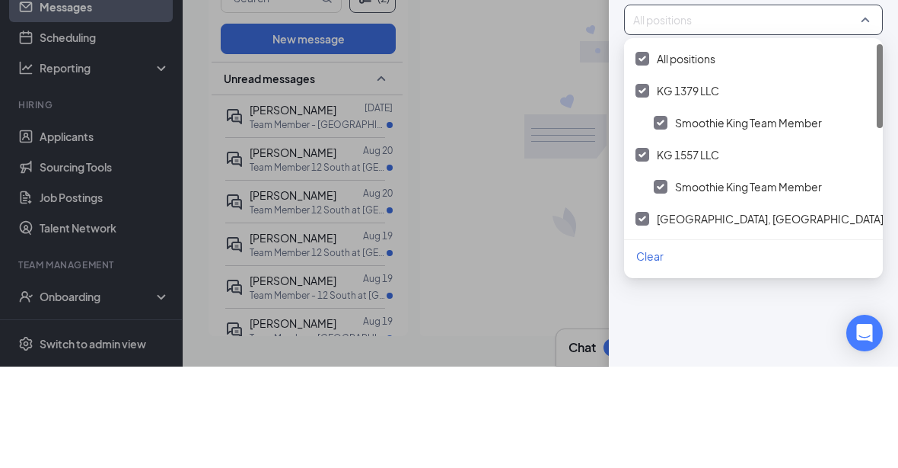
click at [640, 313] on div at bounding box center [643, 320] width 14 height 14
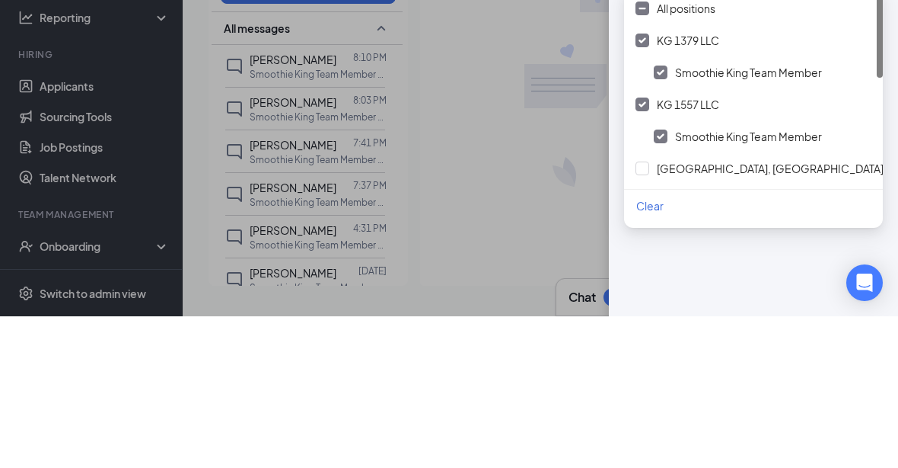
click at [519, 168] on div "Filters Positions Positions (2) Stages All stages Status Status (2) Show archiv…" at bounding box center [449, 234] width 898 height 468
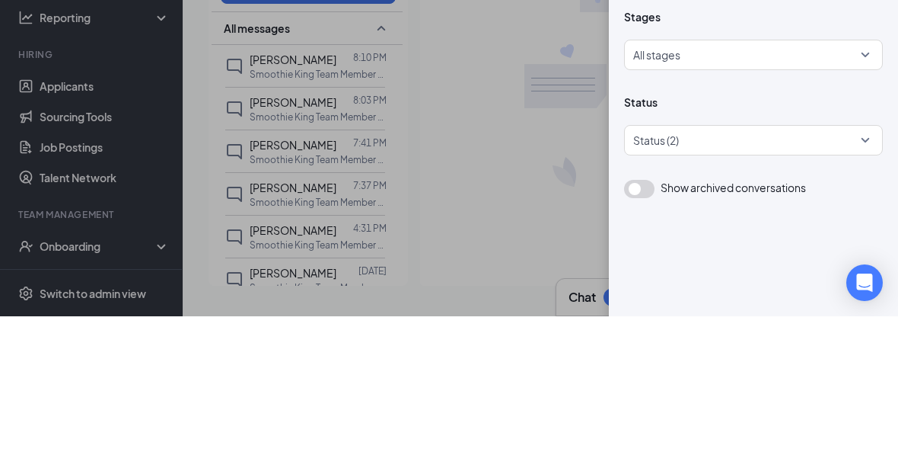
scroll to position [50, 0]
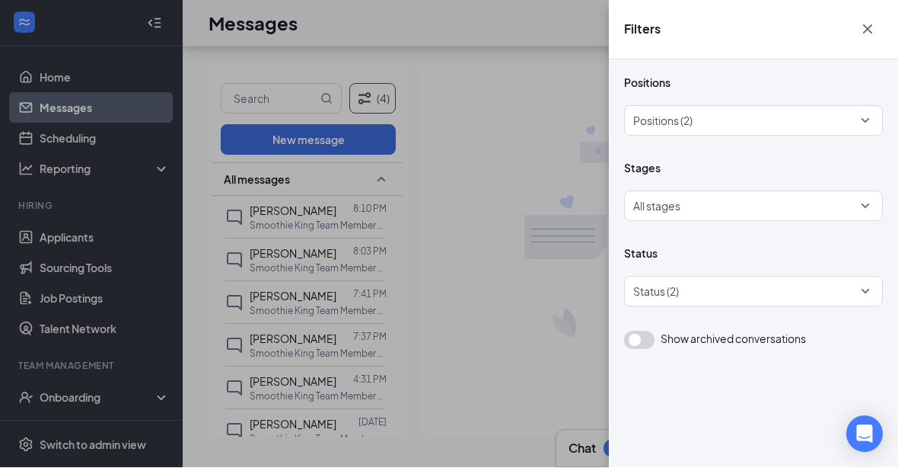
click at [870, 18] on button "button" at bounding box center [868, 29] width 30 height 29
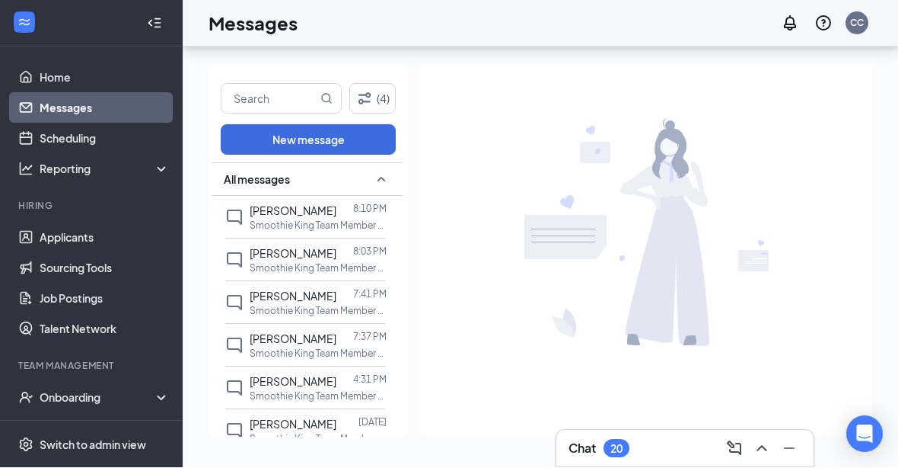
click at [296, 390] on p "Smoothie King Team Member at KG 1379 LLC" at bounding box center [318, 396] width 137 height 13
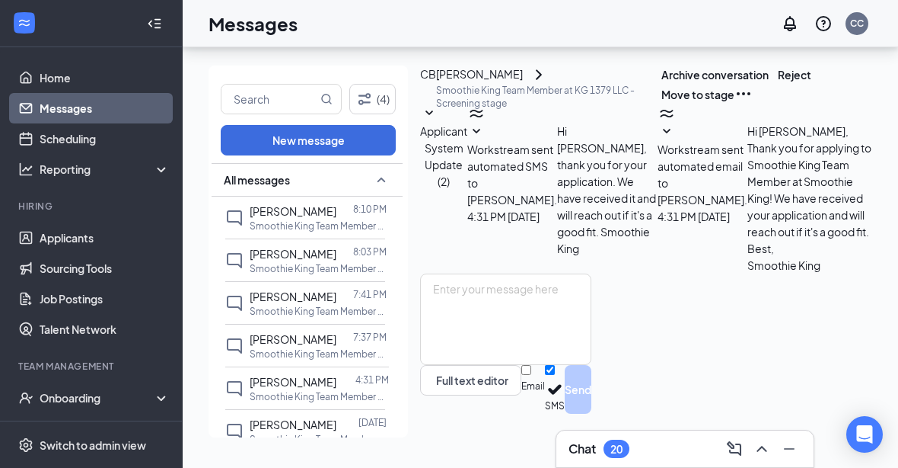
click at [294, 332] on span "[PERSON_NAME]" at bounding box center [293, 339] width 87 height 14
click at [303, 289] on span "[PERSON_NAME]" at bounding box center [293, 296] width 87 height 14
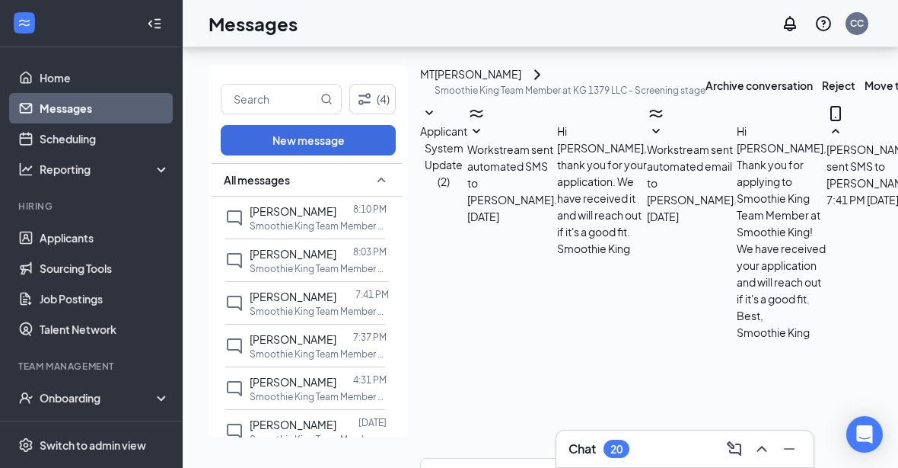
scroll to position [110, 0]
click at [315, 262] on p "Smoothie King Team Member at KG 1557 LLC" at bounding box center [318, 268] width 137 height 13
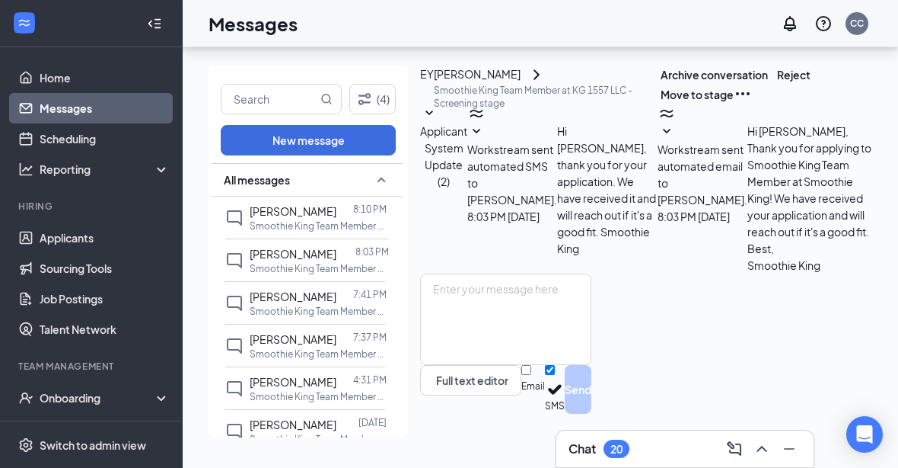
click at [311, 204] on span "[PERSON_NAME]" at bounding box center [293, 211] width 87 height 14
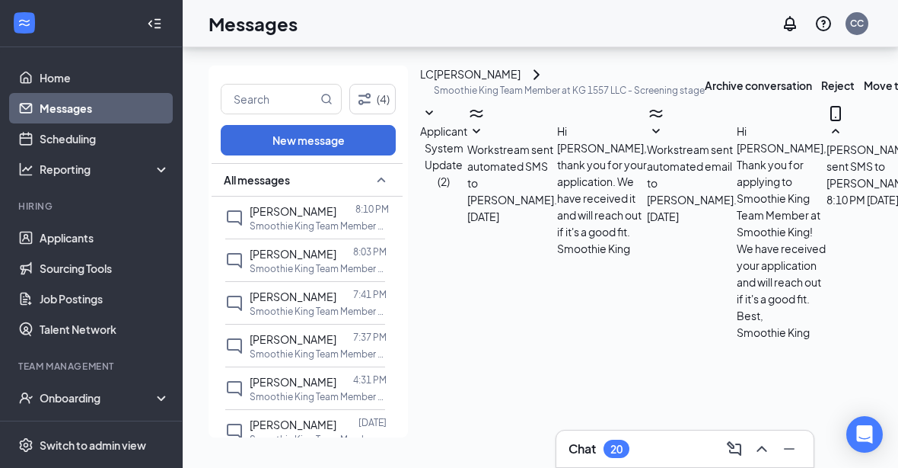
scroll to position [175, 0]
click at [292, 347] on p "Smoothie King Team Member at KG 1557 LLC" at bounding box center [318, 353] width 137 height 13
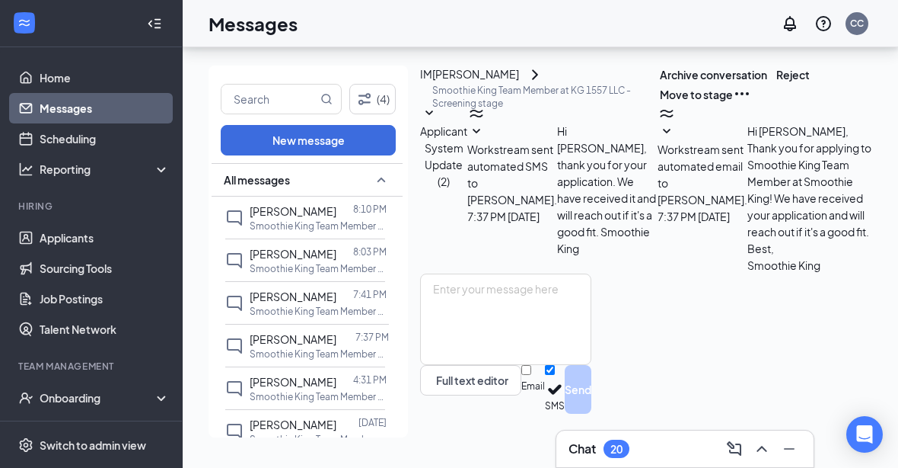
click at [311, 204] on span "[PERSON_NAME]" at bounding box center [293, 211] width 87 height 14
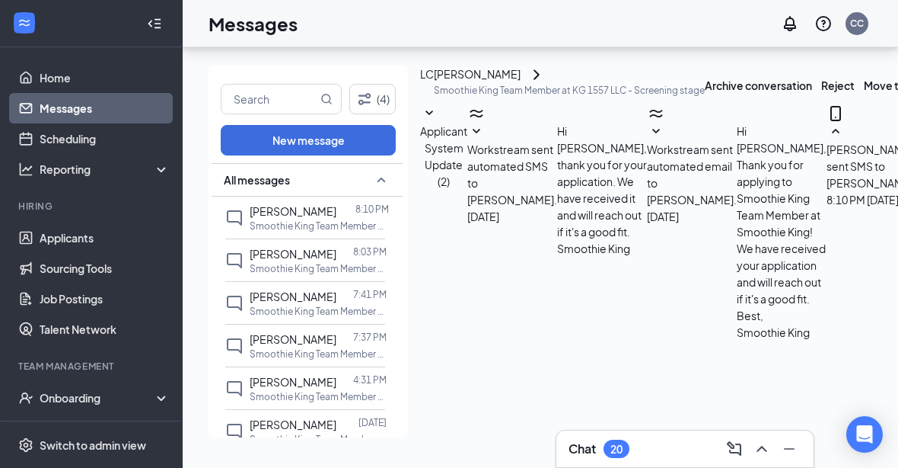
scroll to position [175, 0]
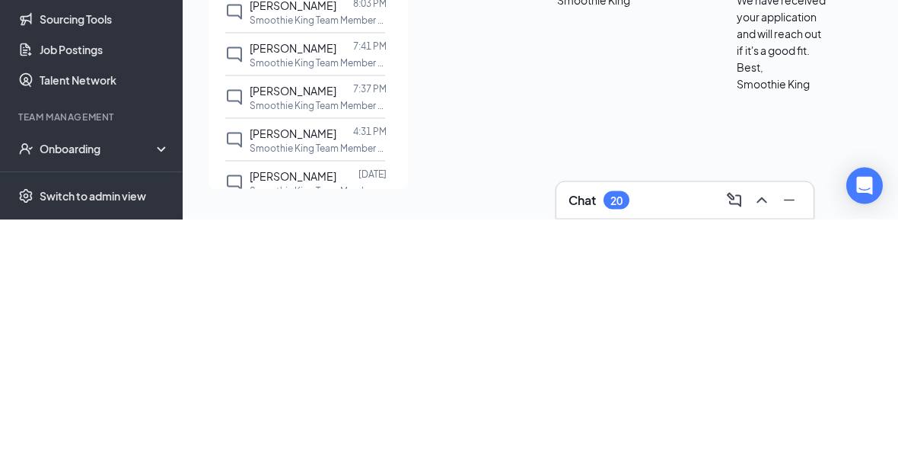
type textarea "Absolutely, we will see you tomorrow at 12:30pm."
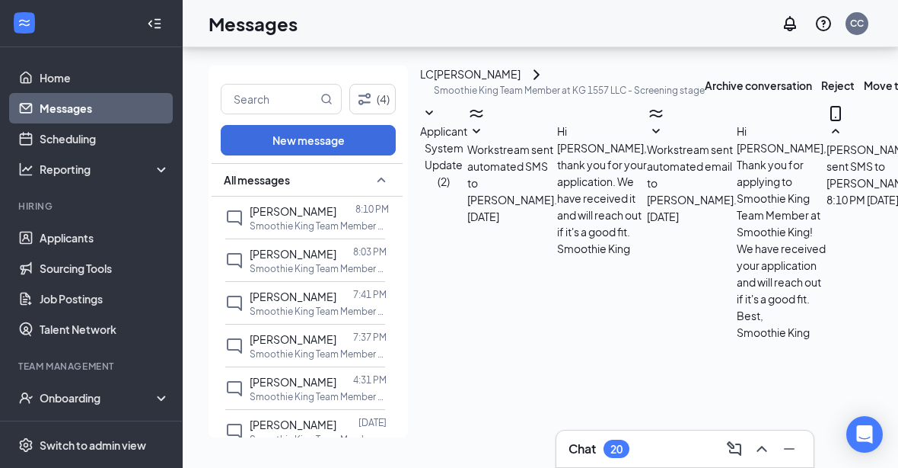
scroll to position [273, 0]
click at [337, 245] on div at bounding box center [345, 253] width 17 height 17
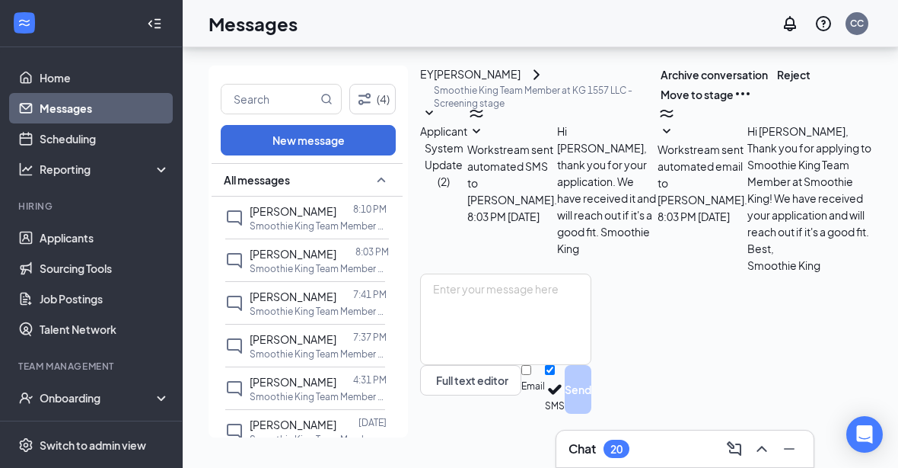
click at [308, 347] on p "Smoothie King Team Member at KG 1557 LLC" at bounding box center [318, 353] width 137 height 13
click at [295, 289] on span "[PERSON_NAME]" at bounding box center [293, 296] width 87 height 14
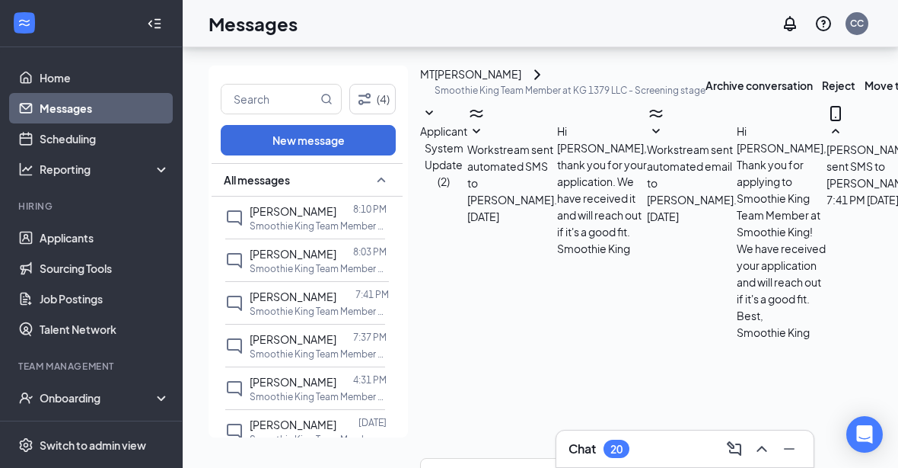
scroll to position [110, 0]
click at [327, 219] on p "Smoothie King Team Member at KG 1557 LLC" at bounding box center [318, 225] width 137 height 13
click at [337, 245] on div at bounding box center [345, 253] width 17 height 17
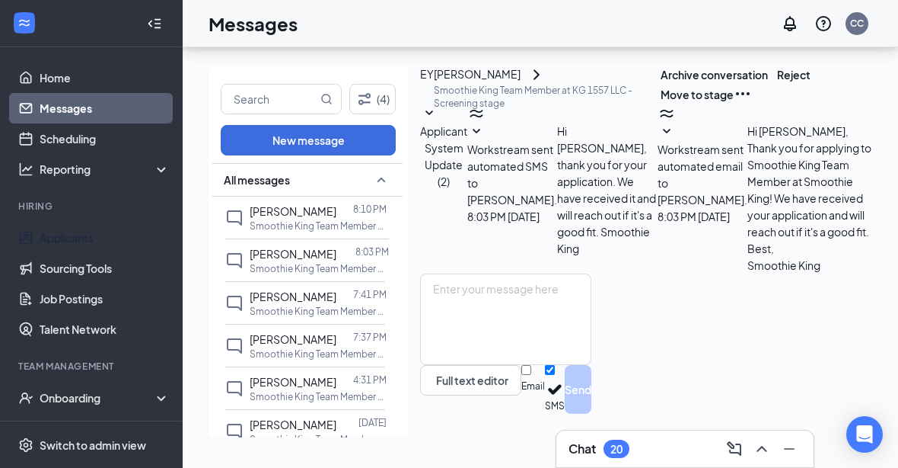
click at [108, 222] on link "Applicants" at bounding box center [105, 237] width 130 height 30
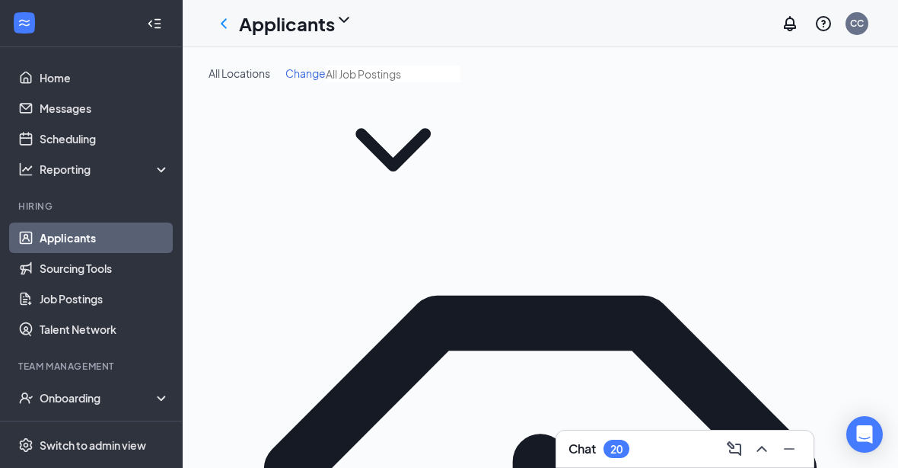
click at [346, 82] on input "text" at bounding box center [393, 73] width 135 height 17
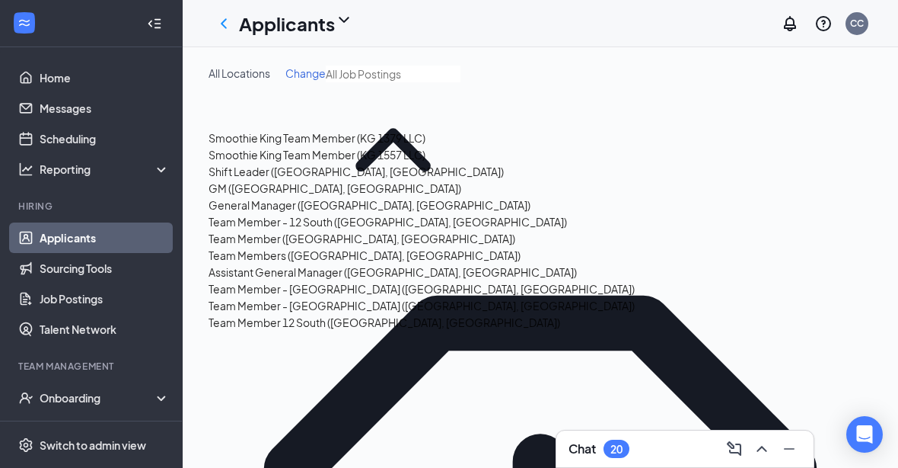
click at [390, 146] on div "Smoothie King Team Member (KG 1379 LLC)" at bounding box center [317, 137] width 217 height 17
type input "Smoothie King Team Member (KG 1379 LLC)"
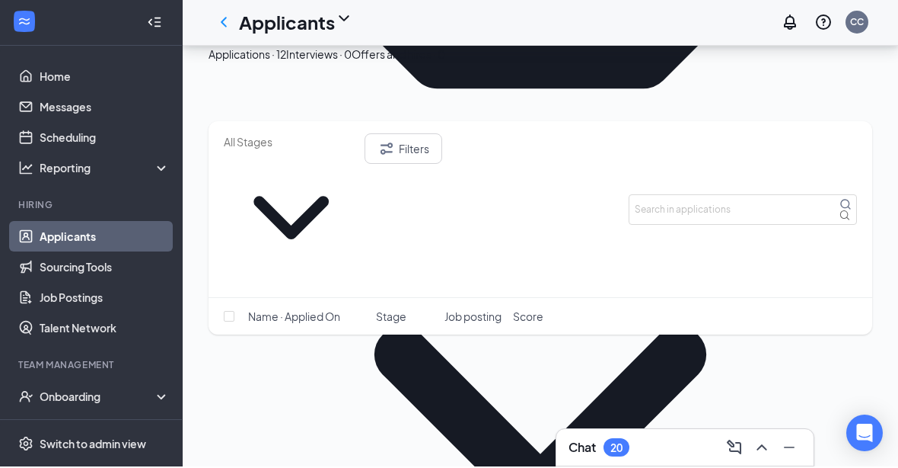
scroll to position [724, 0]
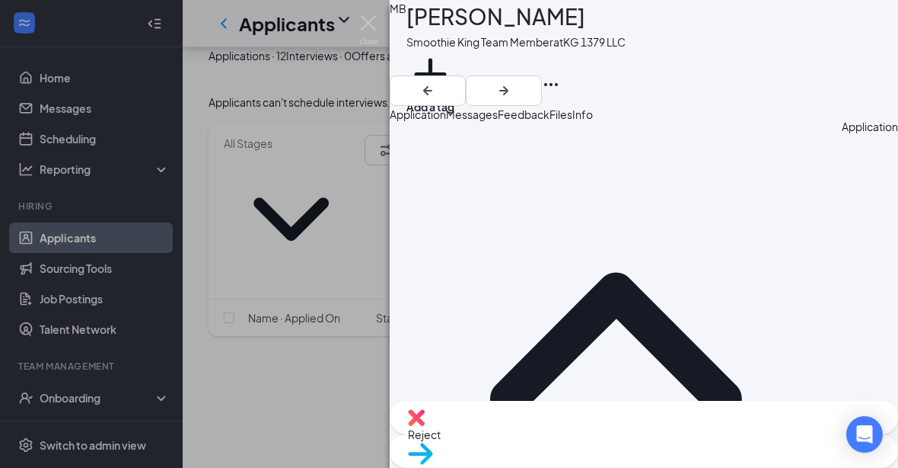
scroll to position [27, 0]
click at [498, 119] on span "Messages" at bounding box center [472, 114] width 52 height 14
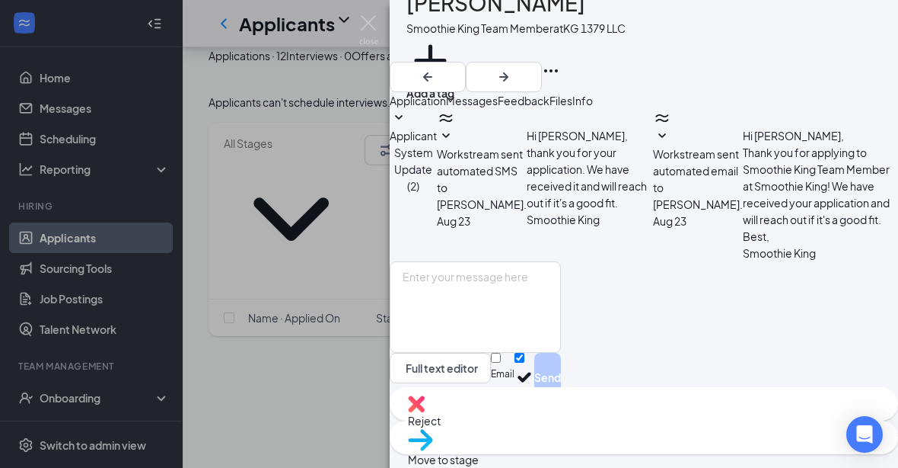
scroll to position [50, 0]
click at [479, 466] on span "Move to stage" at bounding box center [443, 459] width 71 height 14
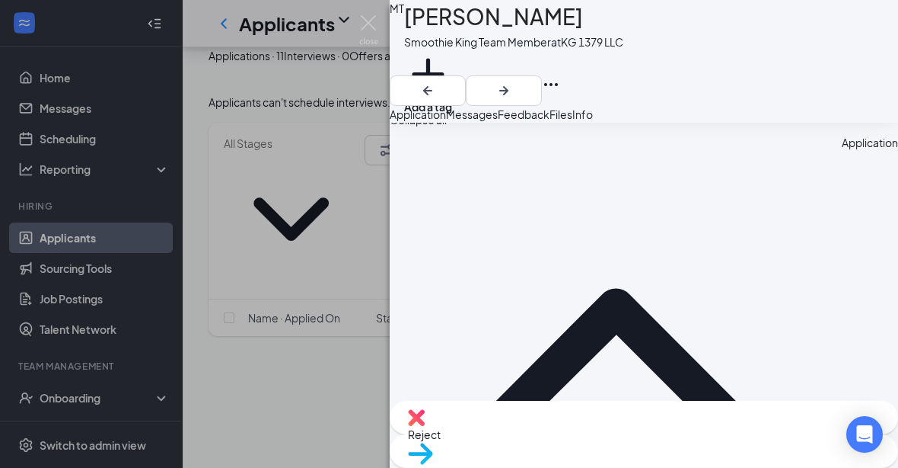
scroll to position [556, 0]
click at [361, 27] on img at bounding box center [368, 30] width 19 height 30
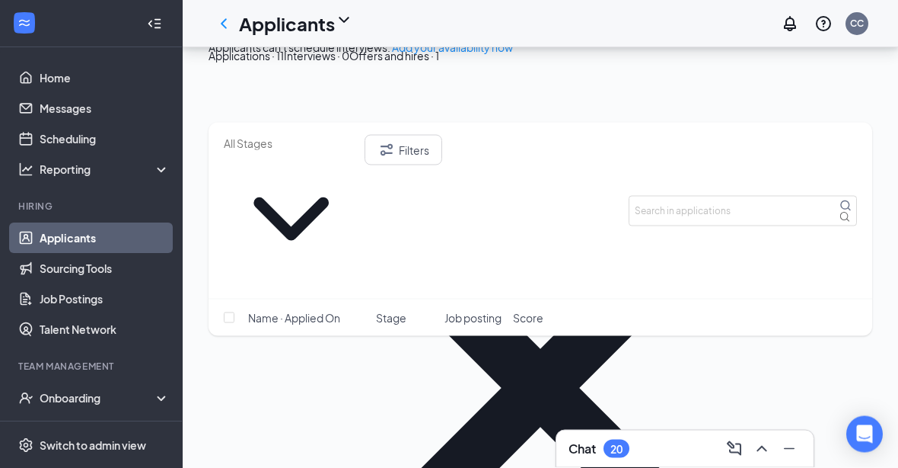
scroll to position [835, 0]
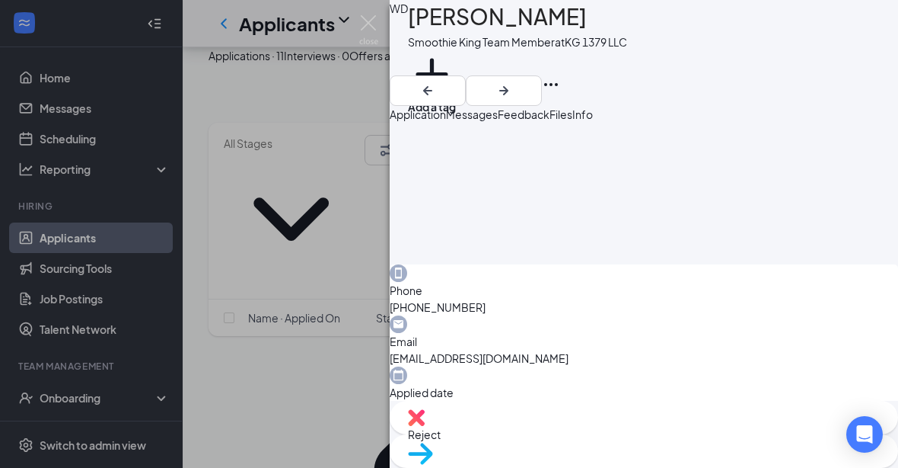
scroll to position [340, 0]
click at [367, 34] on img at bounding box center [368, 30] width 19 height 30
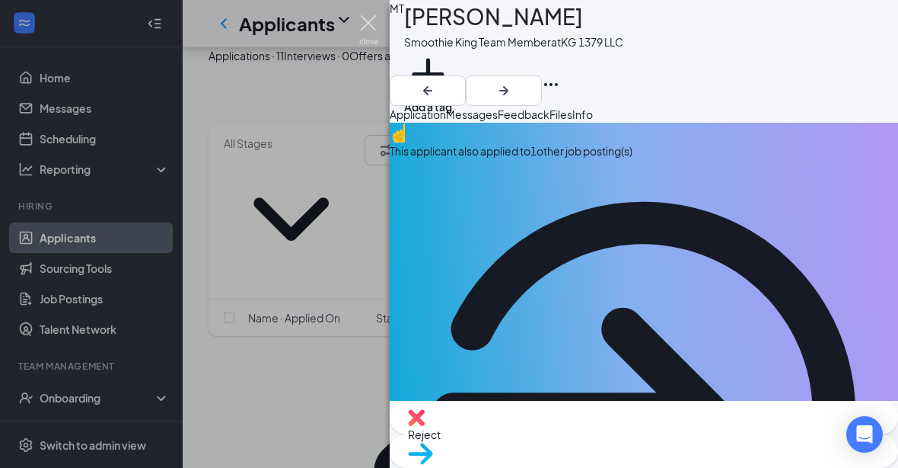
click at [377, 30] on img at bounding box center [368, 30] width 19 height 30
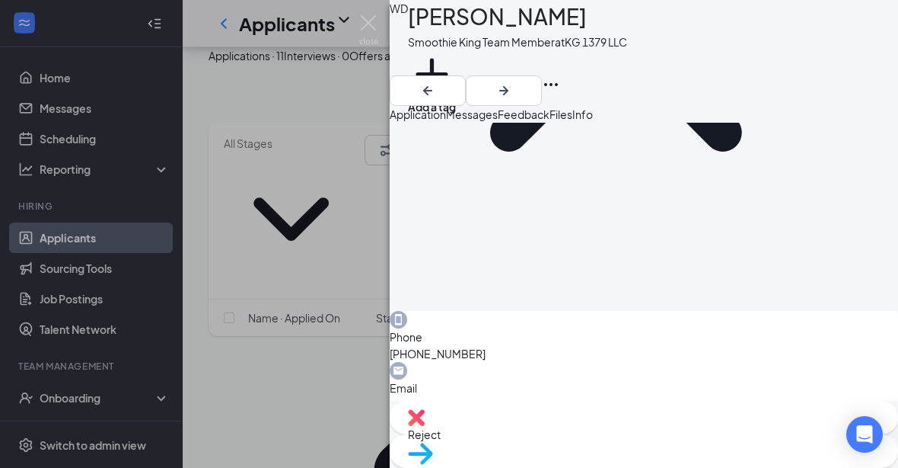
scroll to position [281, 0]
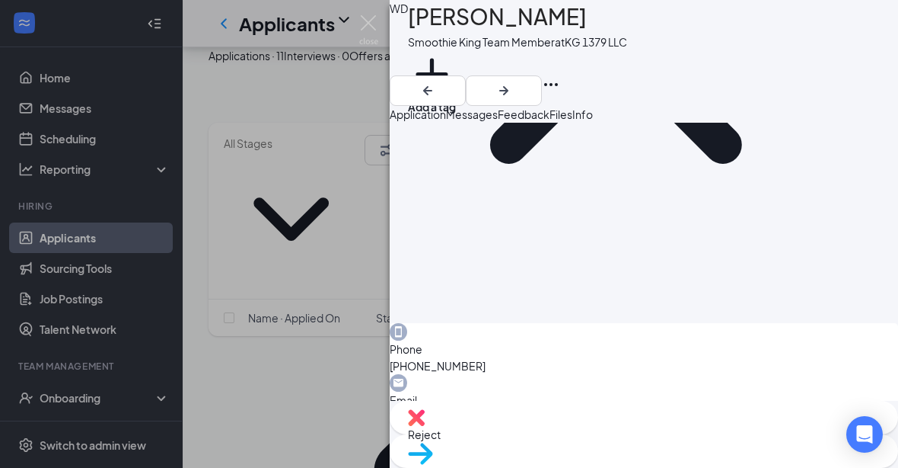
click at [365, 27] on img at bounding box center [368, 30] width 19 height 30
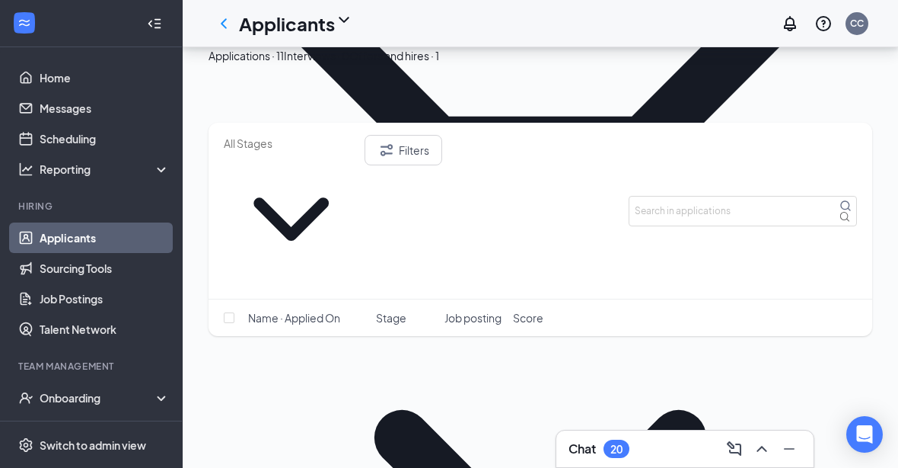
scroll to position [640, 0]
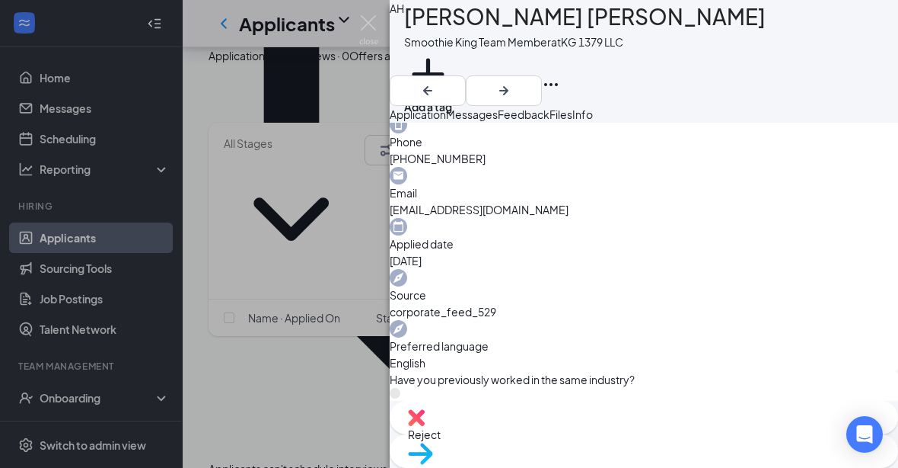
scroll to position [490, 0]
click at [334, 289] on div "AH Anna Kate Hardin Smoothie King Team Member at KG 1379 LLC Add a tag Applicat…" at bounding box center [449, 234] width 898 height 468
